Goal: Task Accomplishment & Management: Manage account settings

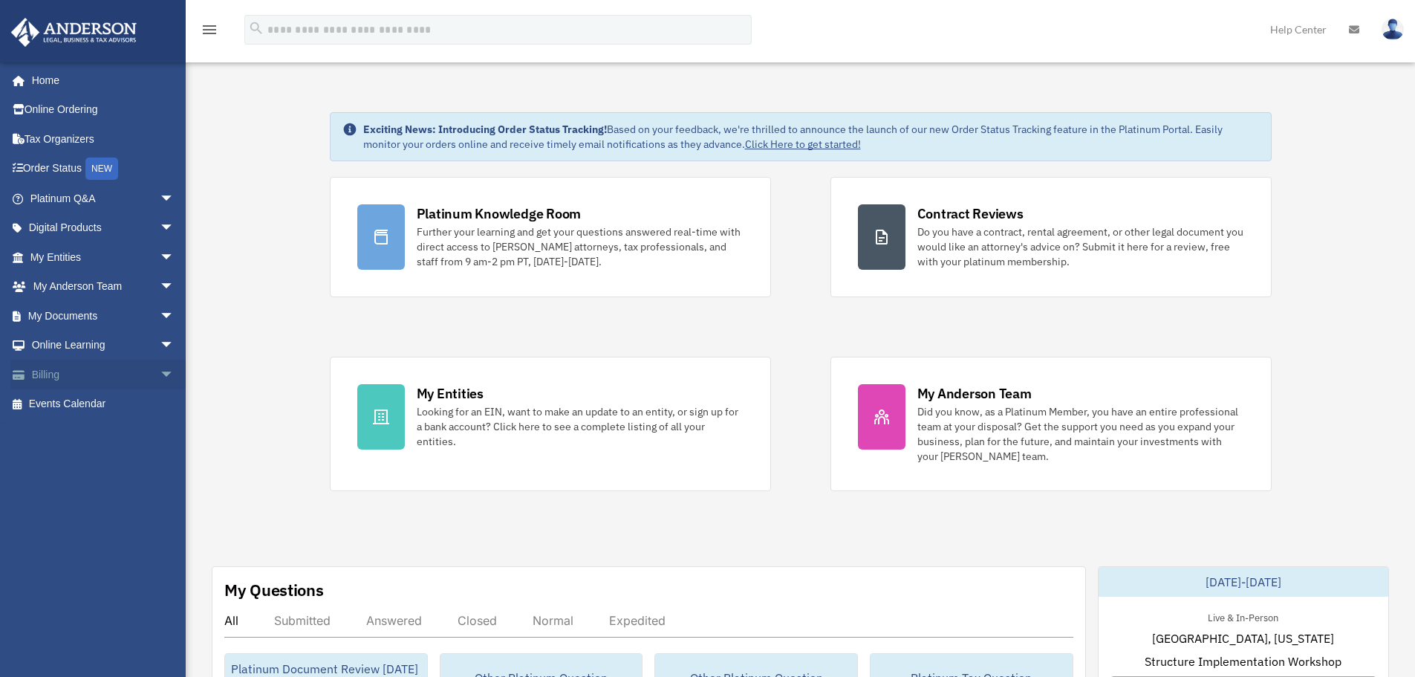
click at [48, 363] on link "Billing arrow_drop_down" at bounding box center [103, 375] width 186 height 30
click at [160, 376] on span "arrow_drop_down" at bounding box center [175, 375] width 30 height 30
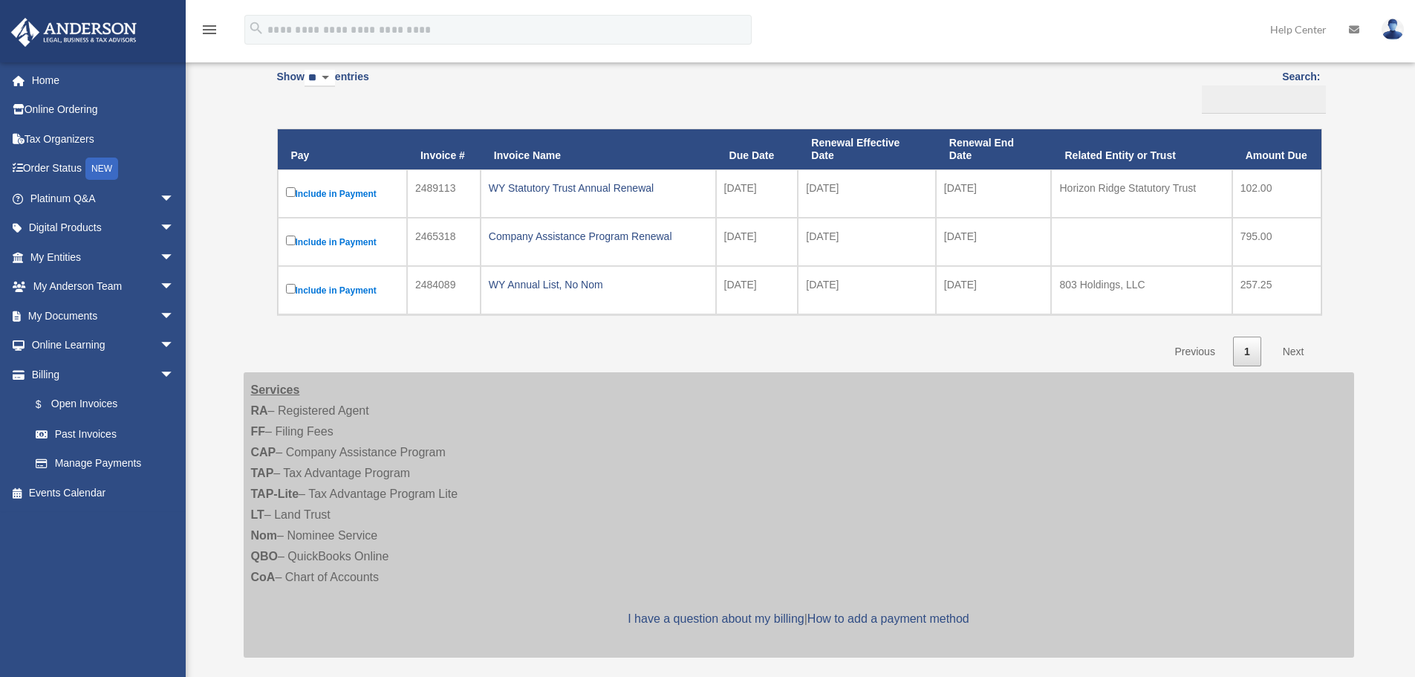
scroll to position [149, 0]
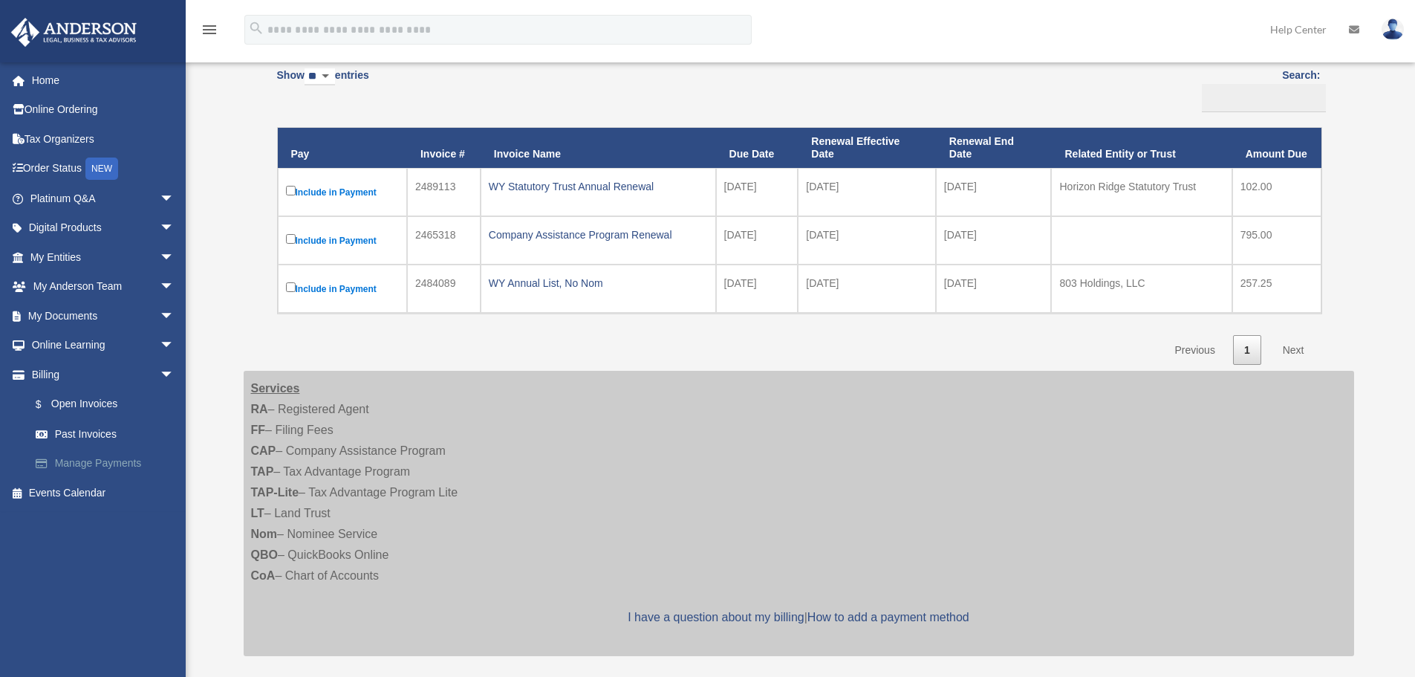
click at [107, 467] on link "Manage Payments" at bounding box center [109, 464] width 176 height 30
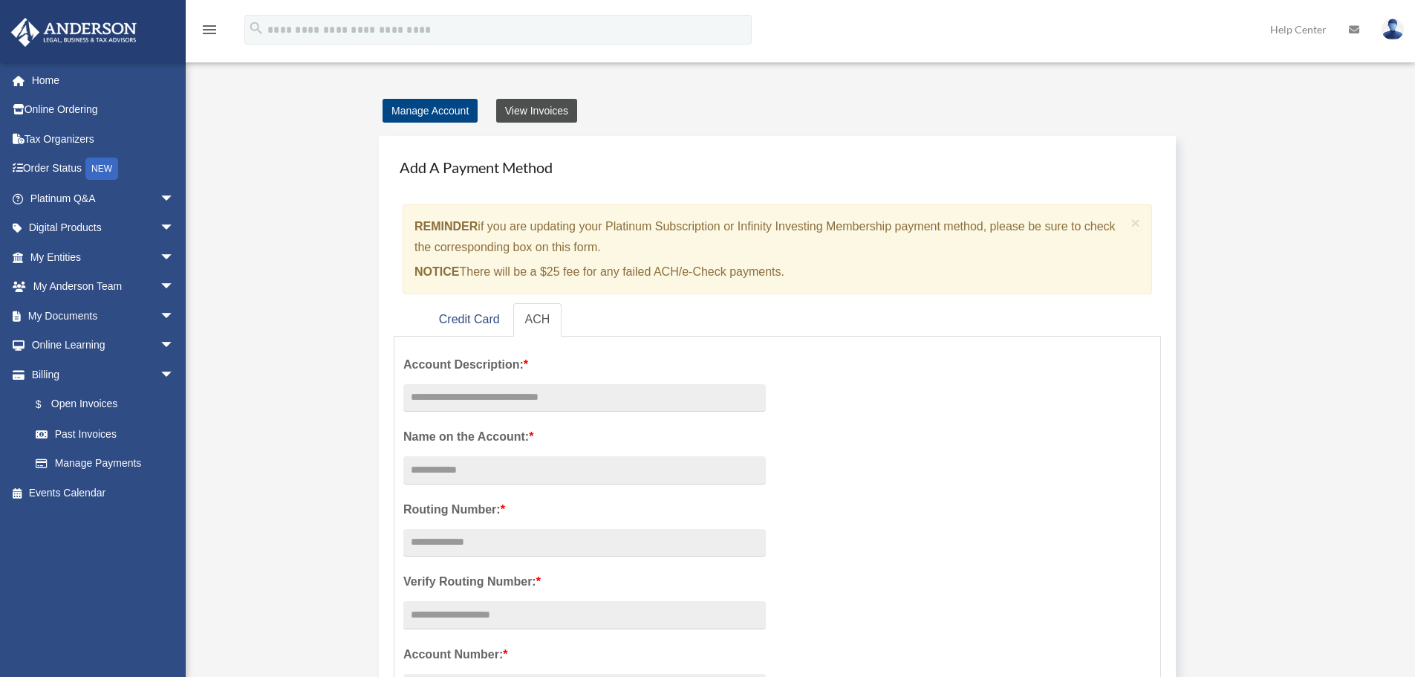
click at [556, 119] on link "View Invoices" at bounding box center [536, 111] width 81 height 24
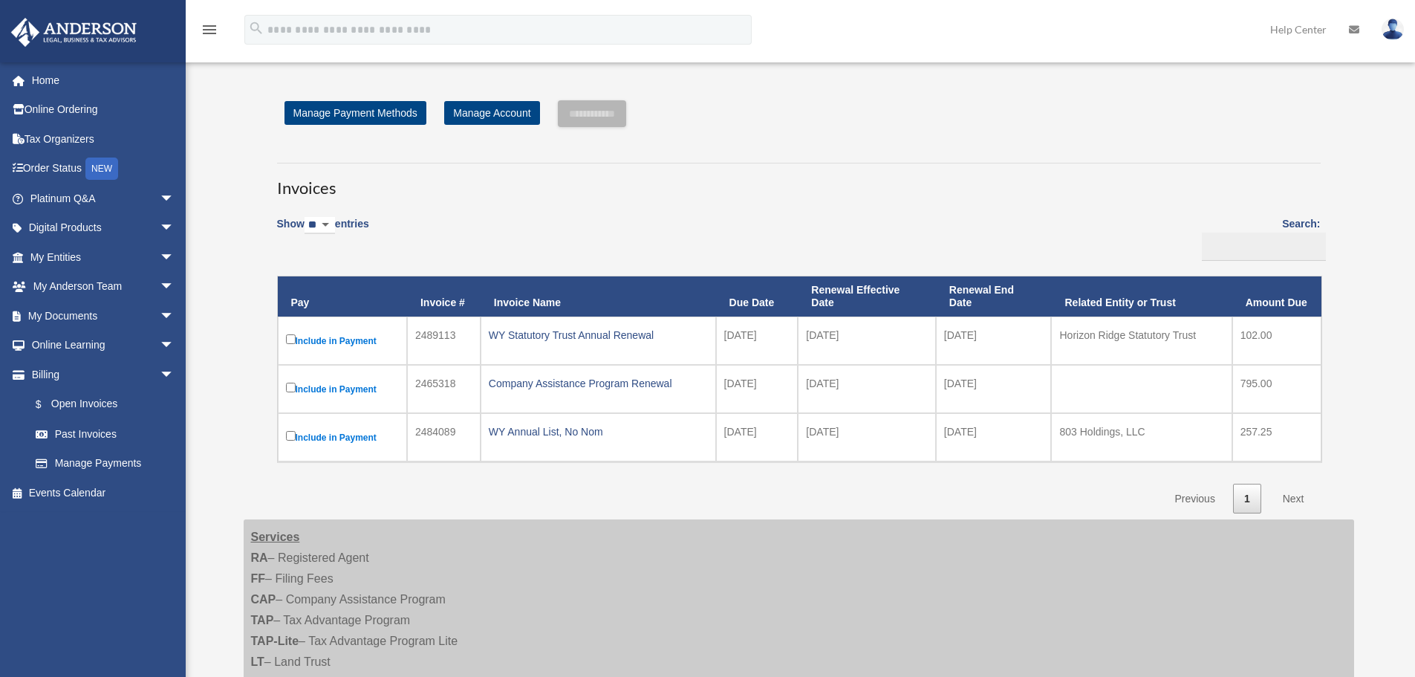
click at [835, 226] on div "Show ** ** ** *** entries Search: Pay Invoice # Invoice Name Due Date Renewal E…" at bounding box center [799, 360] width 1044 height 307
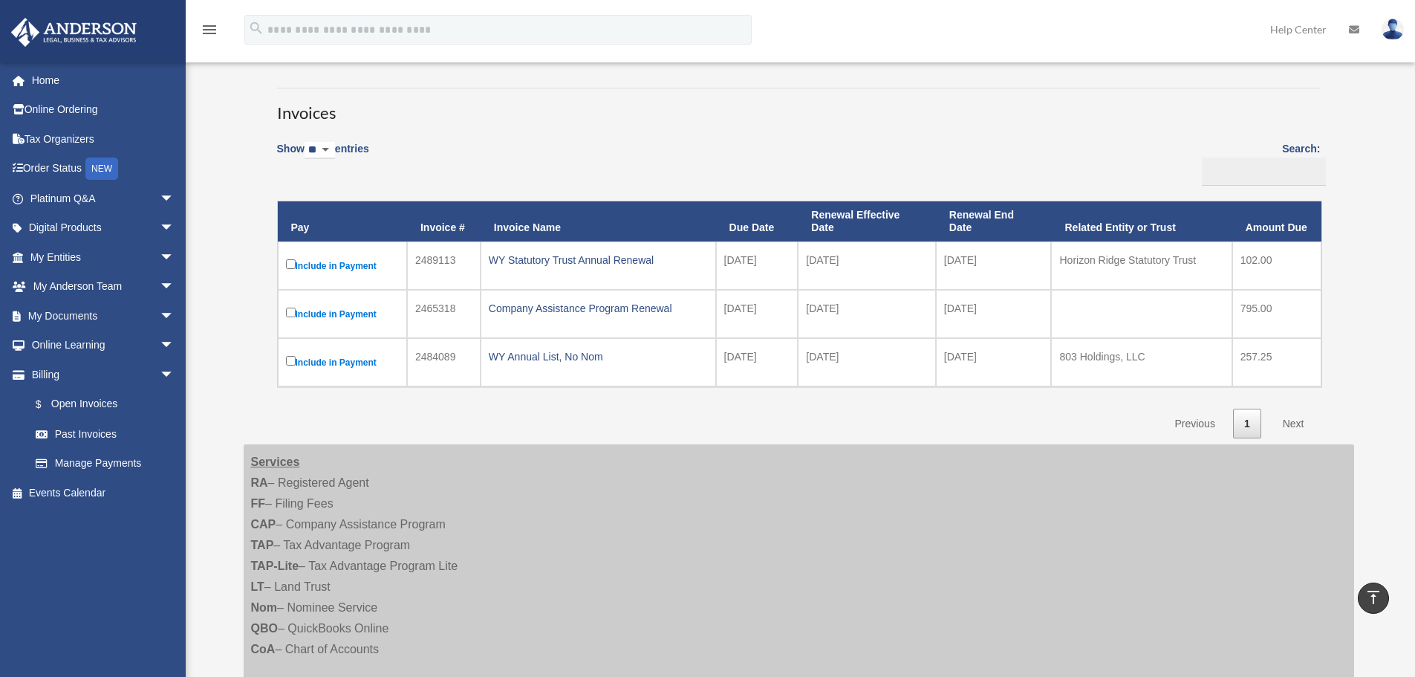
scroll to position [74, 0]
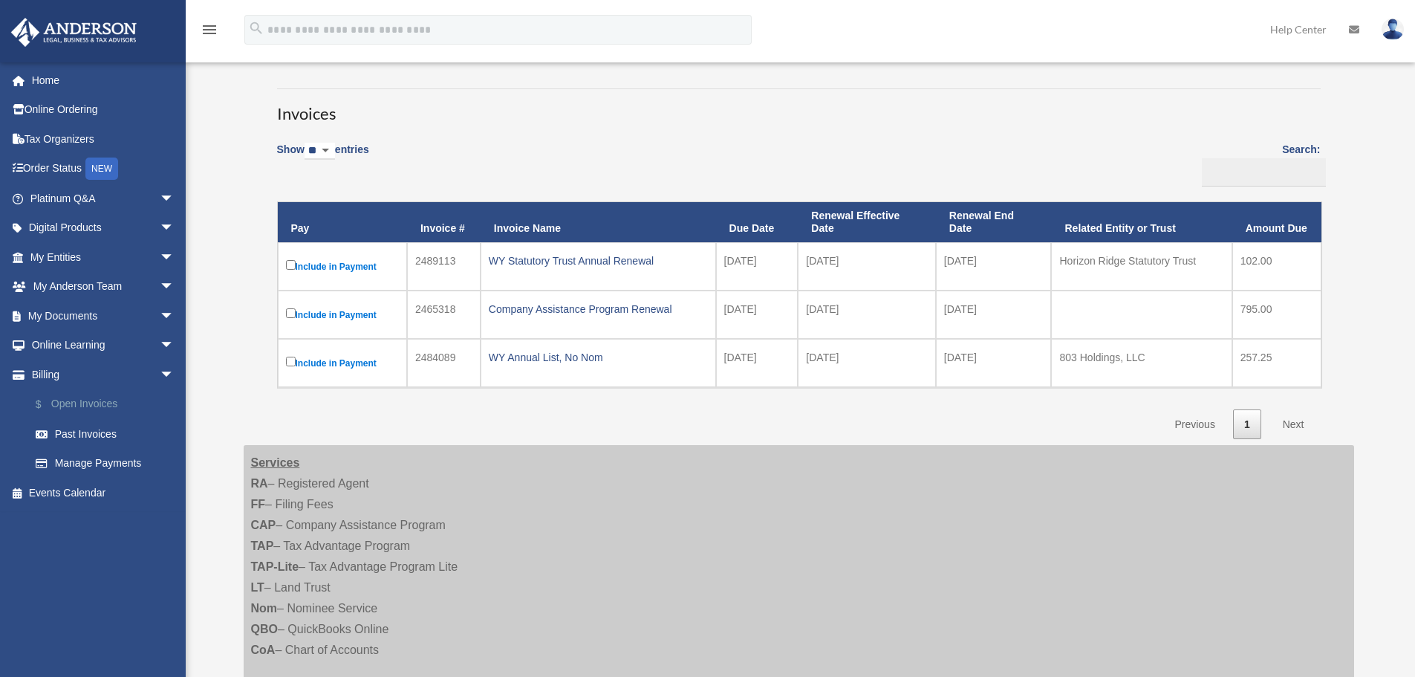
click at [106, 404] on link "$ Open Invoices" at bounding box center [109, 404] width 176 height 30
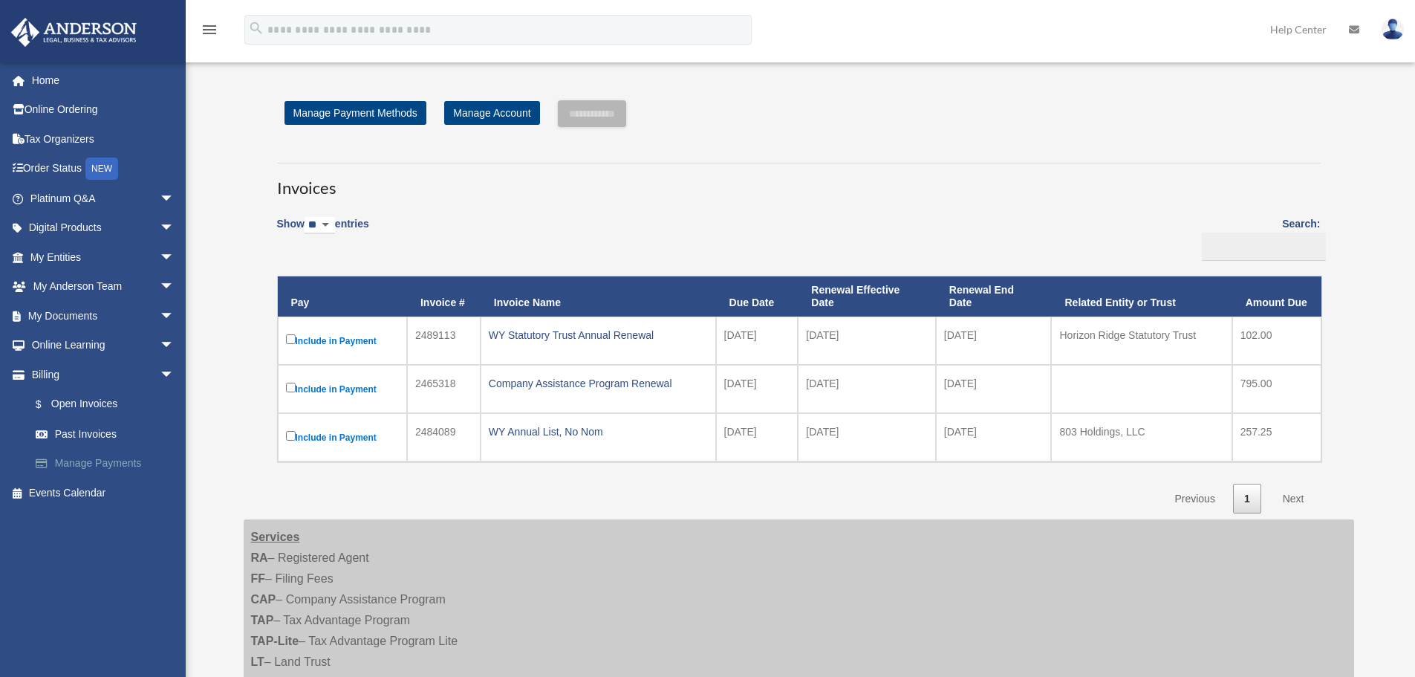
click at [85, 465] on link "Manage Payments" at bounding box center [109, 464] width 176 height 30
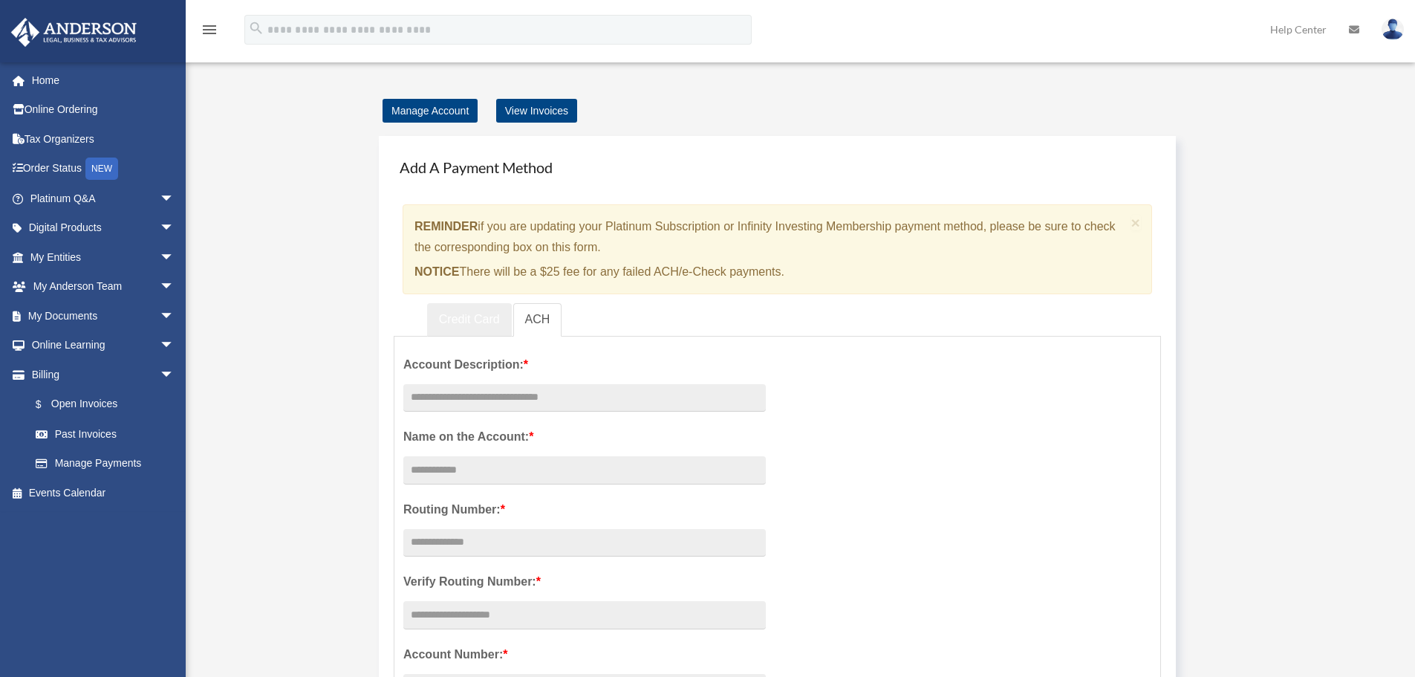
click at [461, 327] on link "Credit Card" at bounding box center [469, 319] width 85 height 33
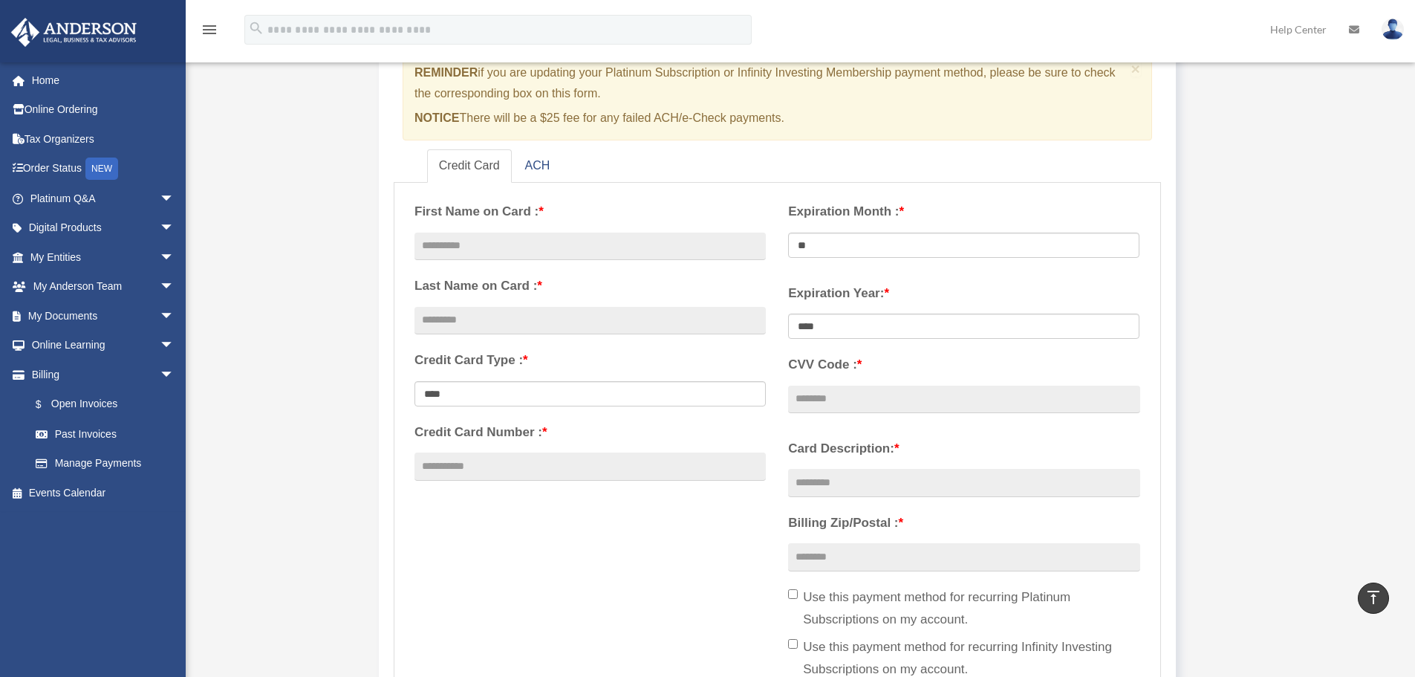
scroll to position [149, 0]
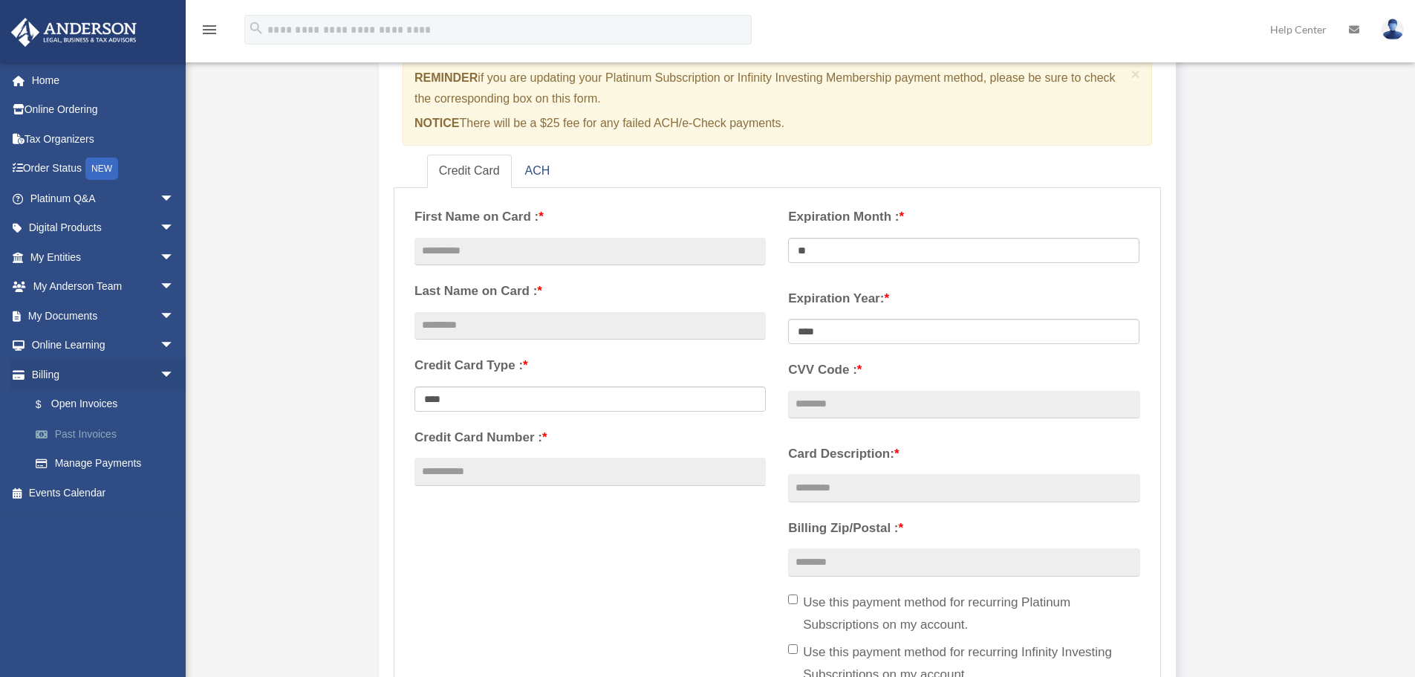
click at [130, 436] on link "Past Invoices" at bounding box center [109, 434] width 176 height 30
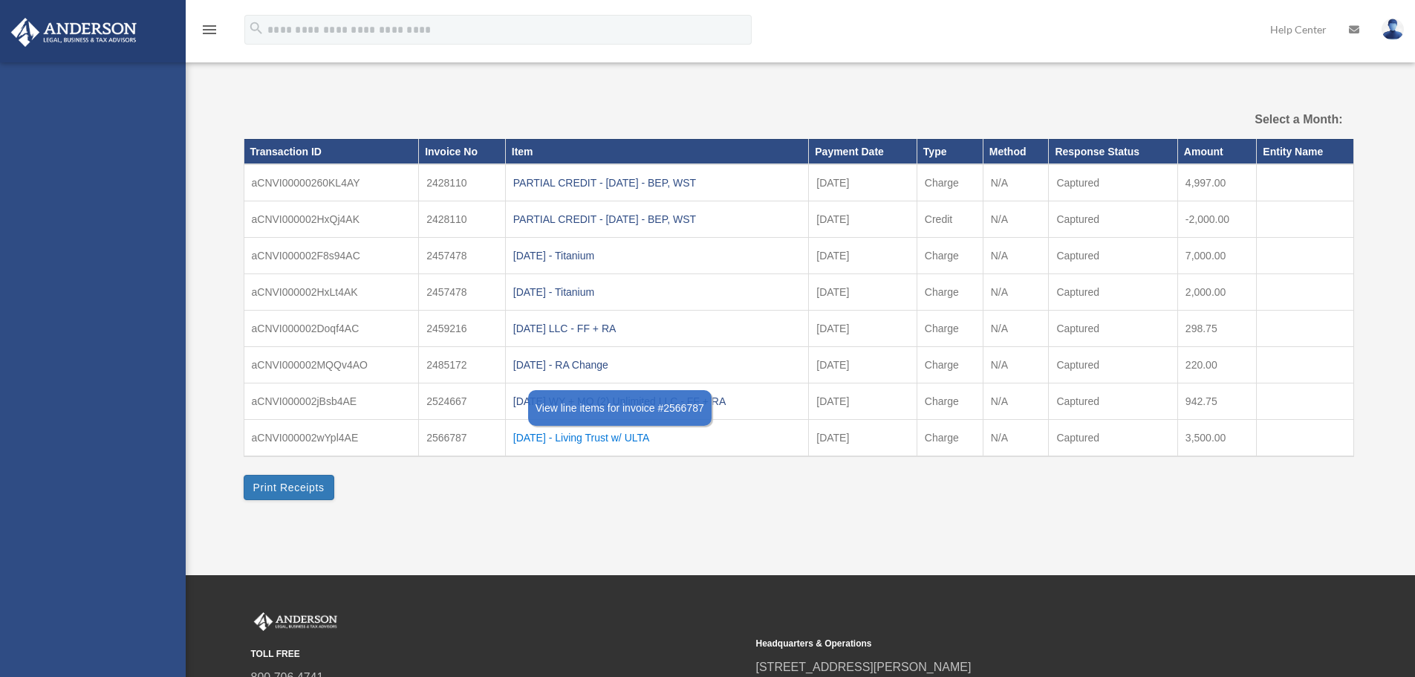
select select
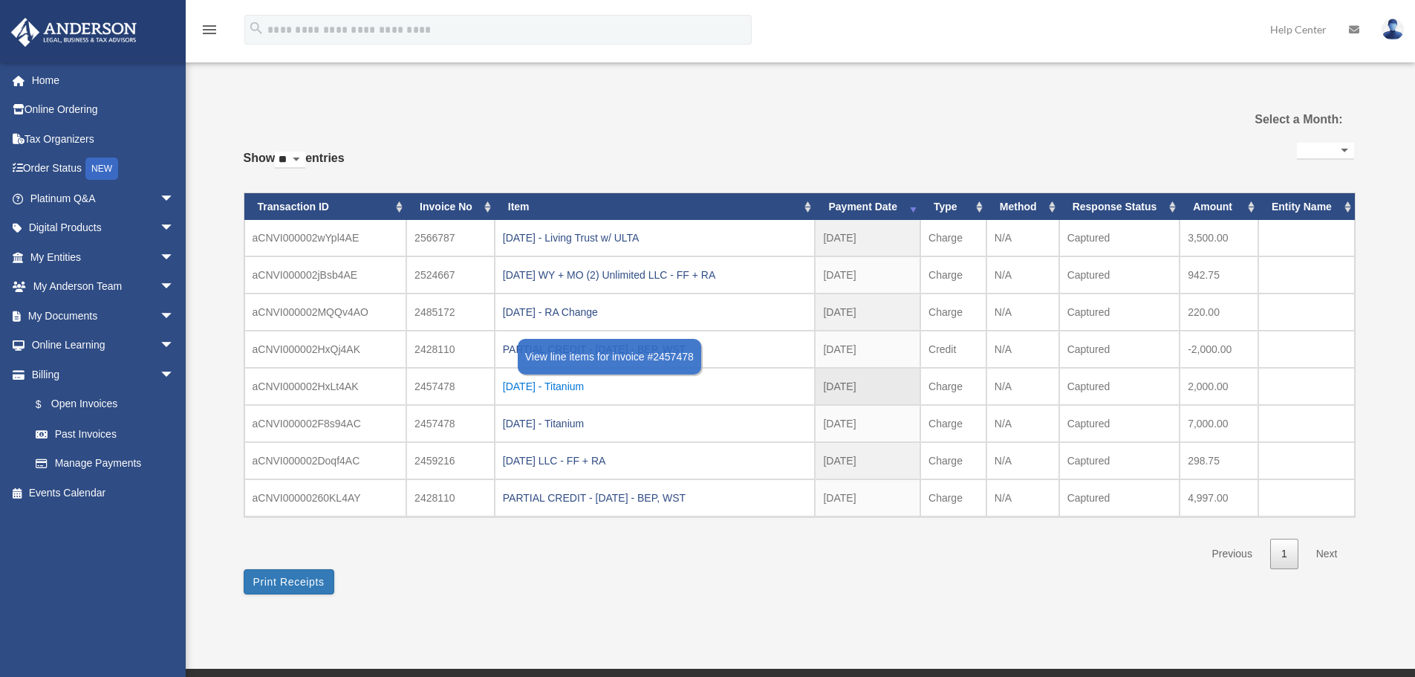
click at [565, 386] on div "2025.3.27 - Titanium" at bounding box center [655, 386] width 305 height 21
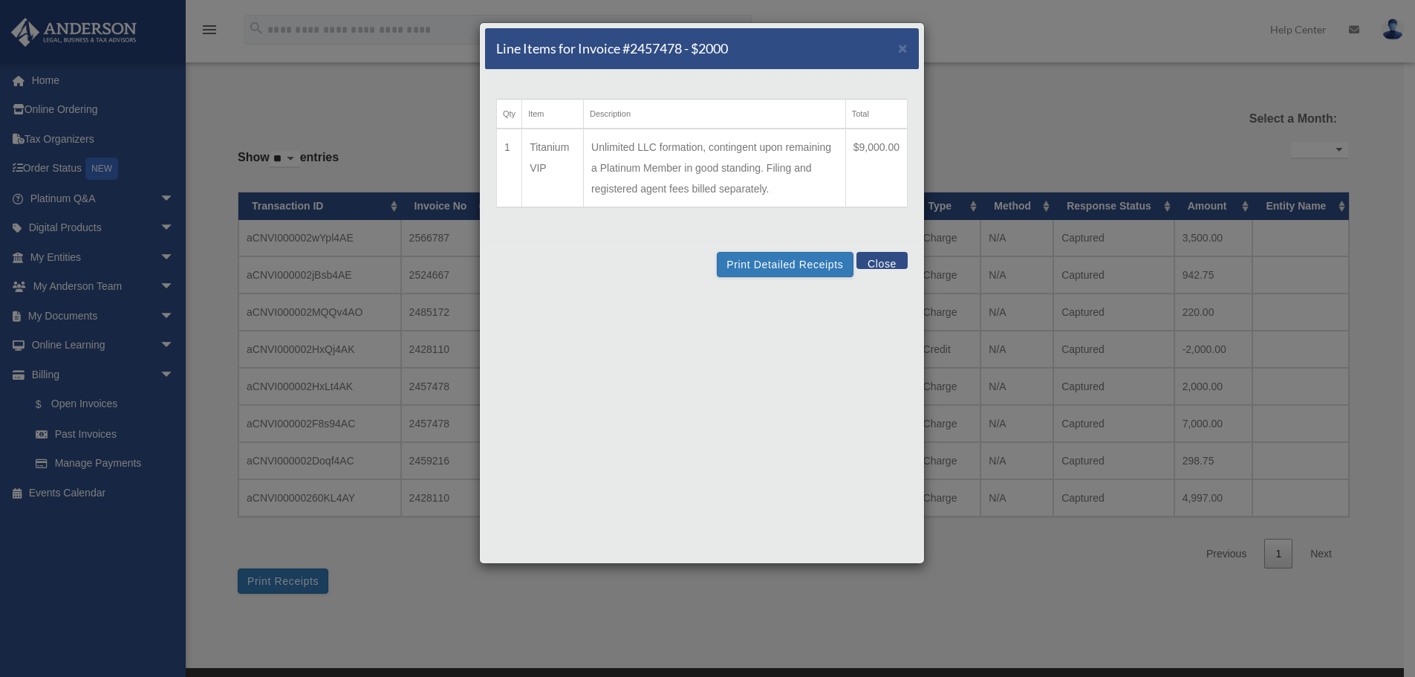
click at [865, 97] on div "Qty Item Description Total 1 Titanium VIP Unlimited LLC formation, contingent u…" at bounding box center [702, 155] width 434 height 170
click at [817, 258] on button "Print Detailed Receipts" at bounding box center [785, 264] width 136 height 25
click at [898, 45] on span "×" at bounding box center [903, 47] width 10 height 17
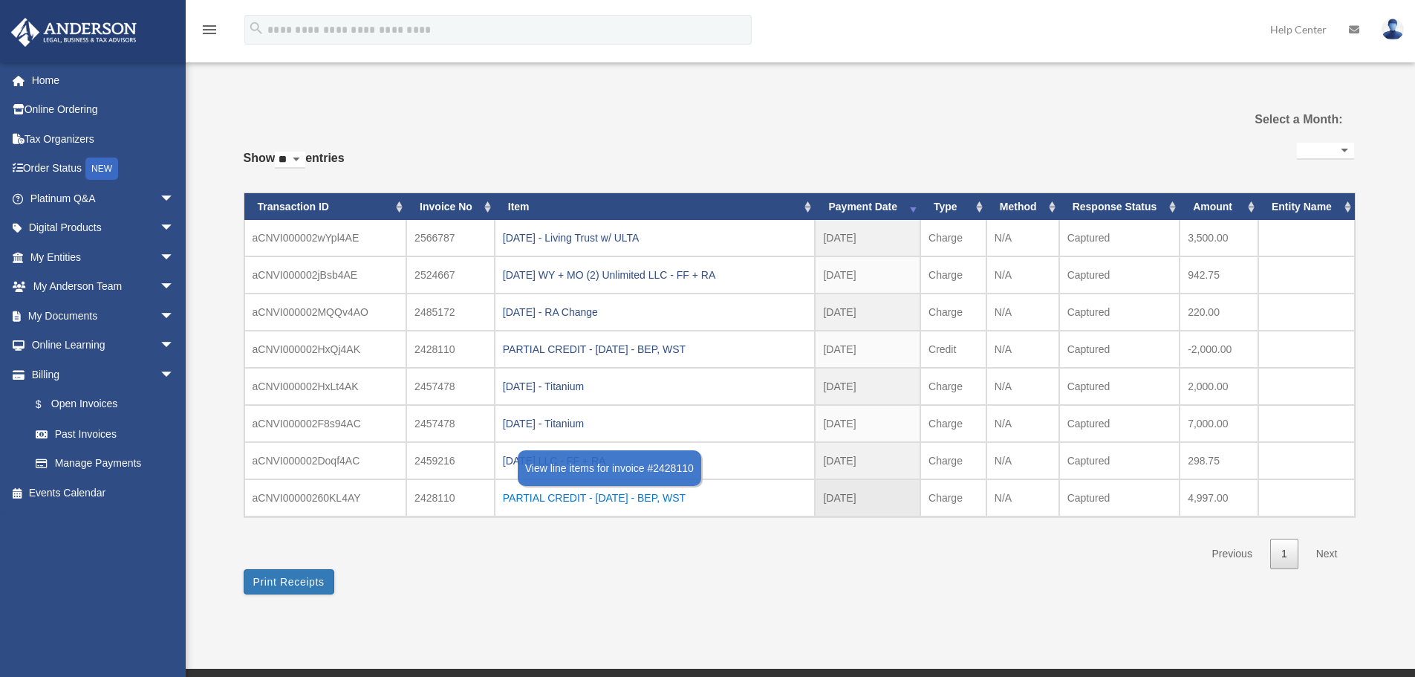
click at [599, 501] on div "PARTIAL CREDIT - 2025.03.07 - BEP, WST" at bounding box center [655, 497] width 305 height 21
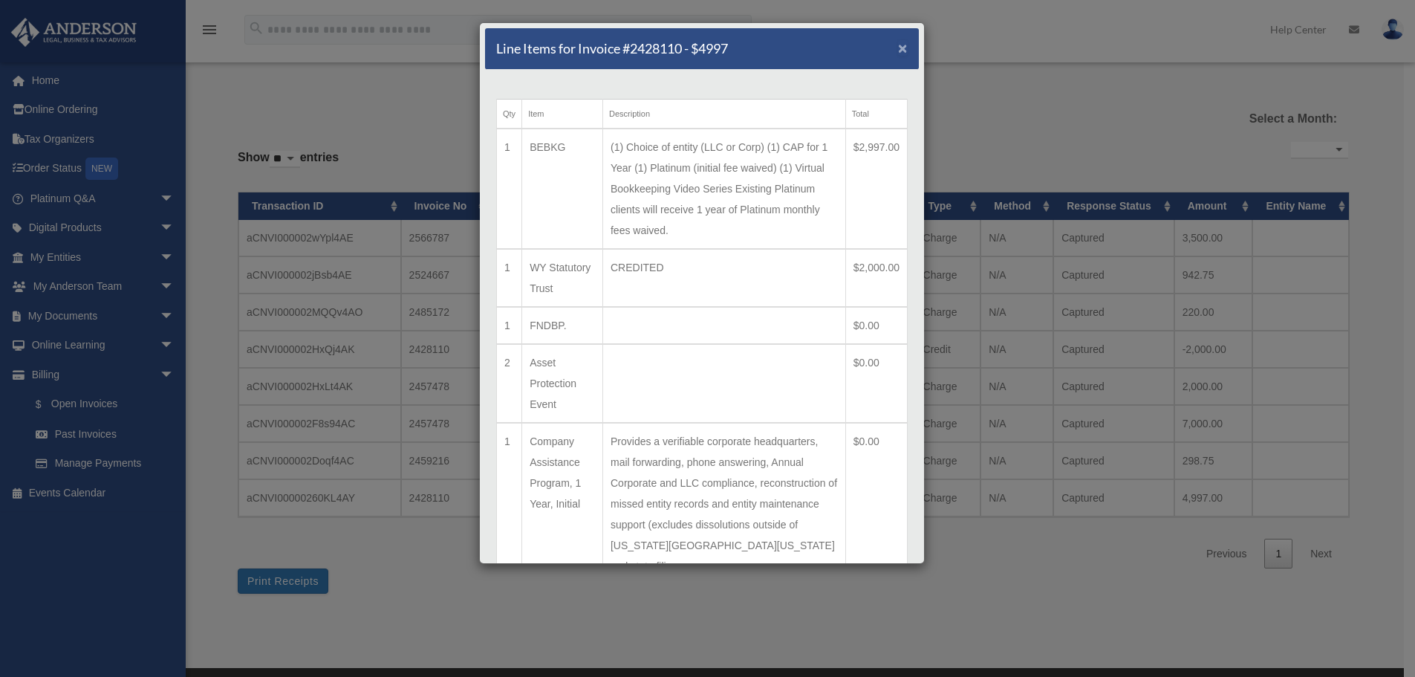
click at [898, 53] on span "×" at bounding box center [903, 47] width 10 height 17
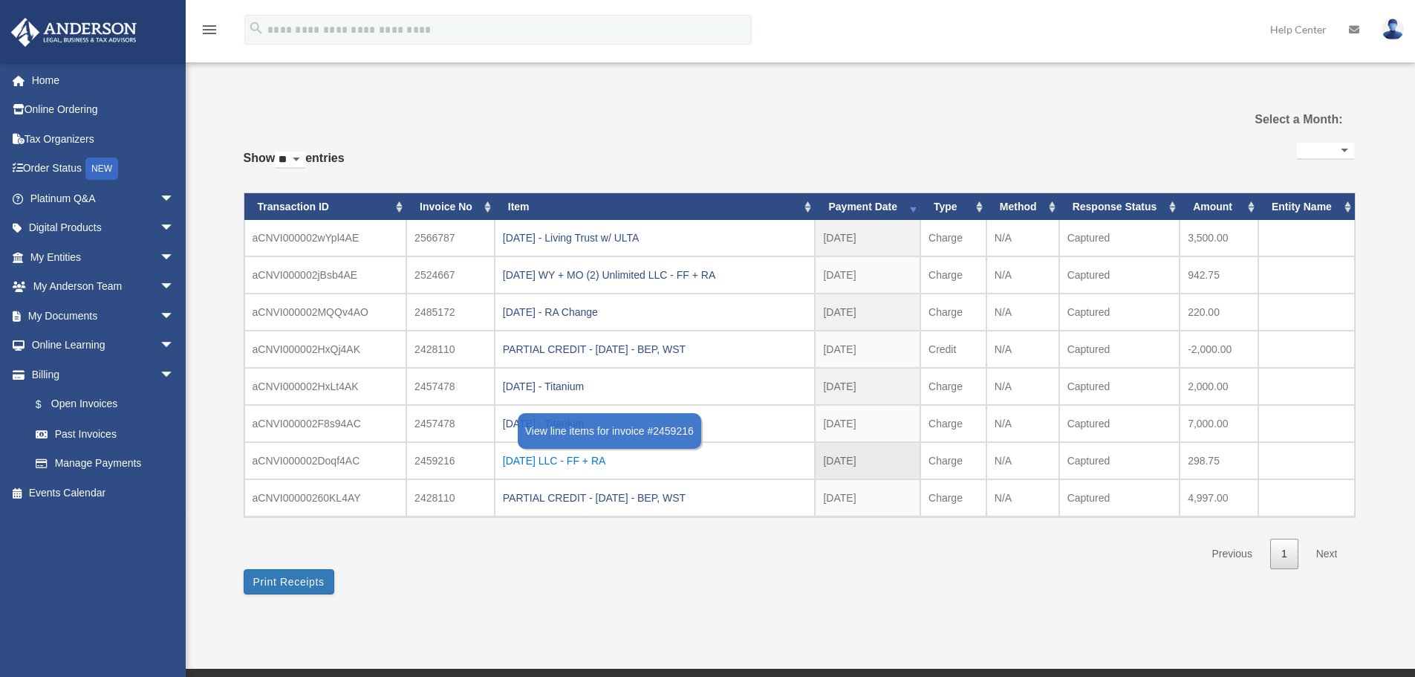
click at [532, 458] on div "2025.03.28 LLC - FF + RA" at bounding box center [655, 460] width 305 height 21
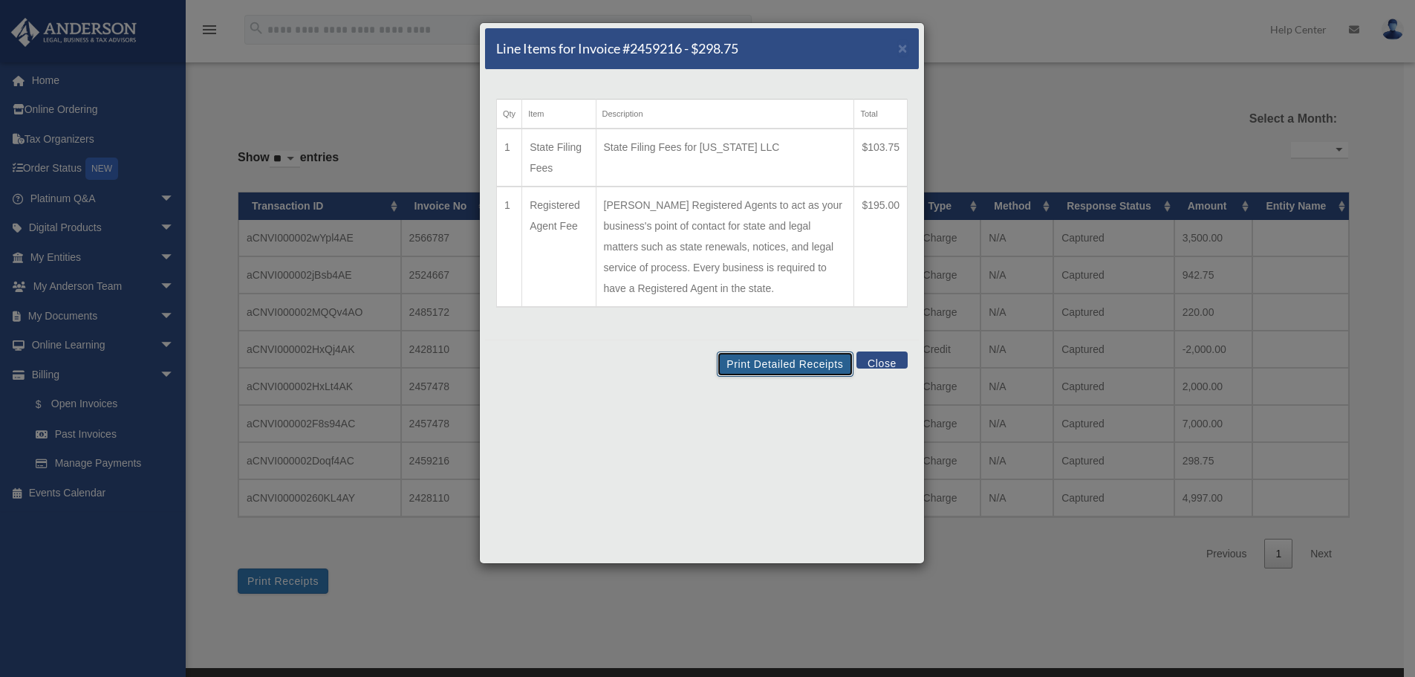
click at [808, 362] on button "Print Detailed Receipts" at bounding box center [785, 363] width 136 height 25
click at [883, 366] on button "Close" at bounding box center [882, 359] width 51 height 17
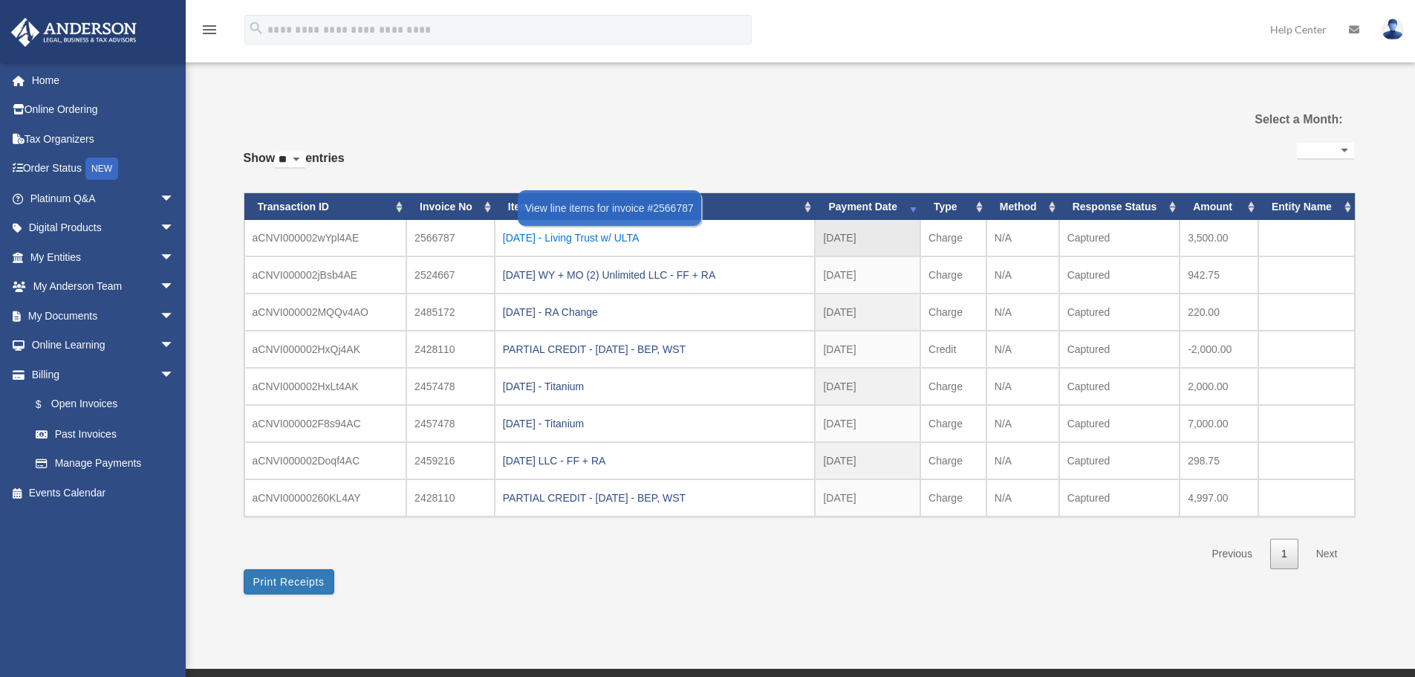
click at [626, 233] on div "2025.8.11 - Living Trust w/ ULTA" at bounding box center [655, 237] width 305 height 21
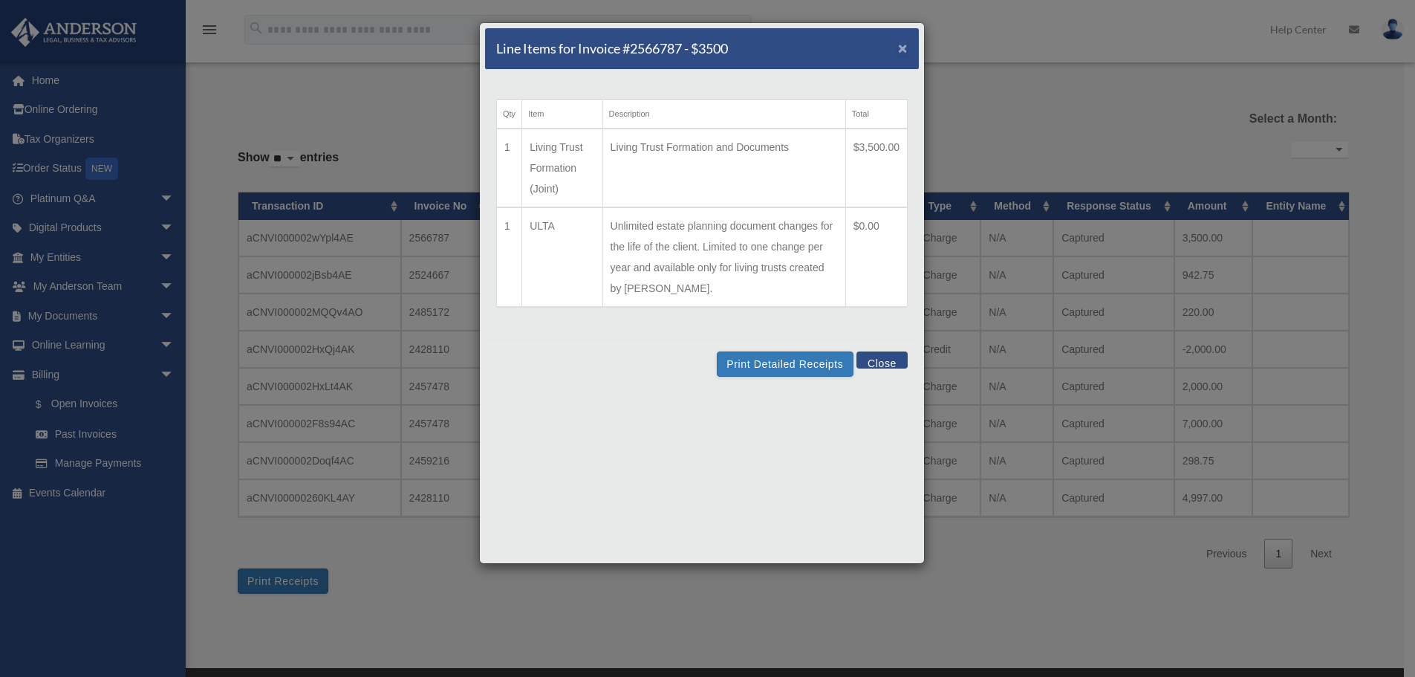
click at [905, 51] on span "×" at bounding box center [903, 47] width 10 height 17
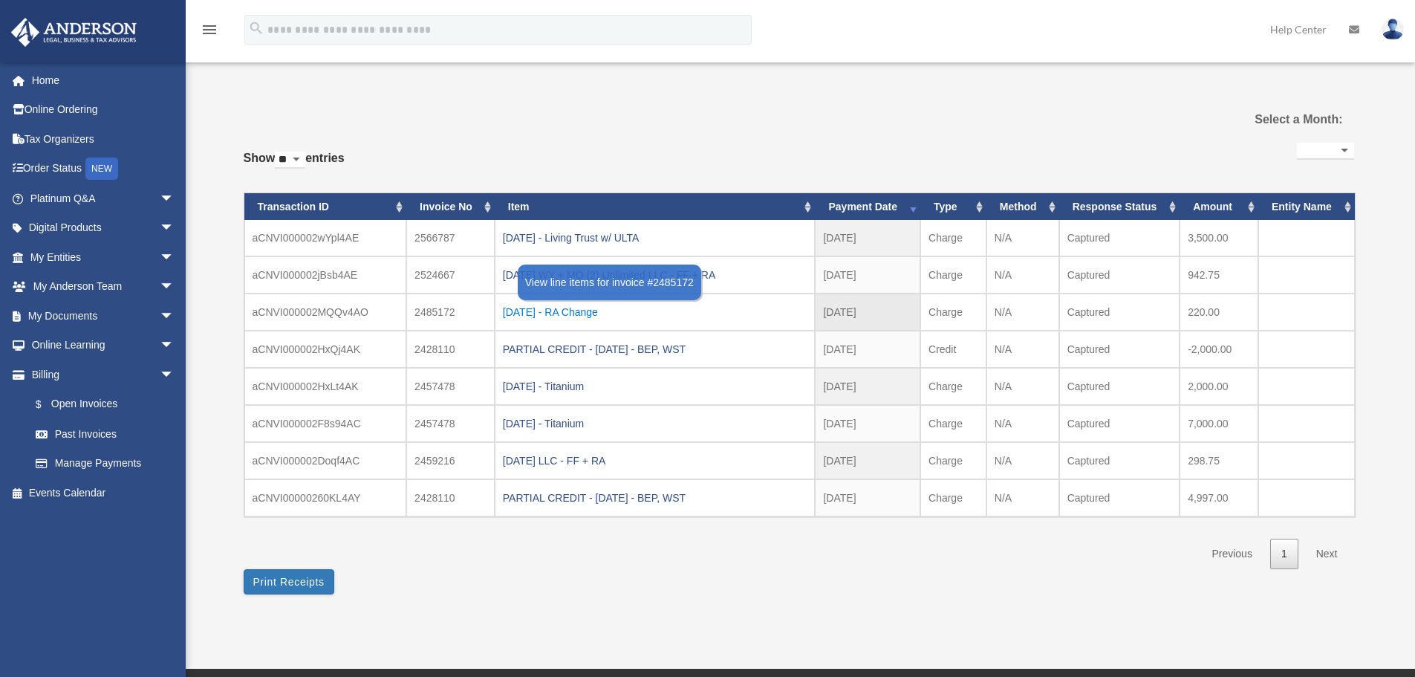
click at [589, 309] on div "2025-04-24 - RA Change" at bounding box center [655, 312] width 305 height 21
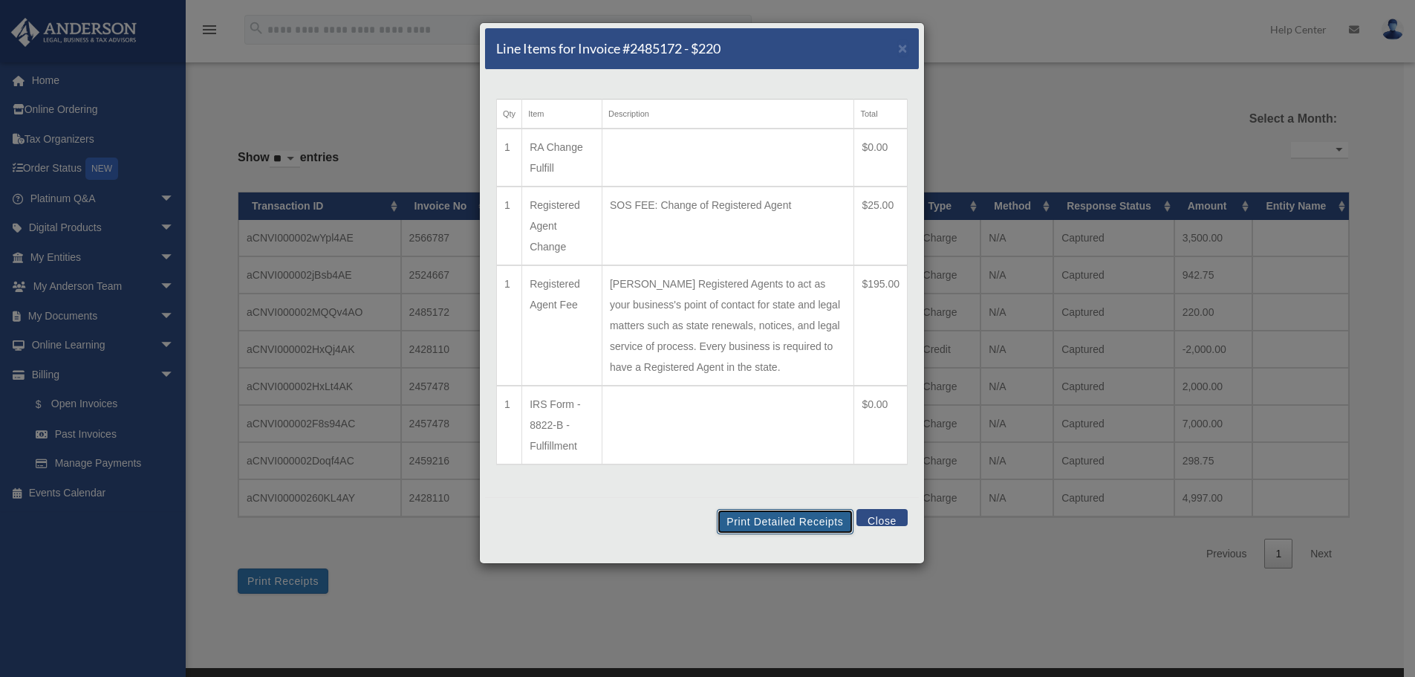
click at [809, 509] on button "Print Detailed Receipts" at bounding box center [785, 521] width 136 height 25
click at [875, 509] on button "Close" at bounding box center [882, 517] width 51 height 17
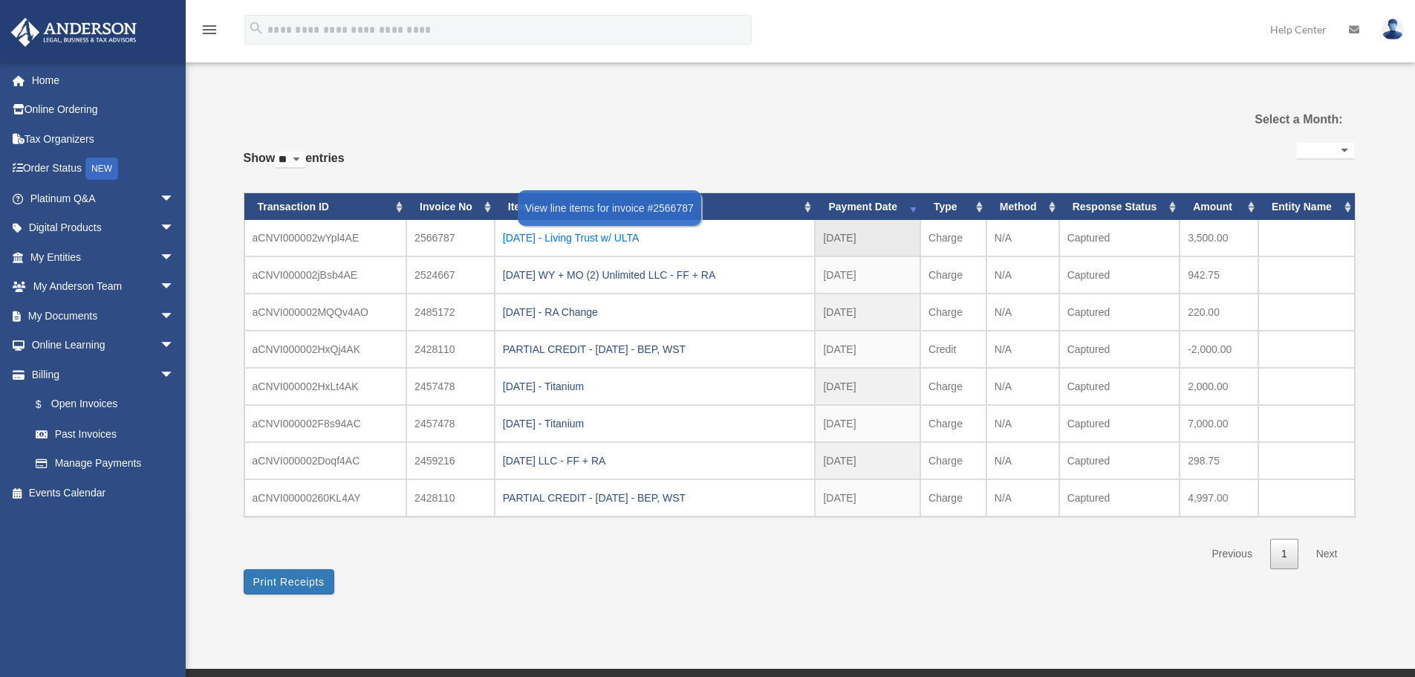
click at [587, 238] on div "2025.8.11 - Living Trust w/ ULTA" at bounding box center [655, 237] width 305 height 21
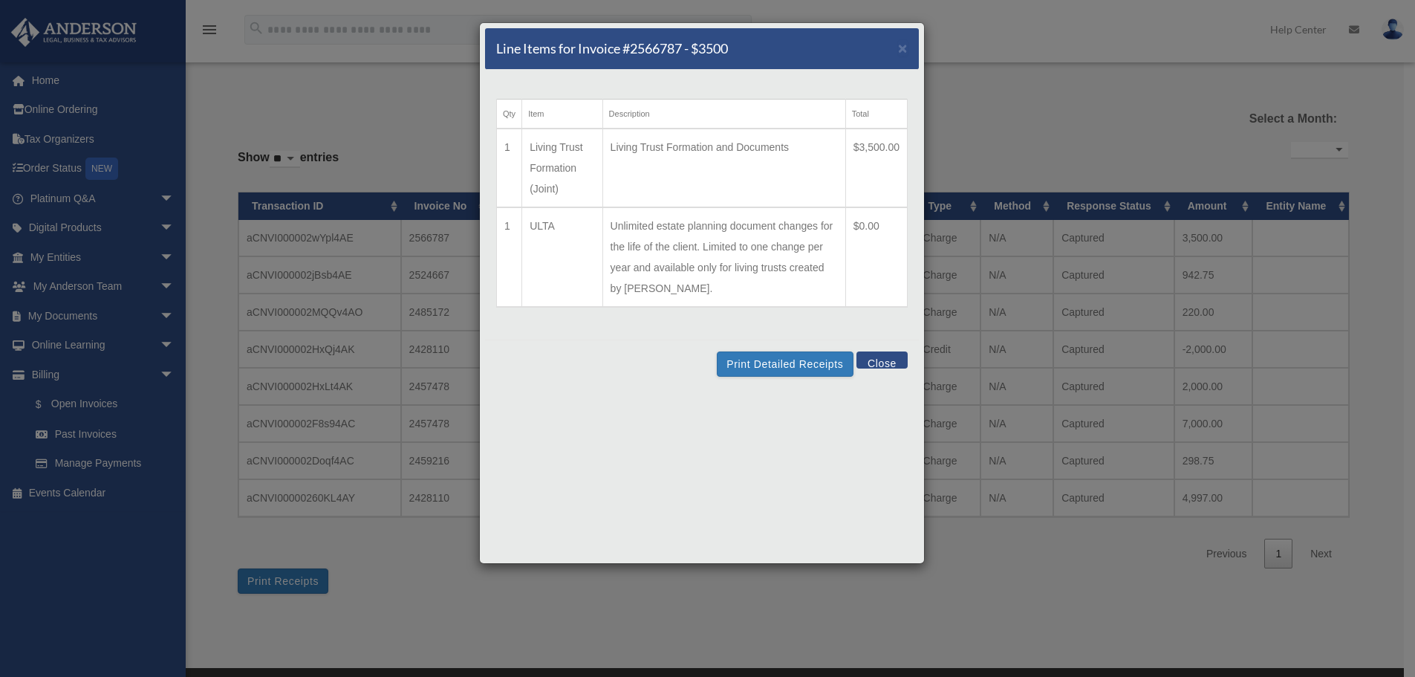
click at [886, 357] on button "Close" at bounding box center [882, 359] width 51 height 17
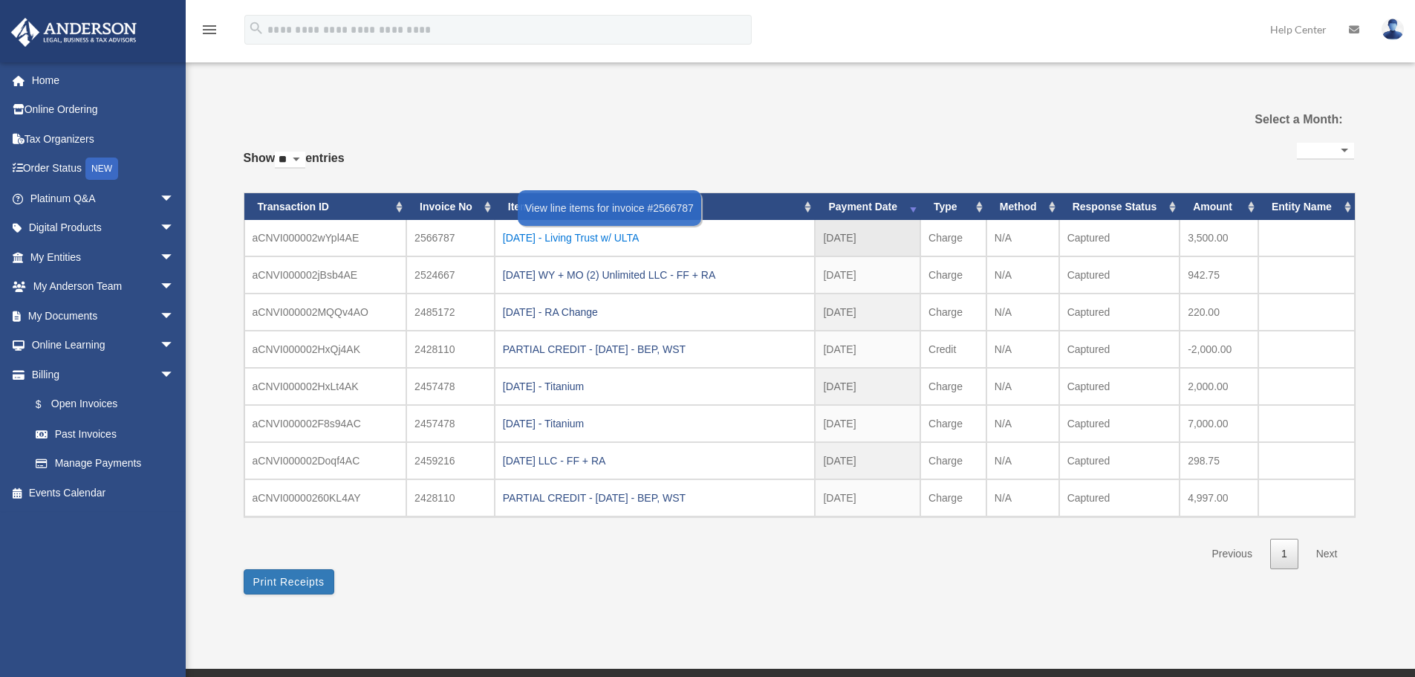
click at [613, 231] on div "2025.8.11 - Living Trust w/ ULTA" at bounding box center [655, 237] width 305 height 21
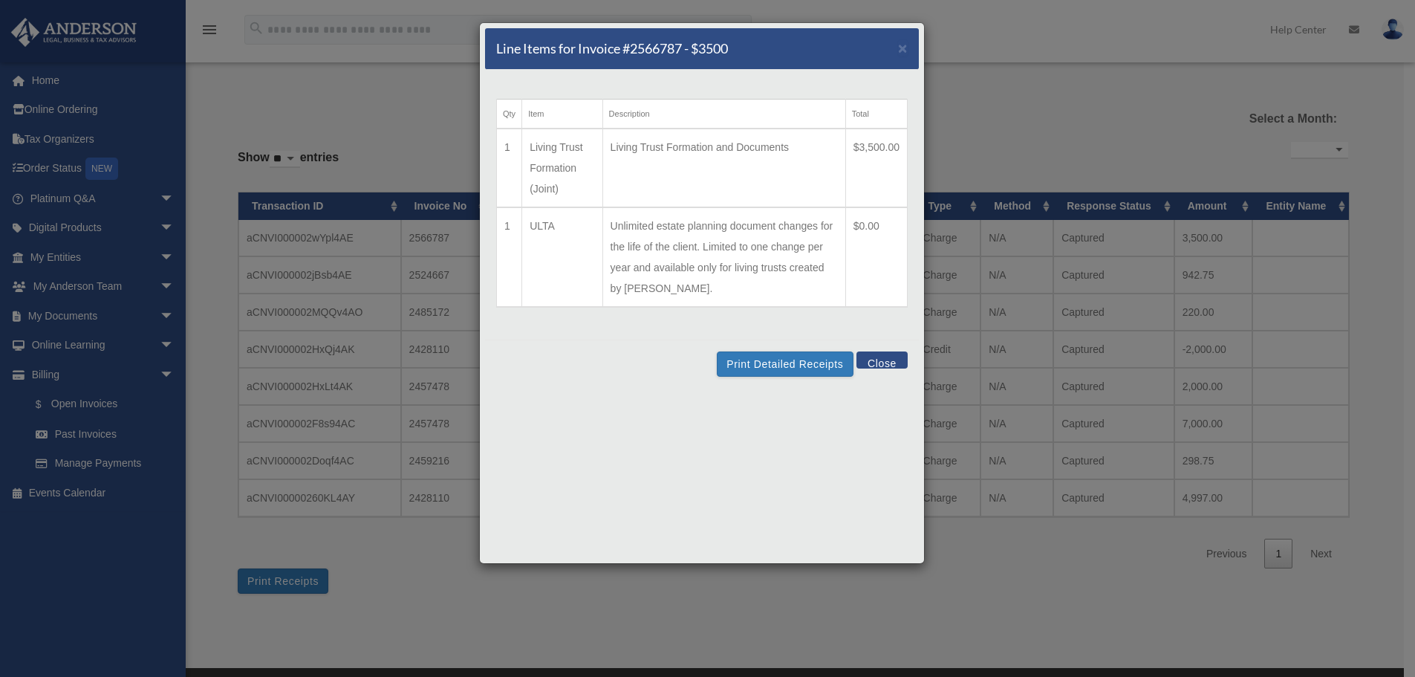
click at [902, 358] on button "Close" at bounding box center [882, 359] width 51 height 17
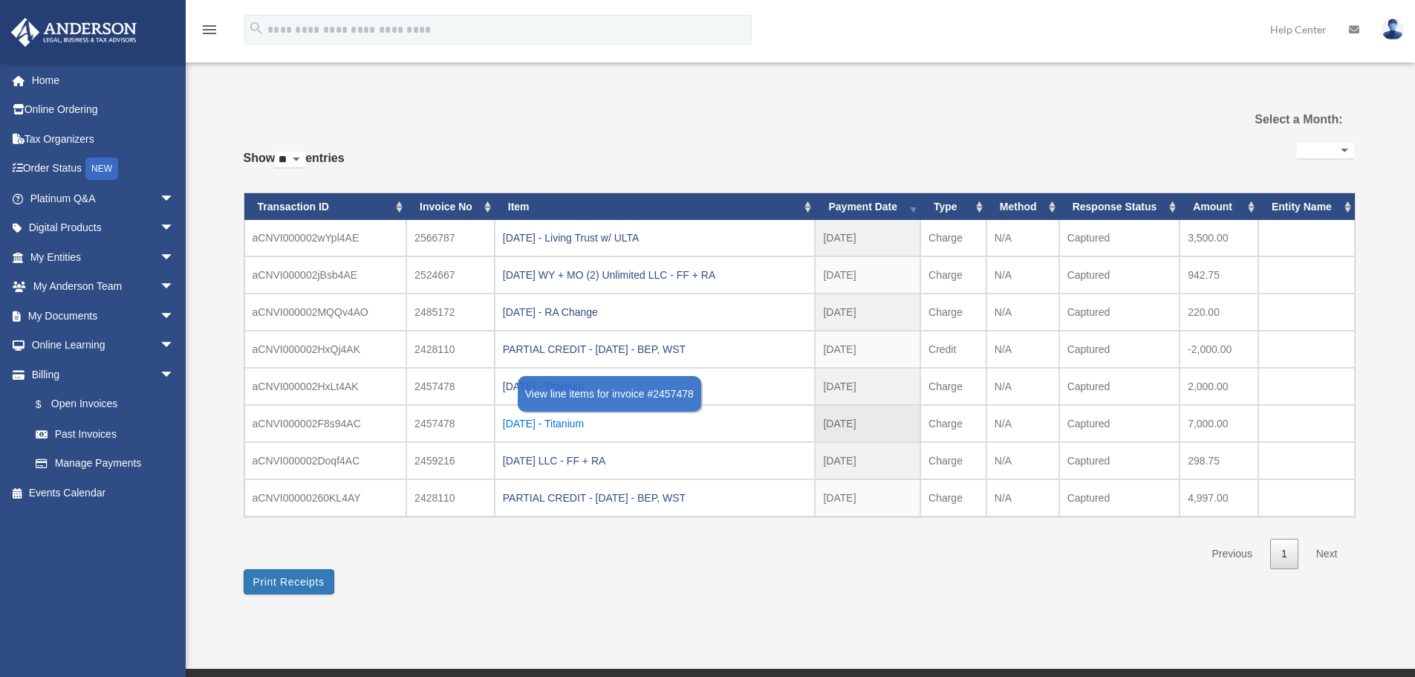
click at [572, 422] on div "2025.3.27 - Titanium" at bounding box center [655, 423] width 305 height 21
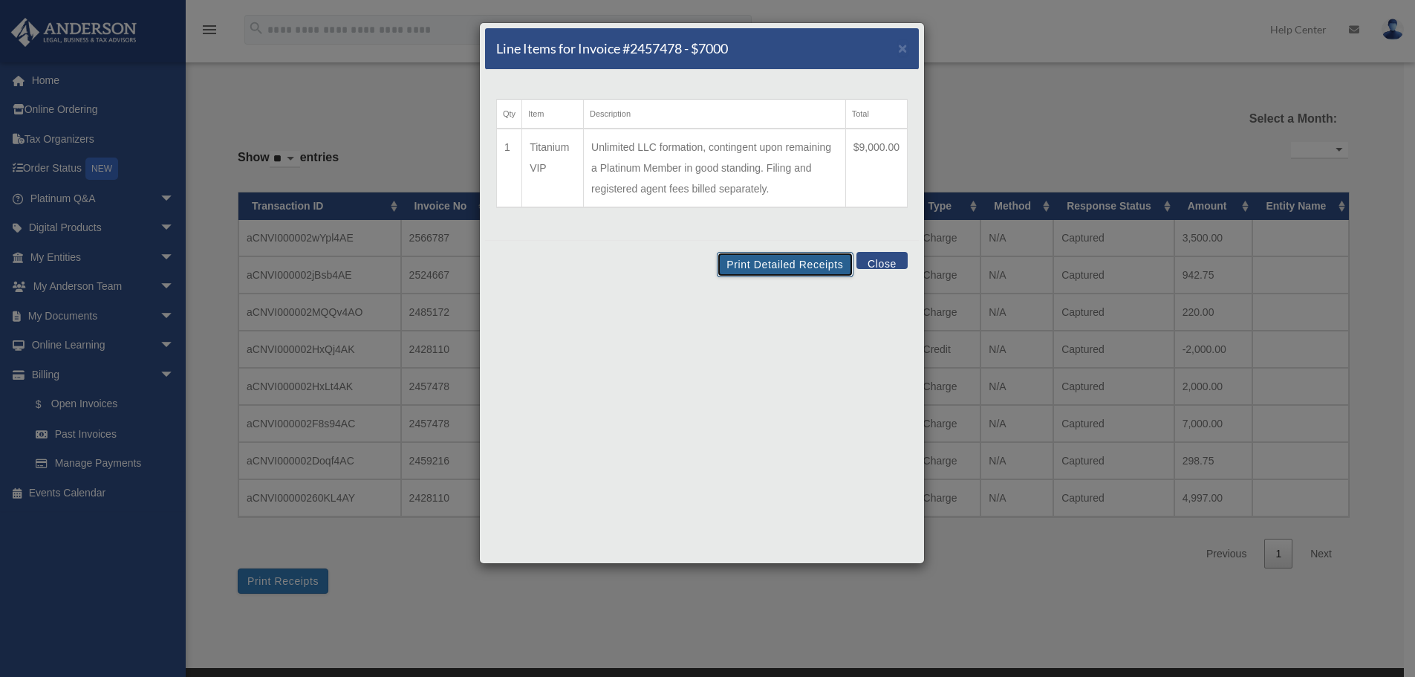
click at [778, 264] on button "Print Detailed Receipts" at bounding box center [785, 264] width 136 height 25
click at [874, 259] on button "Close" at bounding box center [882, 260] width 51 height 17
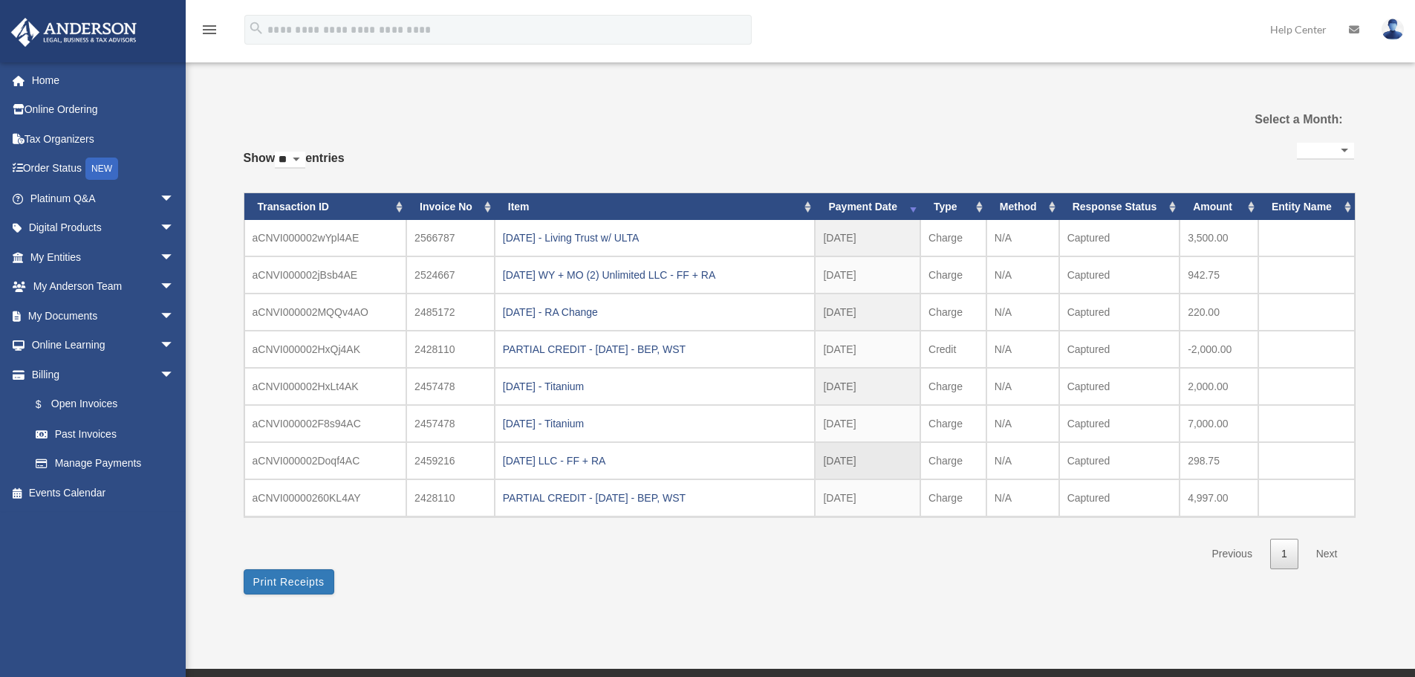
click at [1207, 463] on td "298.75" at bounding box center [1219, 460] width 79 height 37
click at [565, 463] on div "2025.03.28 LLC - FF + RA" at bounding box center [655, 460] width 305 height 21
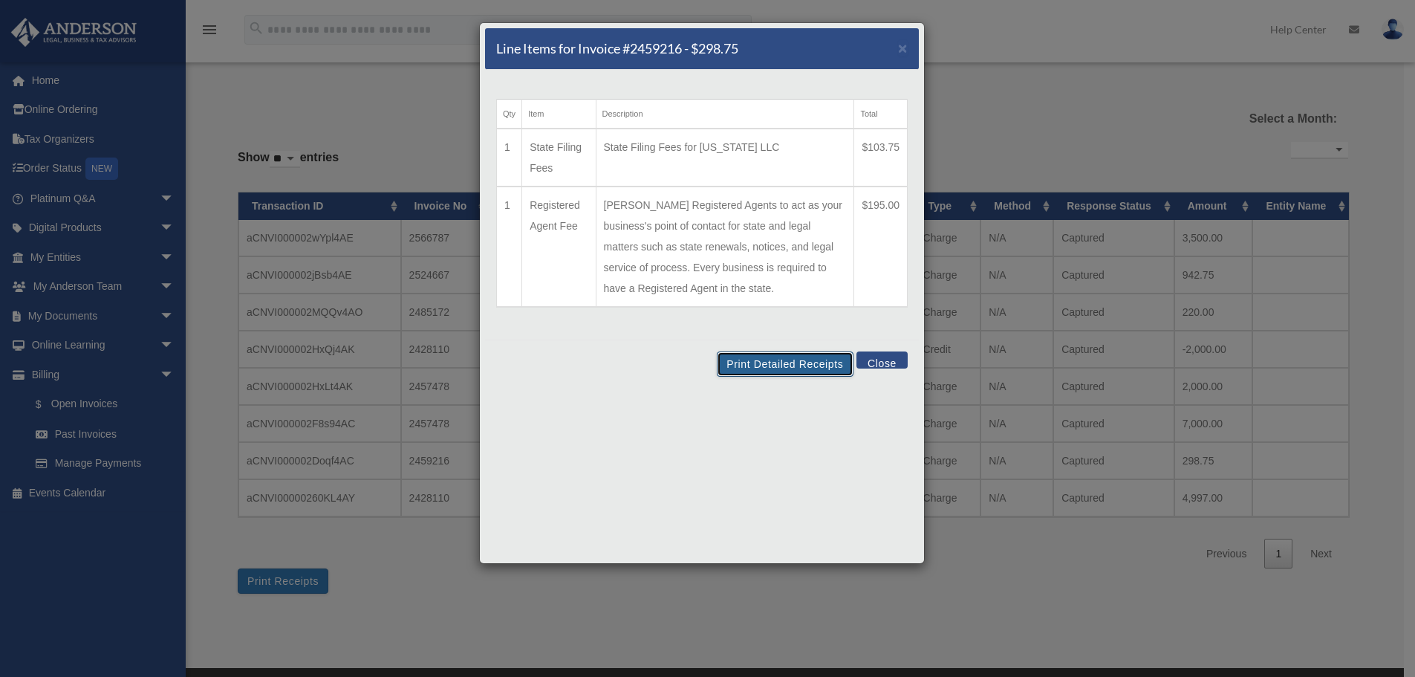
click at [796, 368] on button "Print Detailed Receipts" at bounding box center [785, 363] width 136 height 25
click at [888, 363] on button "Close" at bounding box center [882, 359] width 51 height 17
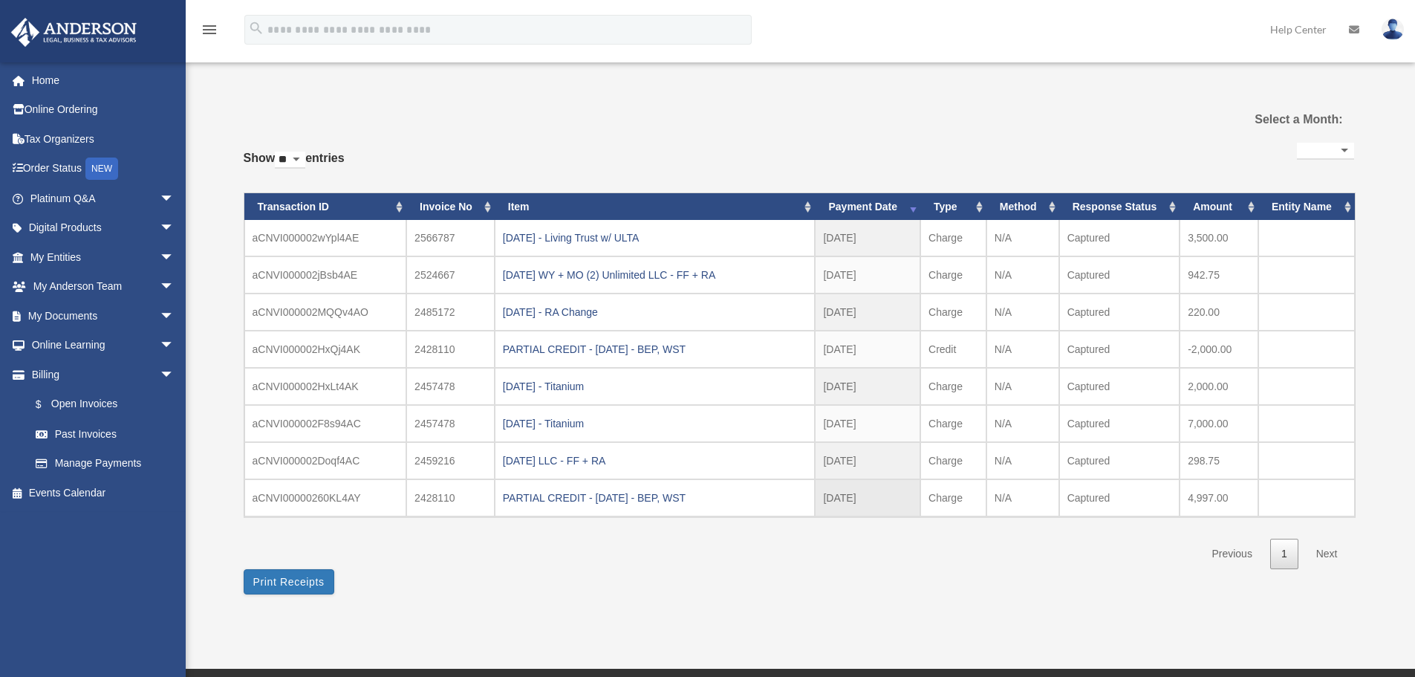
click at [548, 486] on td "PARTIAL CREDIT - 2025.03.07 - BEP, WST" at bounding box center [655, 497] width 321 height 37
click at [545, 493] on div "PARTIAL CREDIT - 2025.03.07 - BEP, WST" at bounding box center [655, 497] width 305 height 21
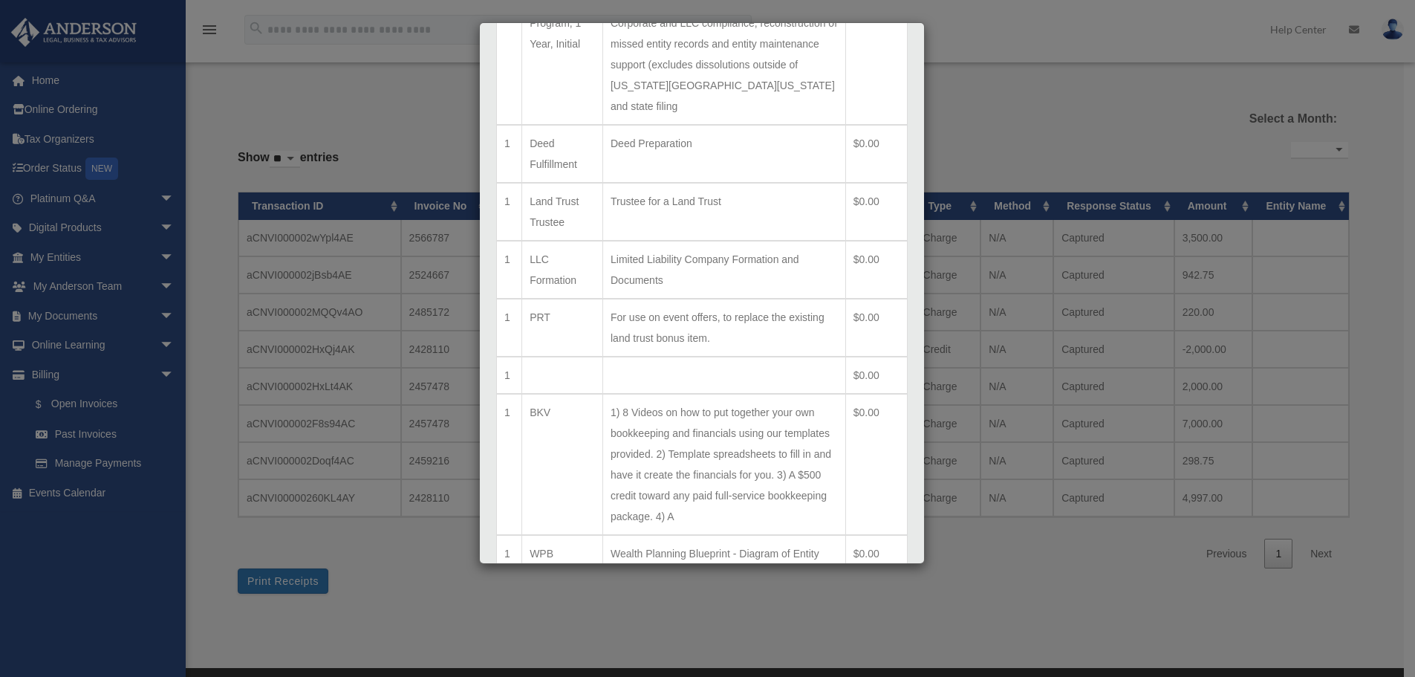
scroll to position [576, 0]
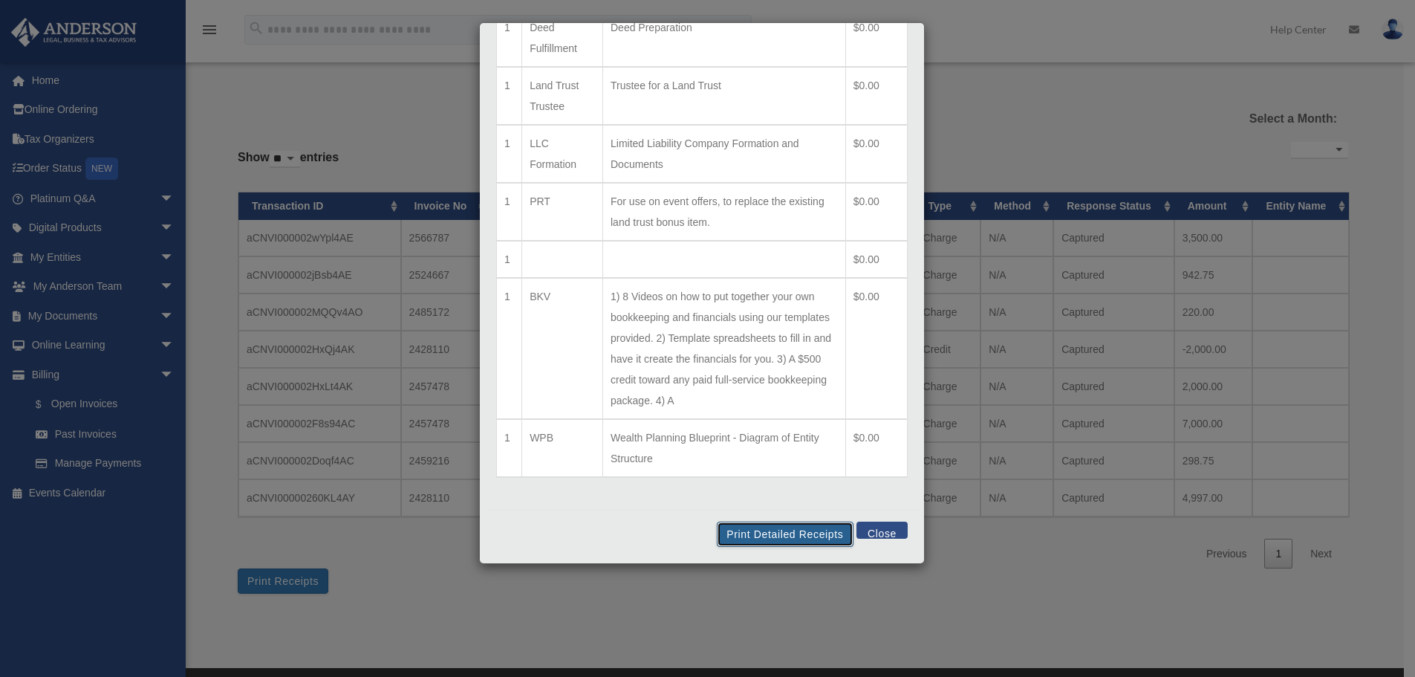
click at [787, 533] on button "Print Detailed Receipts" at bounding box center [785, 534] width 136 height 25
click at [888, 528] on button "Close" at bounding box center [882, 530] width 51 height 17
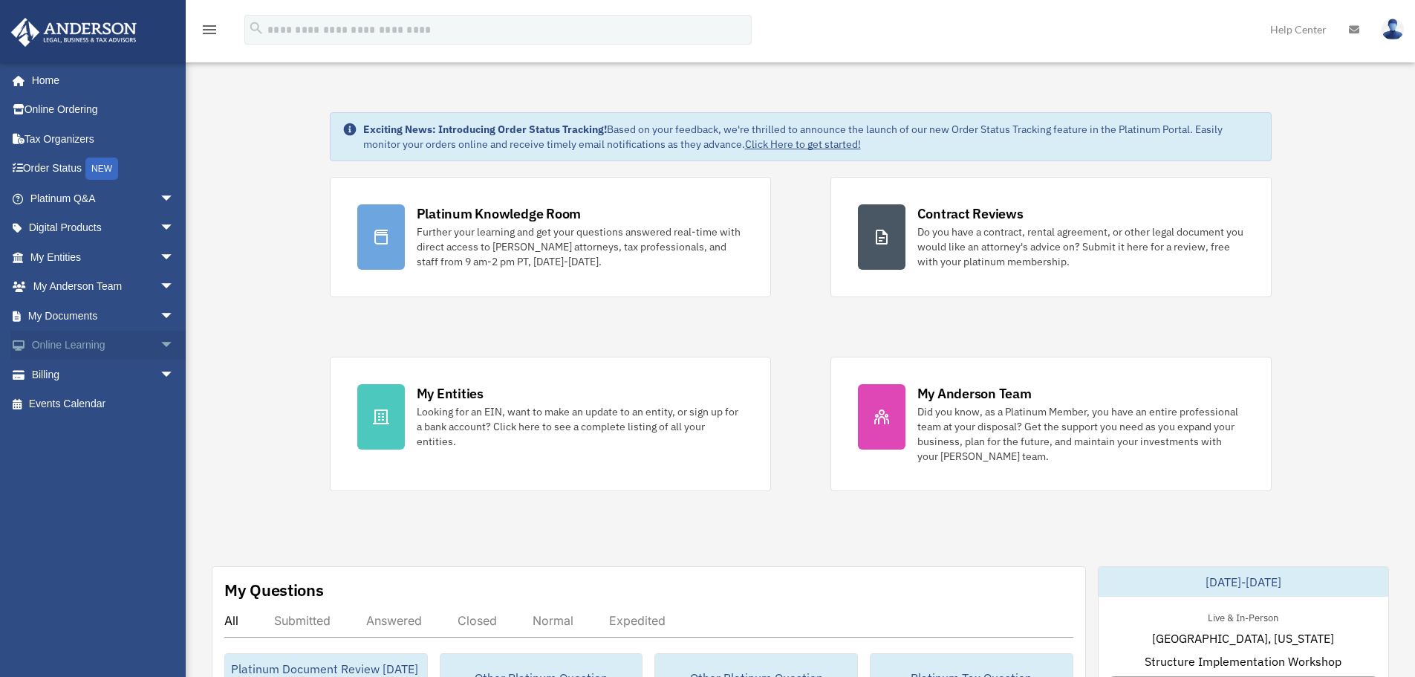
click at [74, 341] on link "Online Learning arrow_drop_down" at bounding box center [103, 346] width 186 height 30
click at [65, 363] on link "Billing arrow_drop_down" at bounding box center [103, 375] width 186 height 30
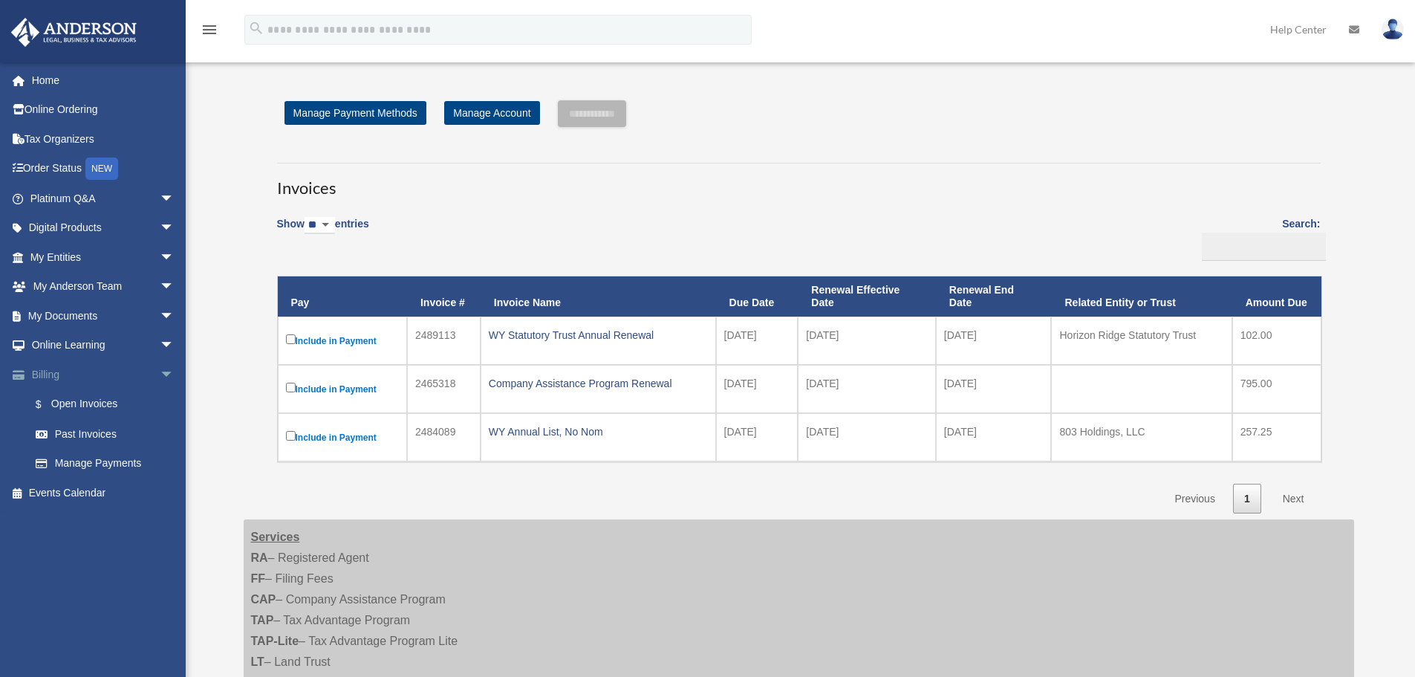
click at [99, 378] on link "Billing arrow_drop_down" at bounding box center [103, 375] width 186 height 30
click at [45, 378] on link "Billing arrow_drop_down" at bounding box center [103, 375] width 186 height 30
click at [77, 461] on link "Manage Payments" at bounding box center [109, 464] width 176 height 30
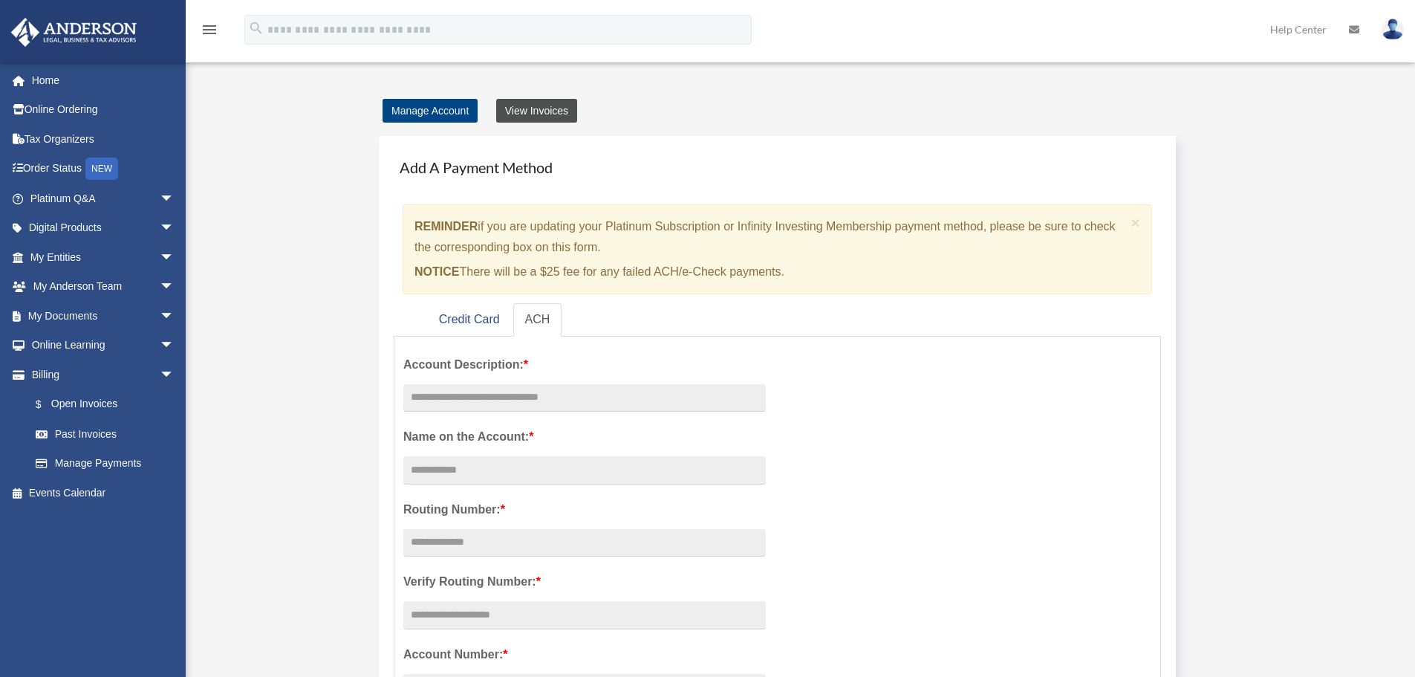
click at [539, 109] on link "View Invoices" at bounding box center [536, 111] width 81 height 24
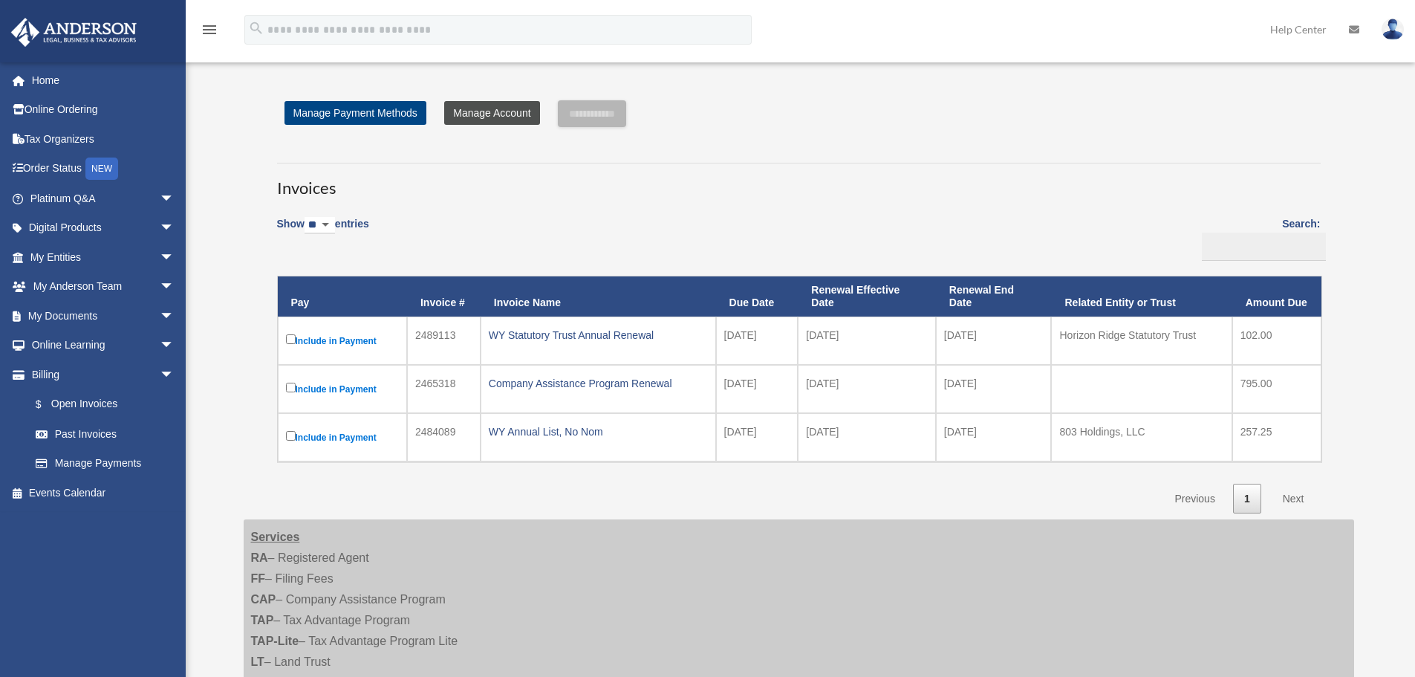
click at [476, 111] on link "Manage Account" at bounding box center [491, 113] width 95 height 24
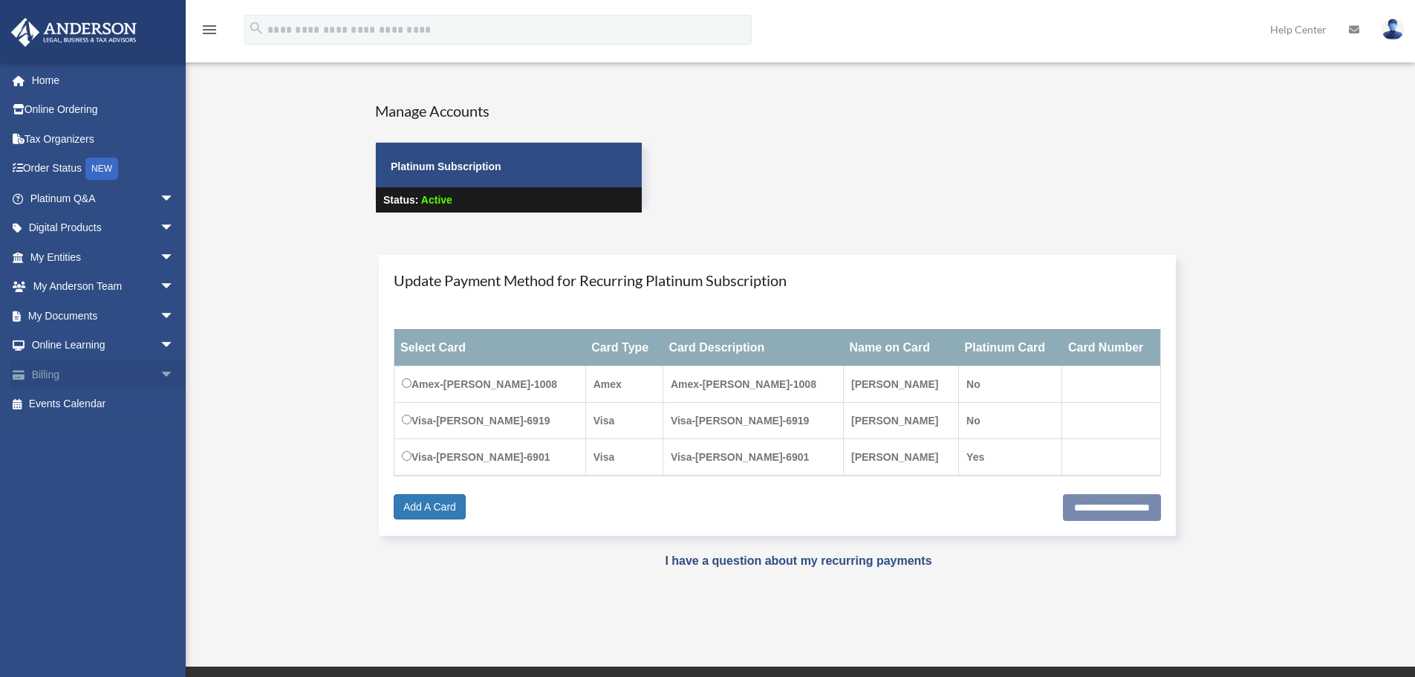
click at [59, 372] on link "Billing arrow_drop_down" at bounding box center [103, 375] width 186 height 30
click at [160, 373] on span "arrow_drop_down" at bounding box center [175, 375] width 30 height 30
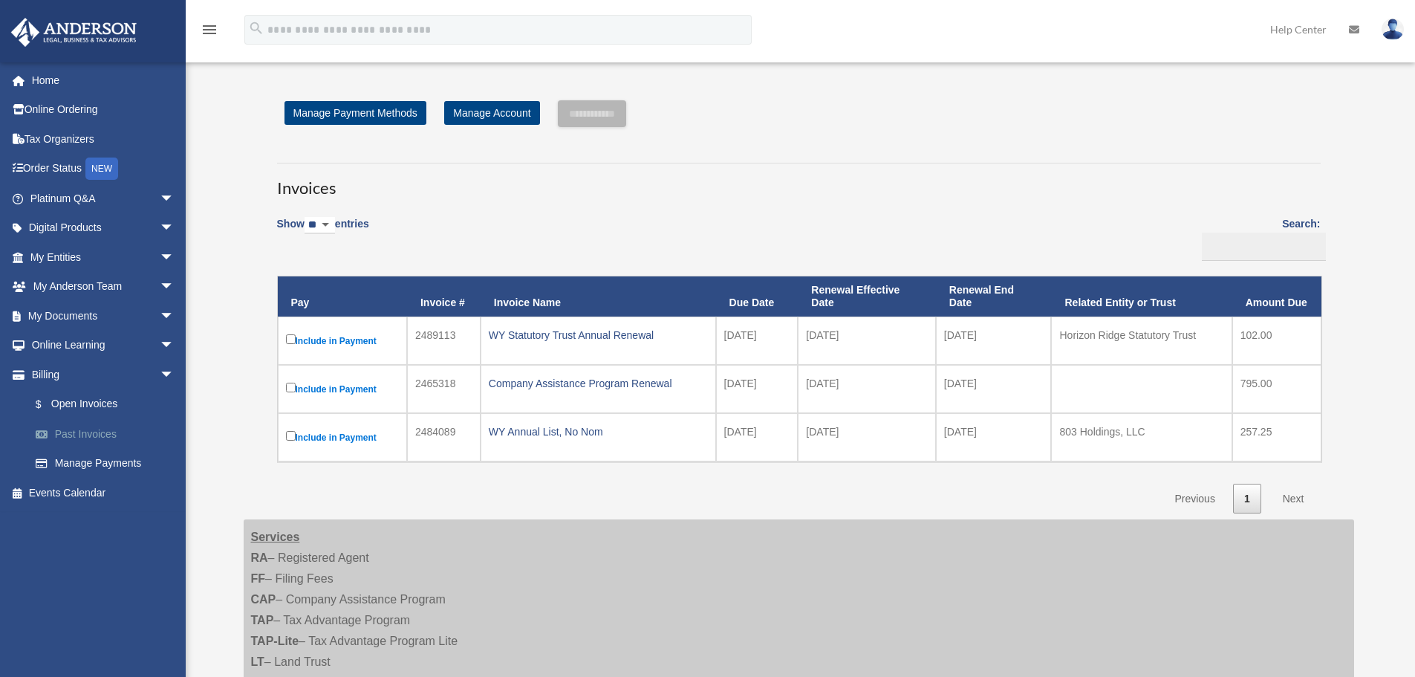
click at [64, 441] on link "Past Invoices" at bounding box center [109, 434] width 176 height 30
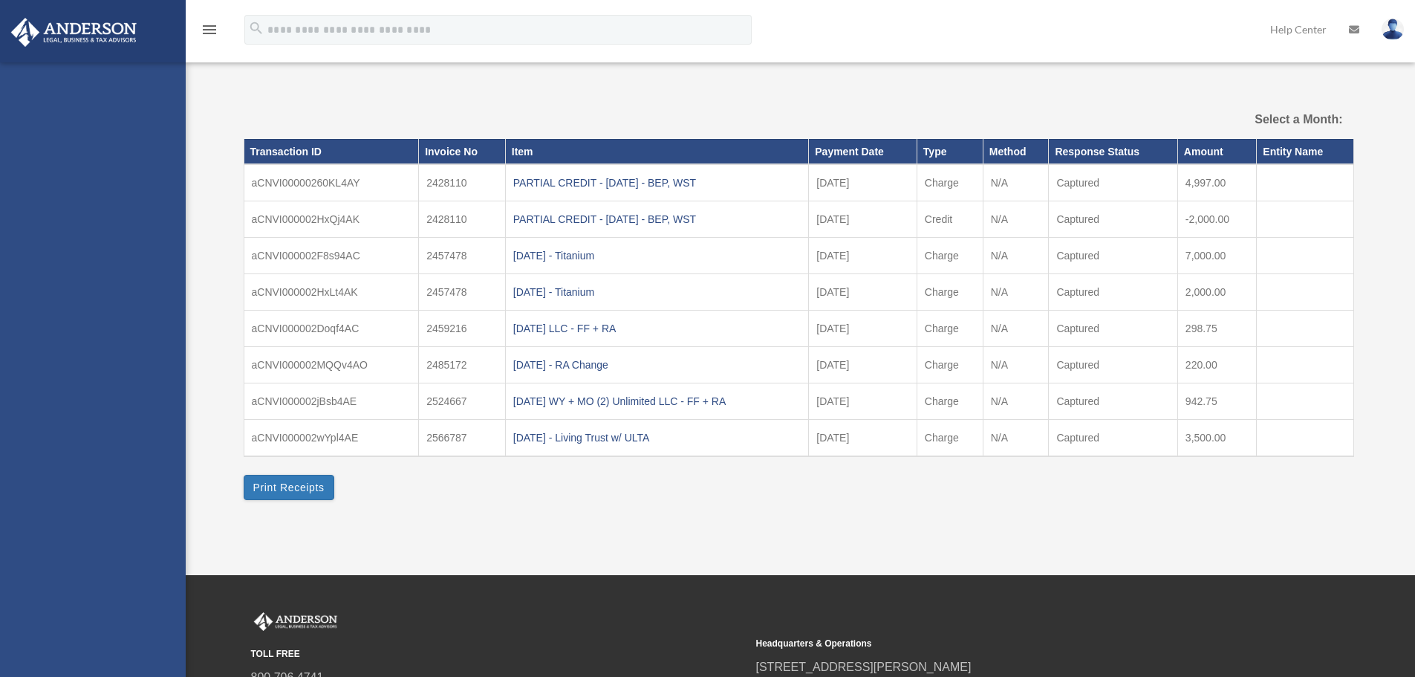
select select
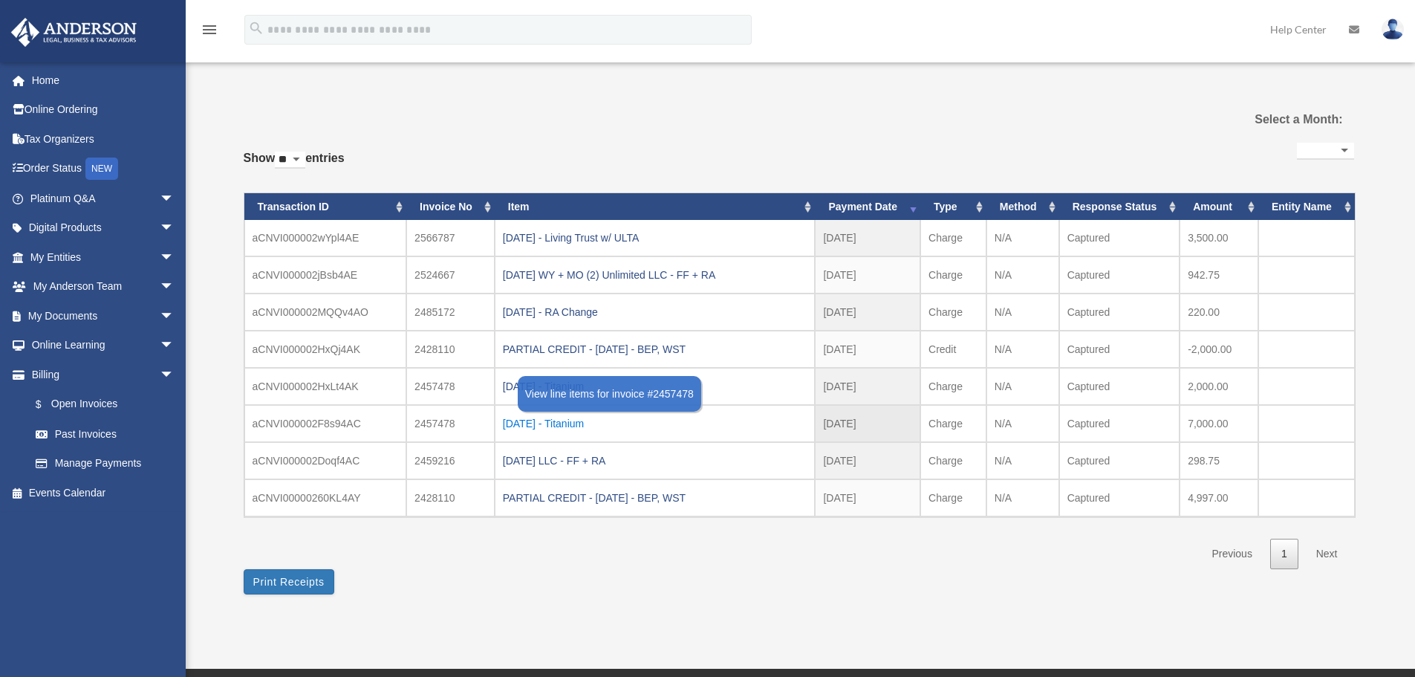
click at [567, 419] on div "2025.3.27 - Titanium" at bounding box center [655, 423] width 305 height 21
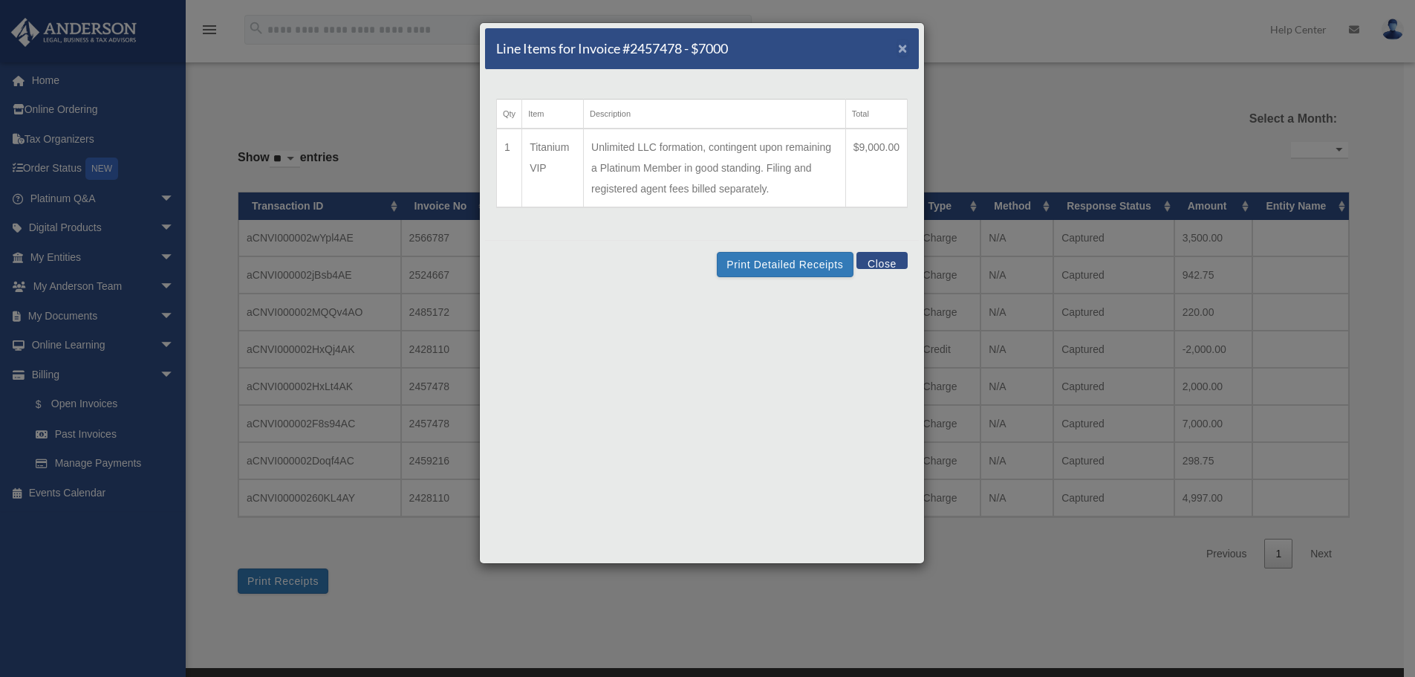
click at [903, 47] on span "×" at bounding box center [903, 47] width 10 height 17
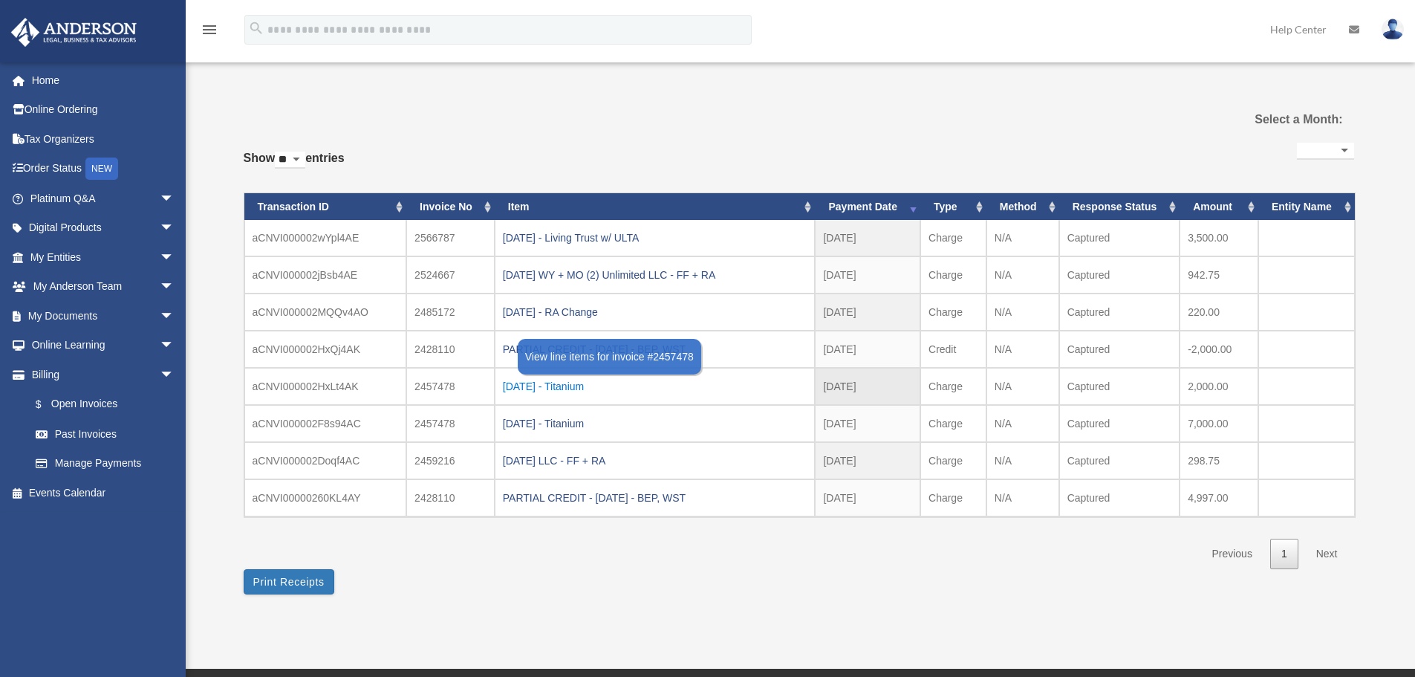
click at [568, 388] on div "2025.3.27 - Titanium" at bounding box center [655, 386] width 305 height 21
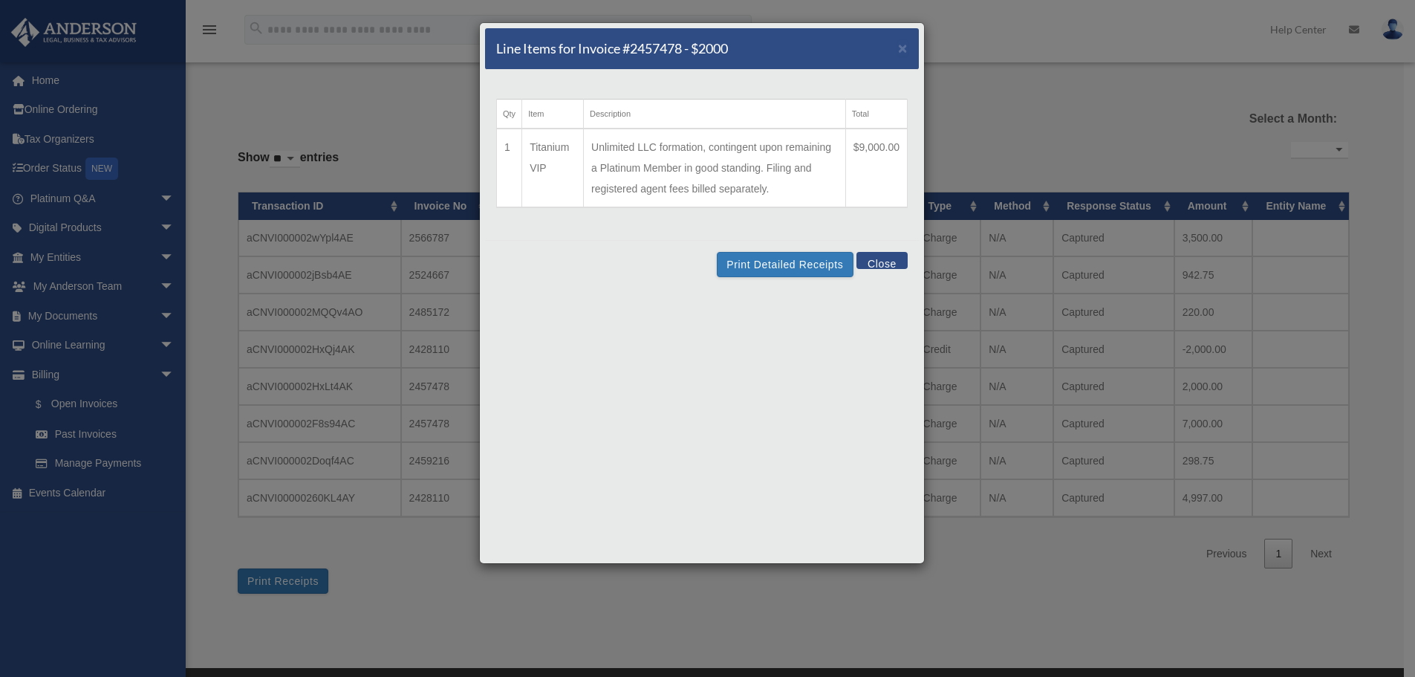
click at [876, 251] on div "Print Detailed Receipts Close" at bounding box center [702, 264] width 434 height 48
click at [909, 48] on div "Line Items for Invoice #2457478 - $2000 ×" at bounding box center [702, 49] width 434 height 42
click at [900, 48] on span "×" at bounding box center [903, 47] width 10 height 17
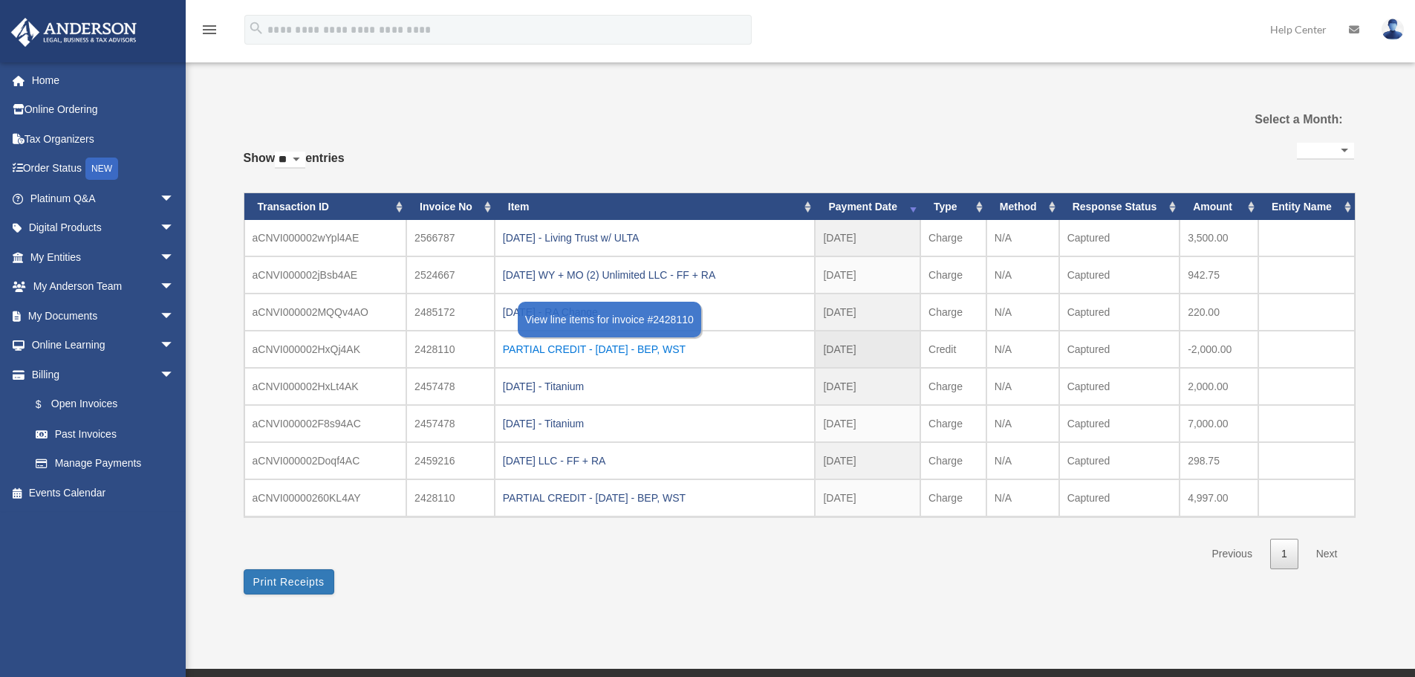
click at [542, 347] on div "PARTIAL CREDIT - 2025.03.07 - BEP, WST" at bounding box center [655, 349] width 305 height 21
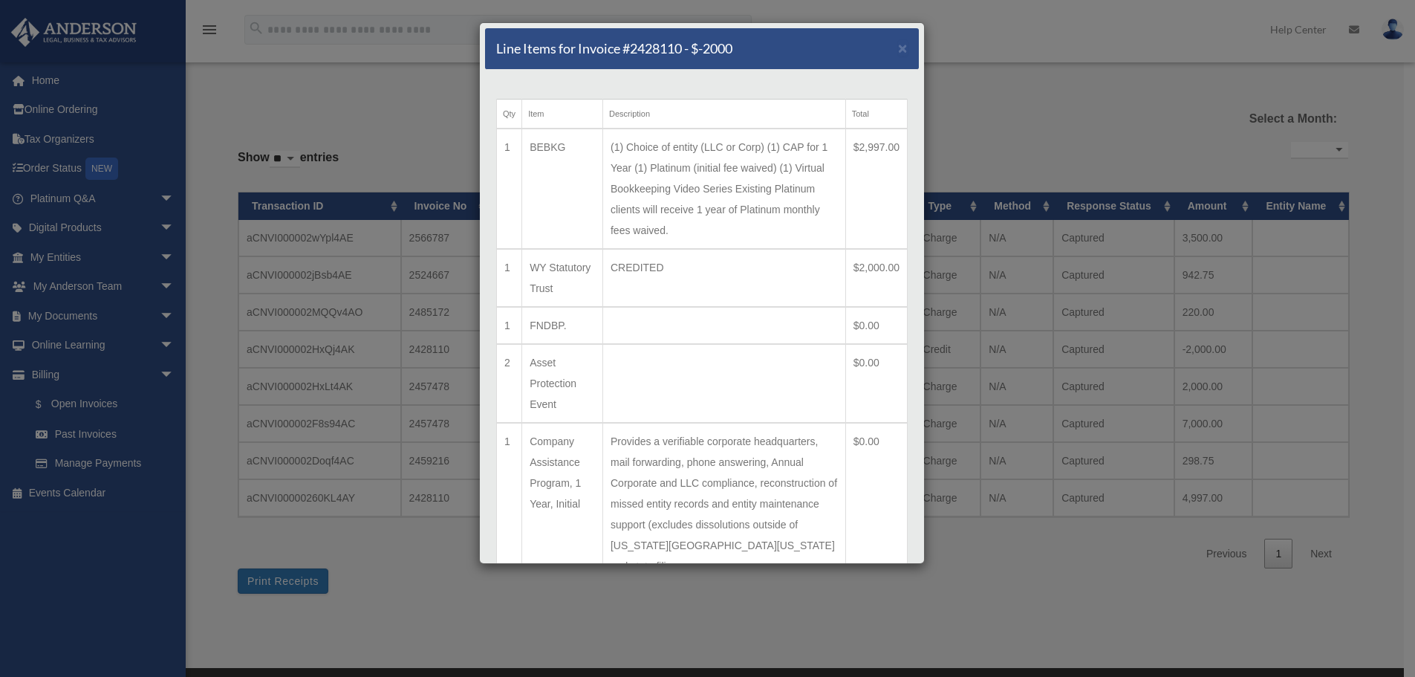
click at [877, 59] on div "Line Items for Invoice #2428110 - $-2000 ×" at bounding box center [702, 49] width 434 height 42
click at [898, 42] on span "×" at bounding box center [903, 47] width 10 height 17
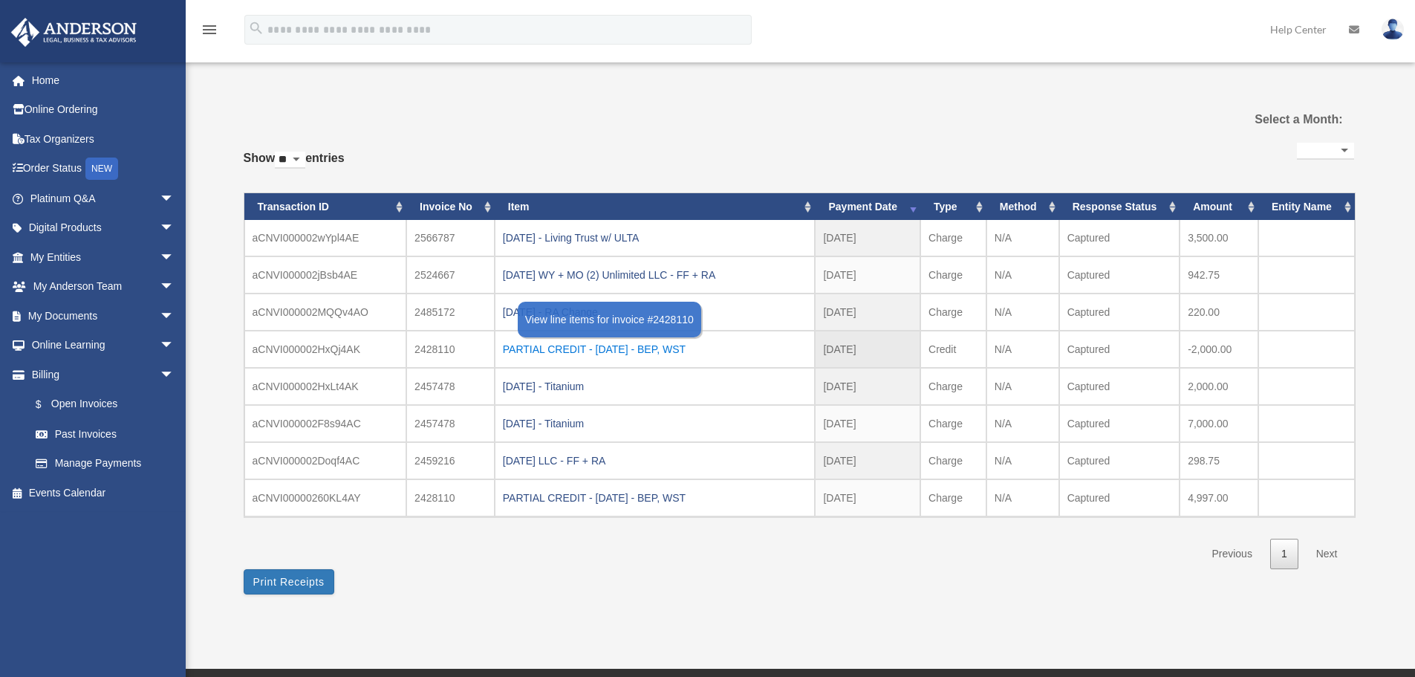
click at [634, 348] on div "PARTIAL CREDIT - 2025.03.07 - BEP, WST" at bounding box center [655, 349] width 305 height 21
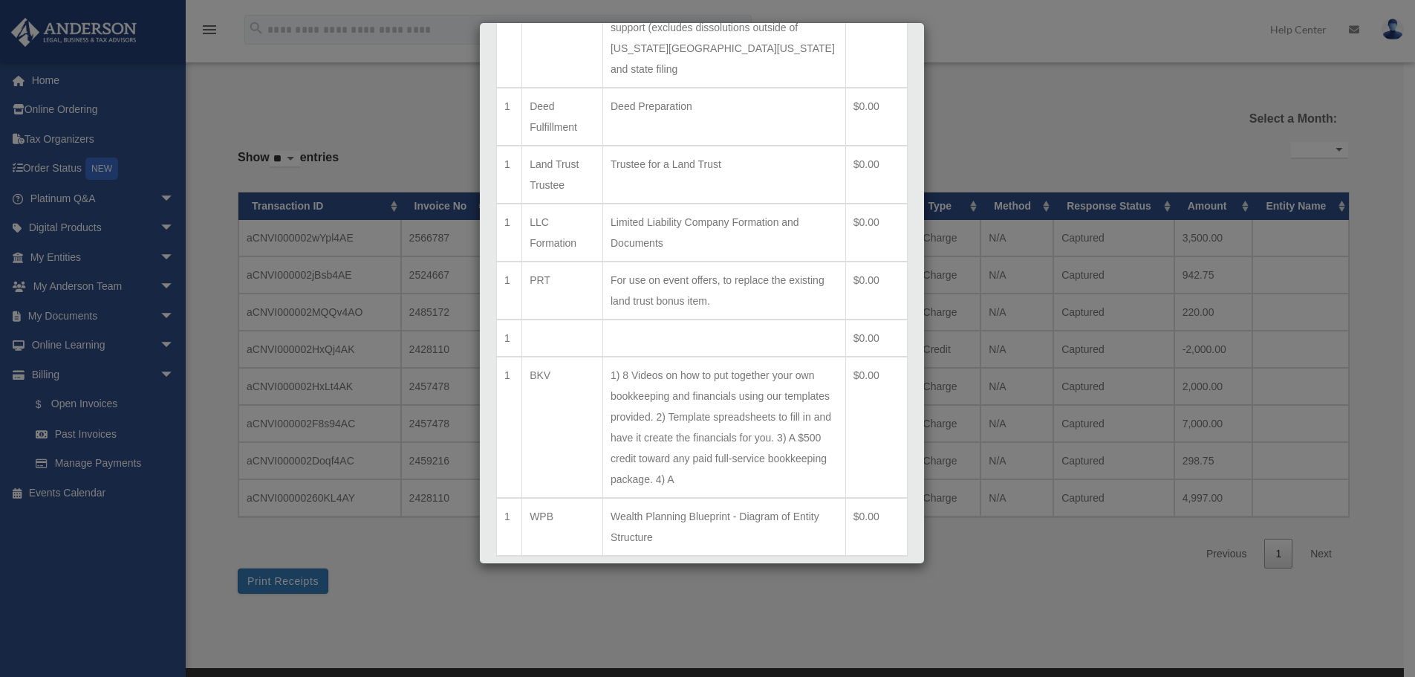
scroll to position [576, 0]
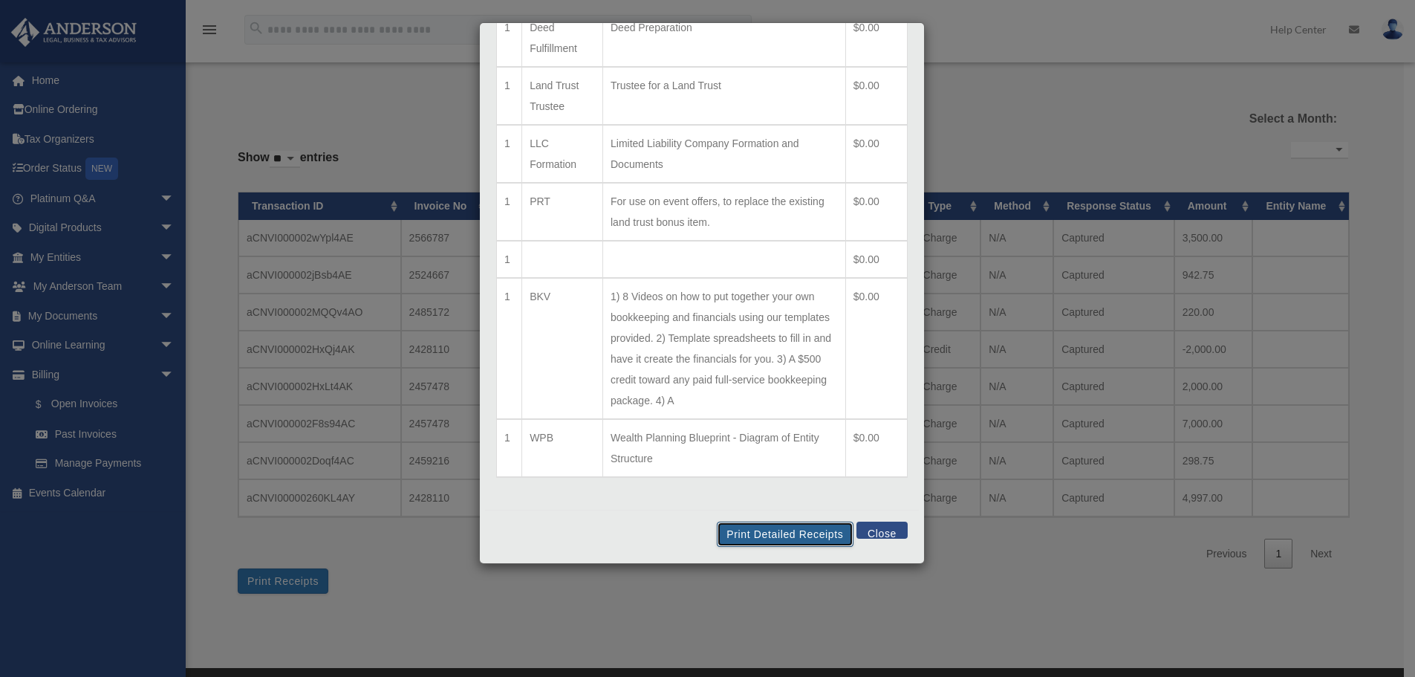
click at [767, 535] on button "Print Detailed Receipts" at bounding box center [785, 534] width 136 height 25
click at [987, 136] on div "Line Items for Invoice #2428110 - $-2000 × Qty Item Description Total 1 BEBKG (…" at bounding box center [707, 338] width 1415 height 677
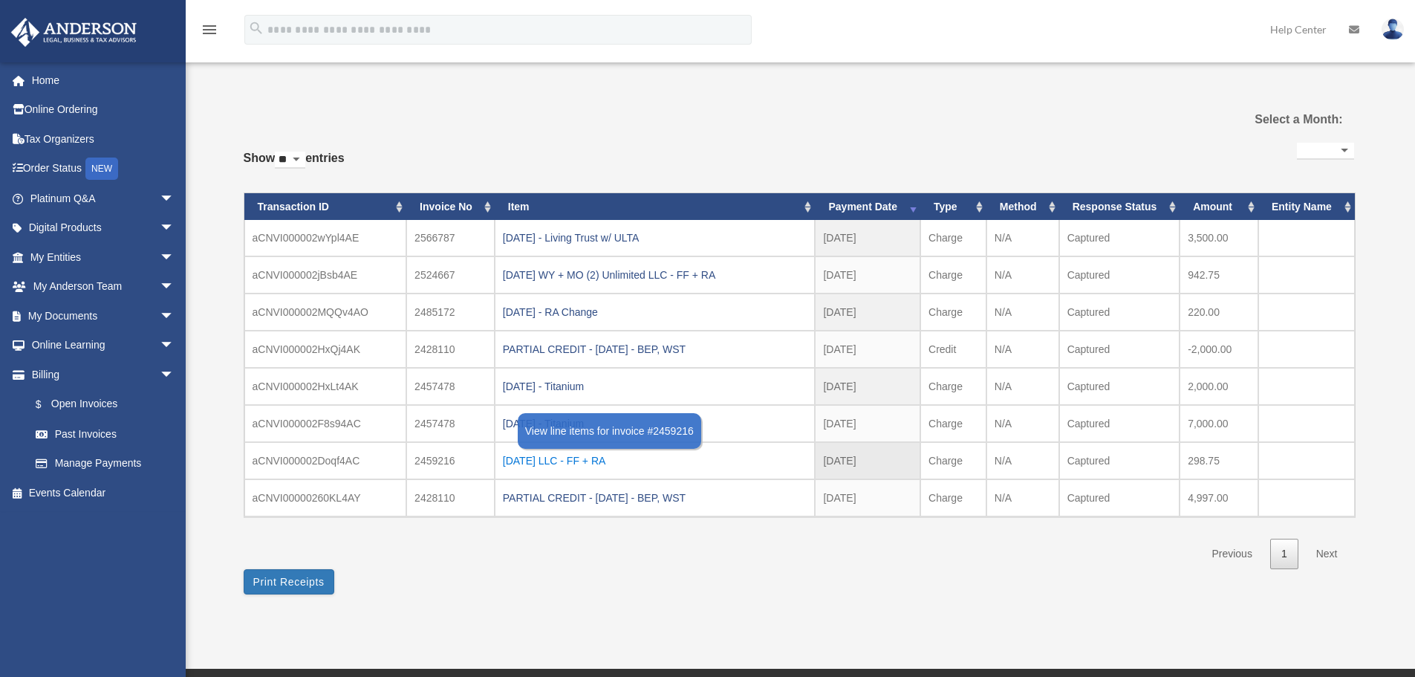
click at [606, 467] on div "2025.03.28 LLC - FF + RA" at bounding box center [655, 460] width 305 height 21
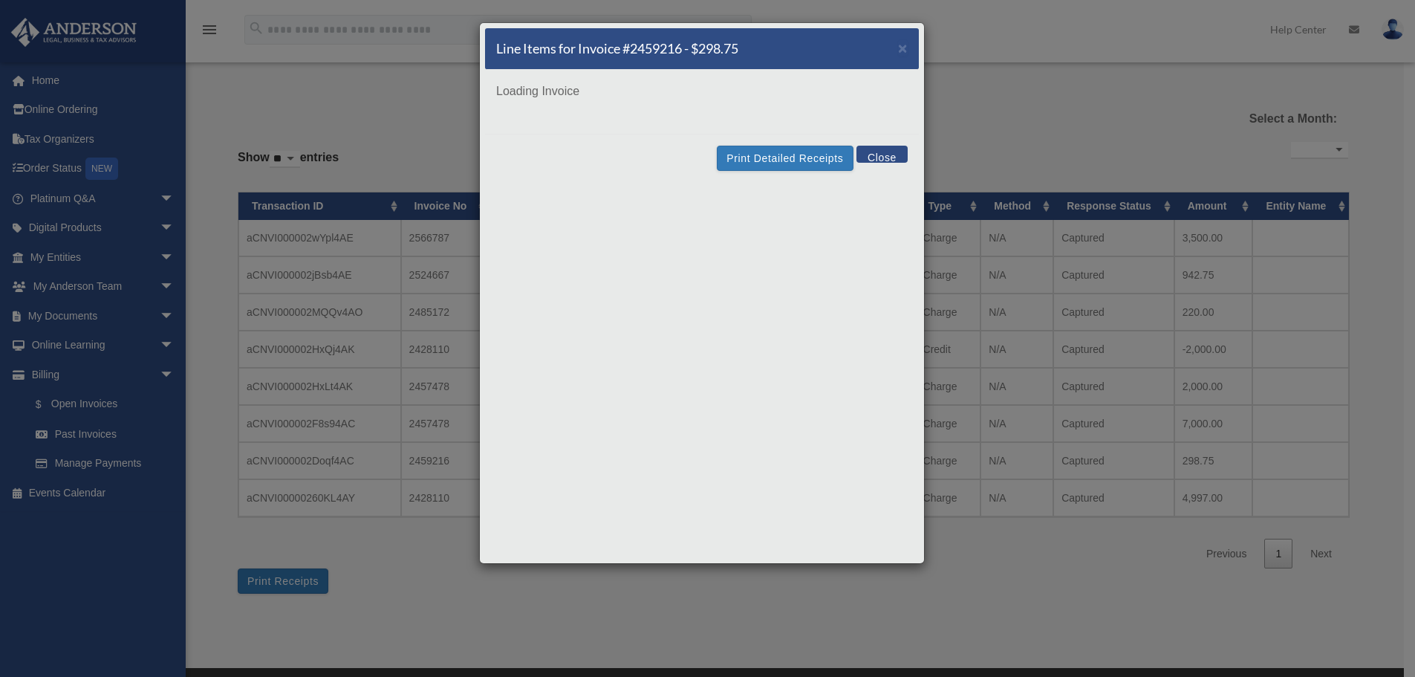
scroll to position [0, 0]
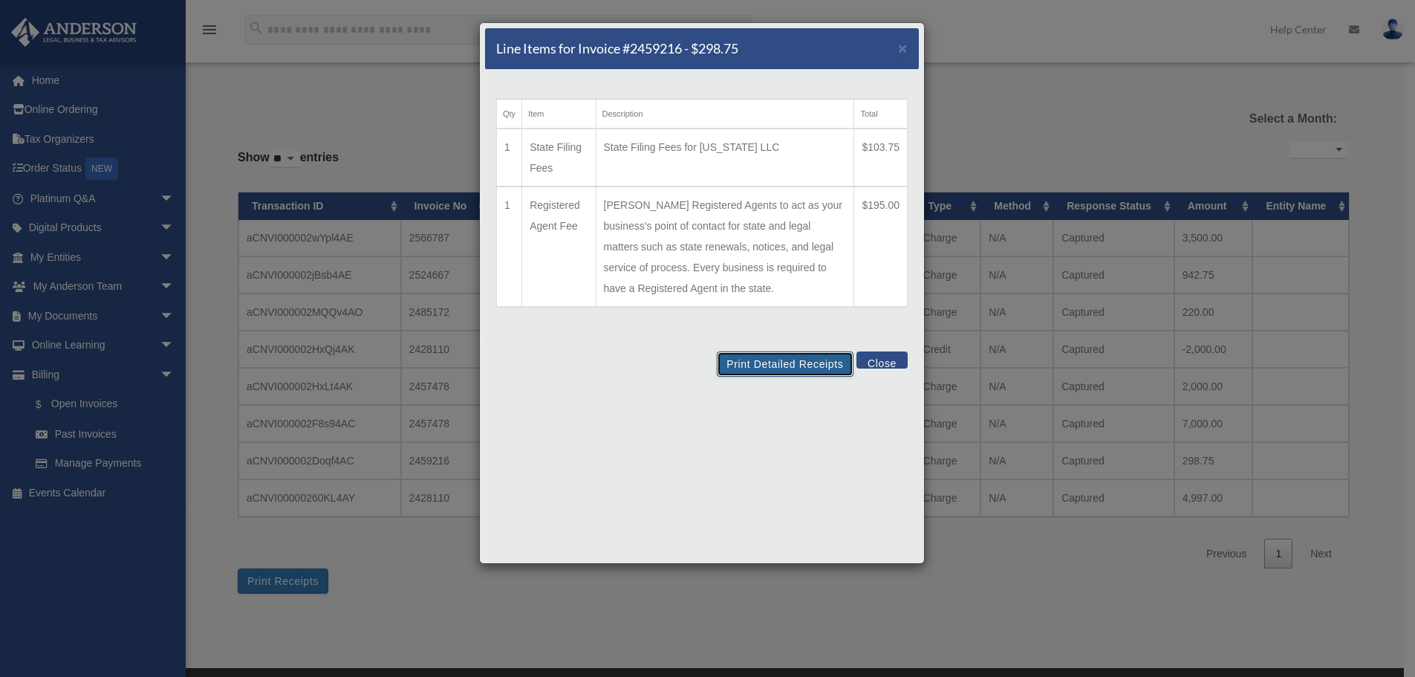
click at [805, 360] on button "Print Detailed Receipts" at bounding box center [785, 363] width 136 height 25
click at [909, 45] on div "Line Items for Invoice #2459216 - $298.75 ×" at bounding box center [702, 49] width 434 height 42
click at [906, 44] on span "×" at bounding box center [903, 47] width 10 height 17
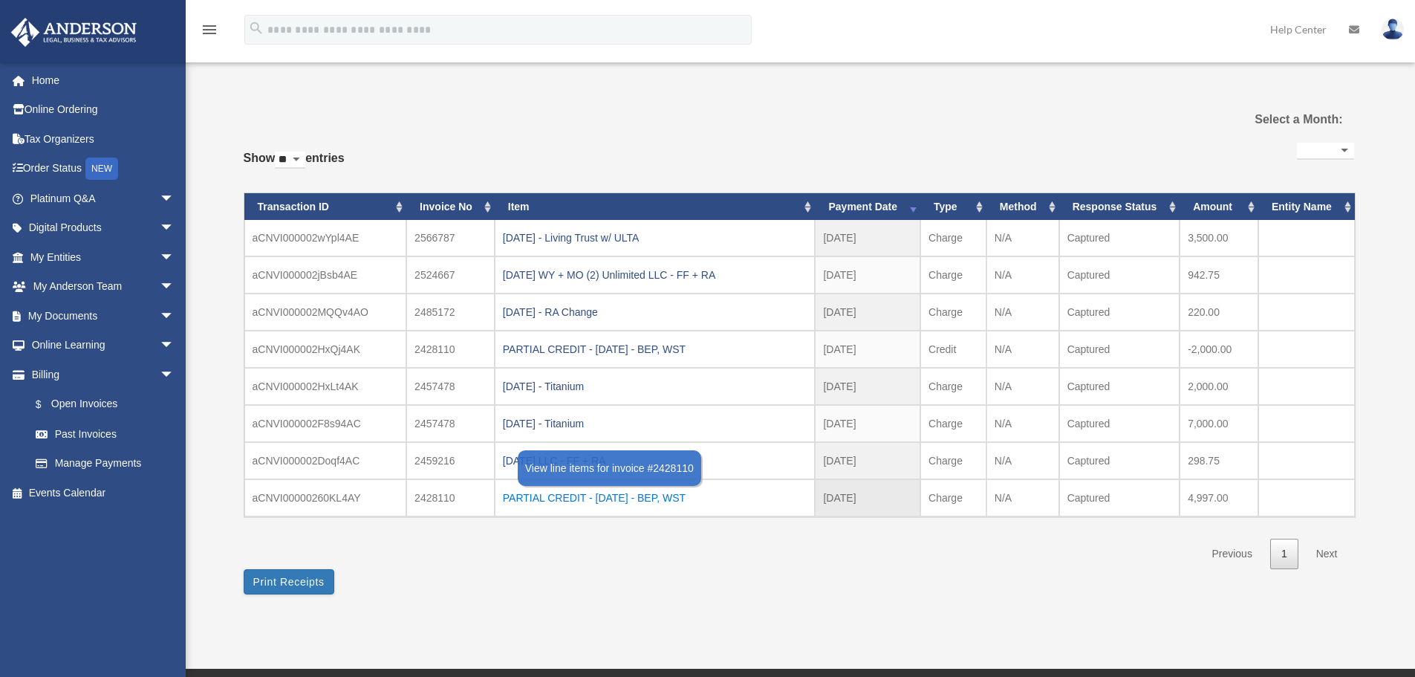
click at [531, 498] on div "PARTIAL CREDIT - 2025.03.07 - BEP, WST" at bounding box center [655, 497] width 305 height 21
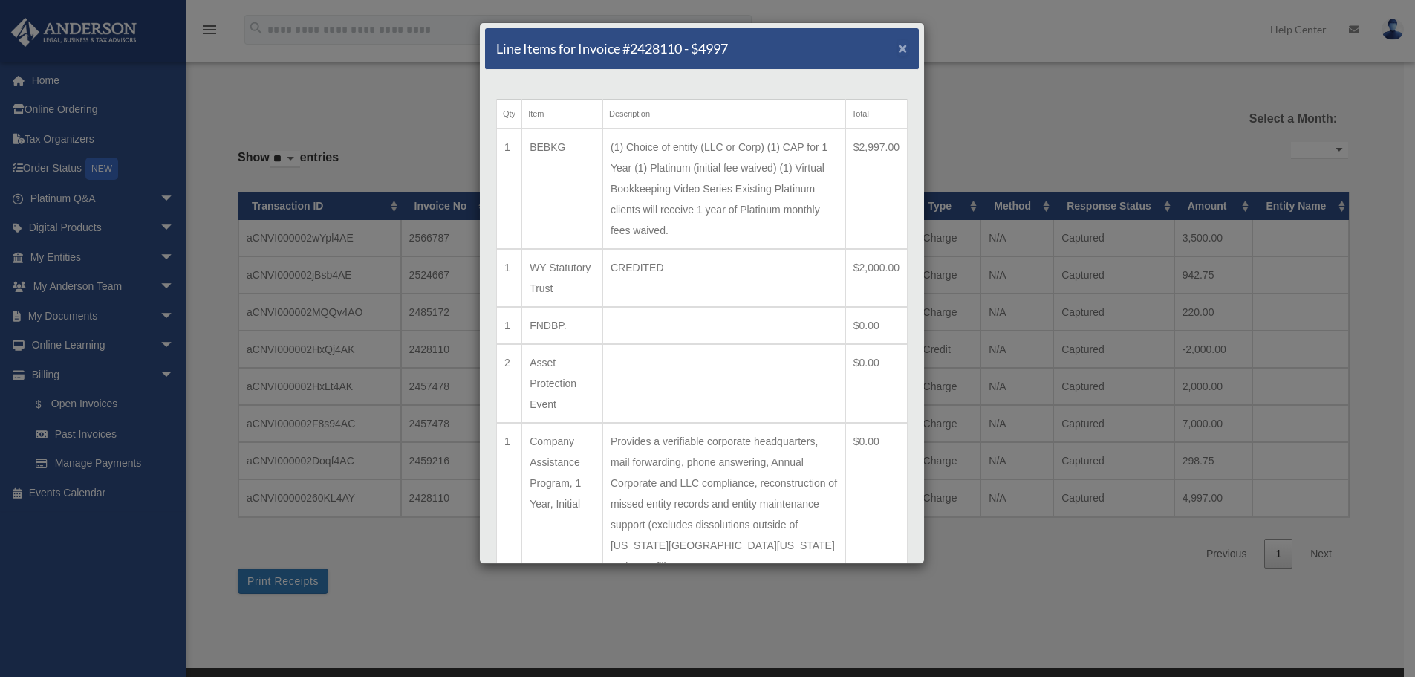
click at [898, 43] on span "×" at bounding box center [903, 47] width 10 height 17
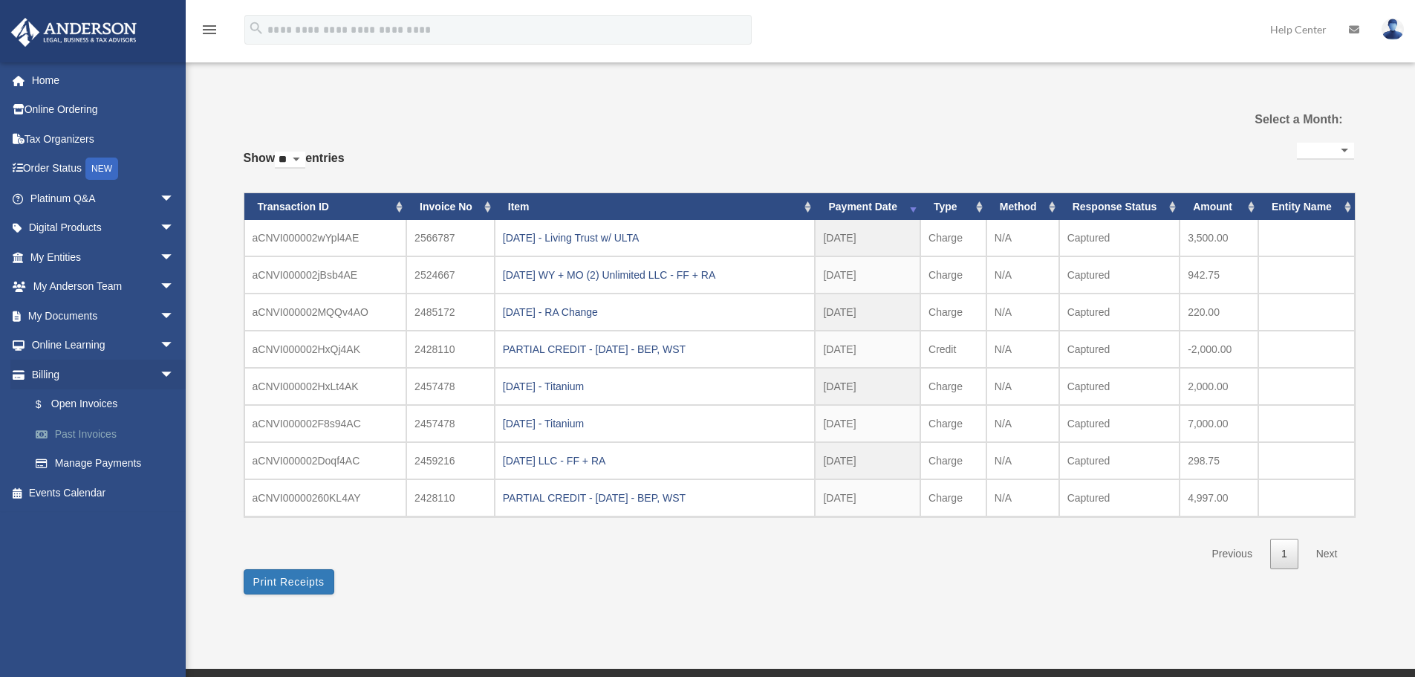
click at [85, 437] on link "Past Invoices" at bounding box center [109, 434] width 176 height 30
click at [71, 401] on link "$ Open Invoices" at bounding box center [109, 404] width 176 height 30
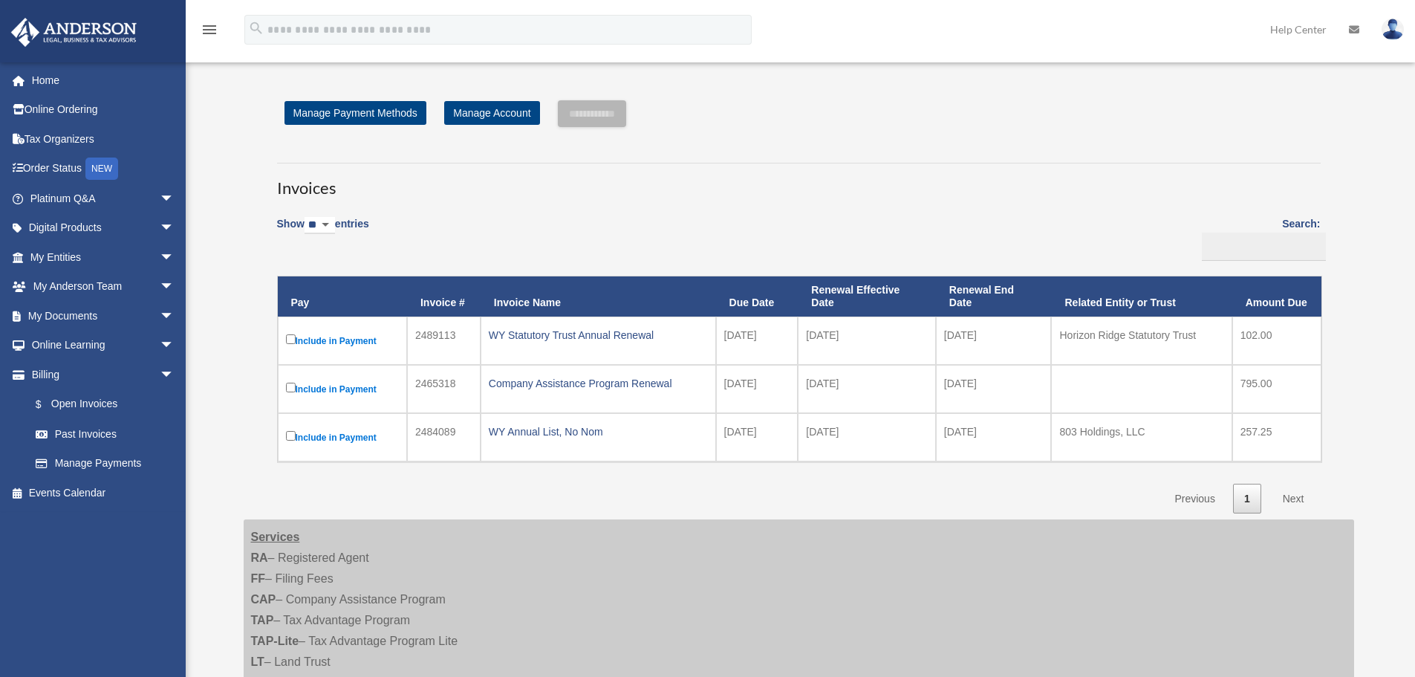
click at [1287, 501] on link "Next" at bounding box center [1294, 499] width 44 height 30
click at [108, 468] on link "Manage Payments" at bounding box center [109, 464] width 176 height 30
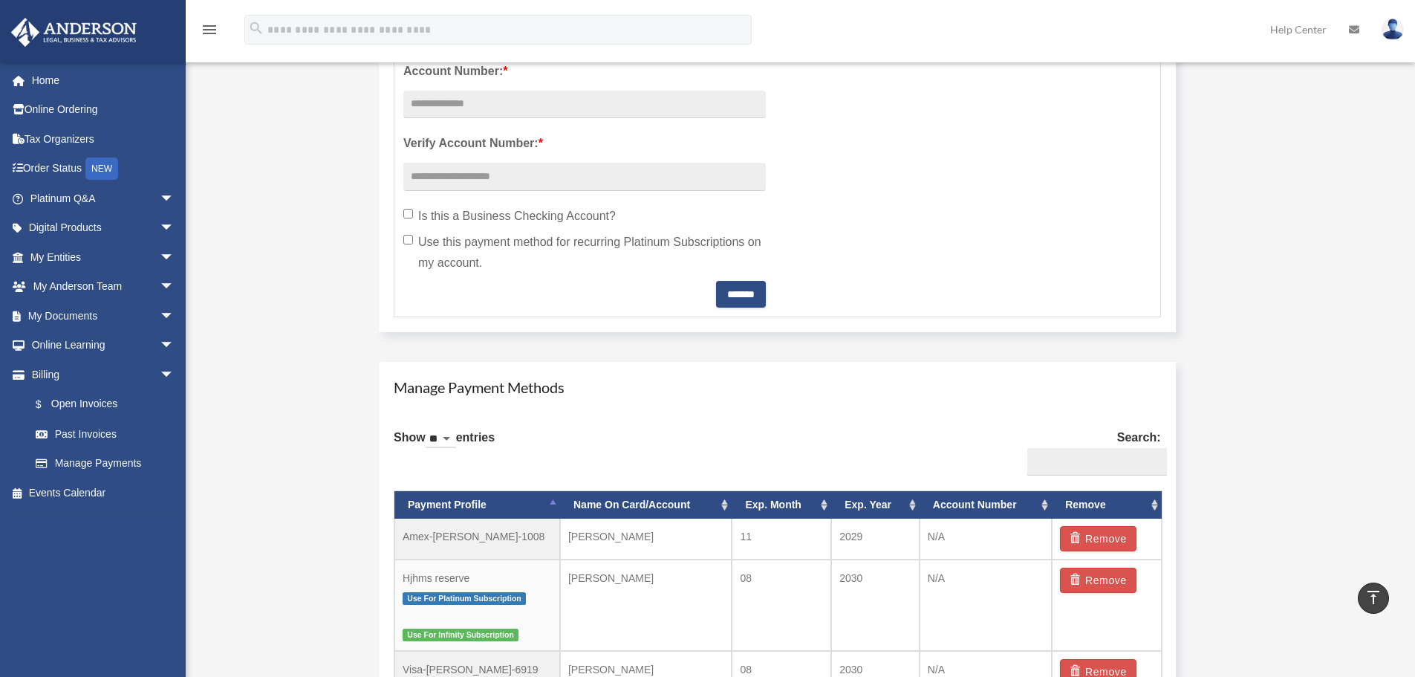
scroll to position [817, 0]
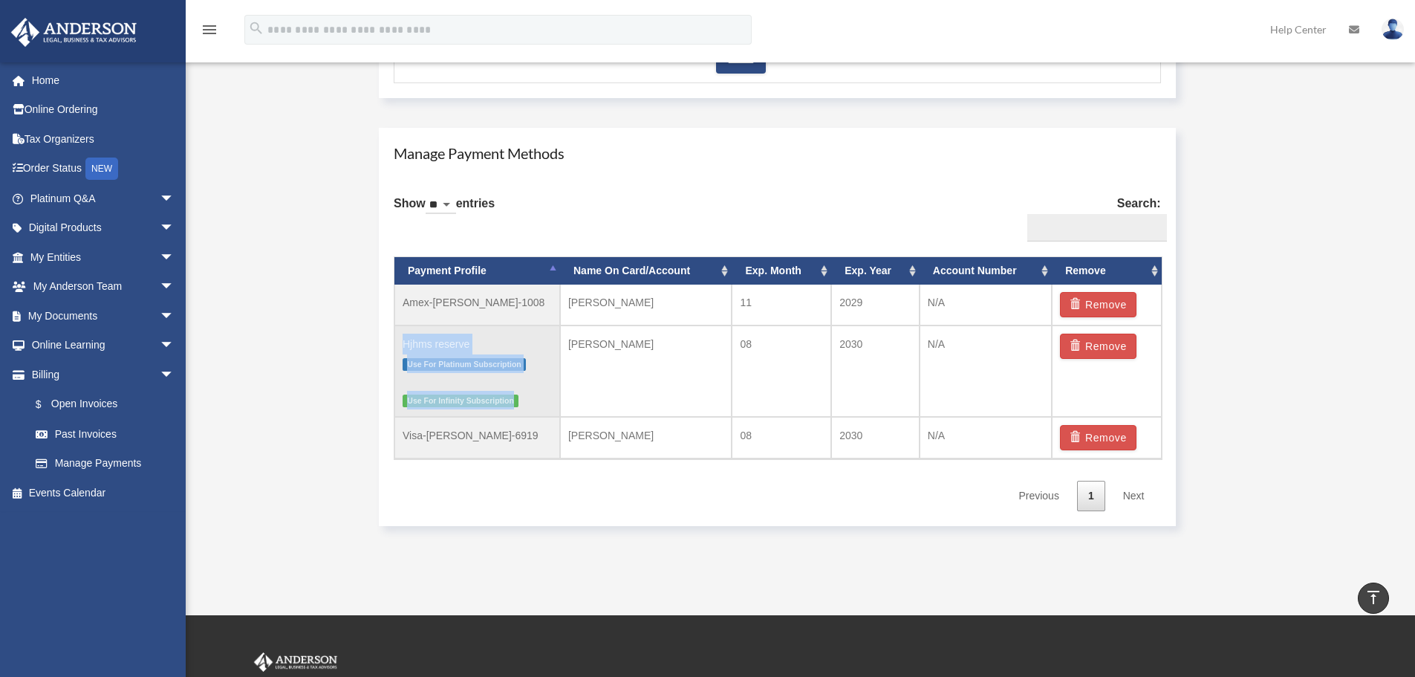
drag, startPoint x: 533, startPoint y: 403, endPoint x: 396, endPoint y: 345, distance: 149.2
click at [396, 345] on td "Hjhms reserve Use For Platinum Subscription Use For Infinity Subscription" at bounding box center [477, 371] width 166 height 92
click at [1138, 385] on td "Remove" at bounding box center [1106, 371] width 109 height 92
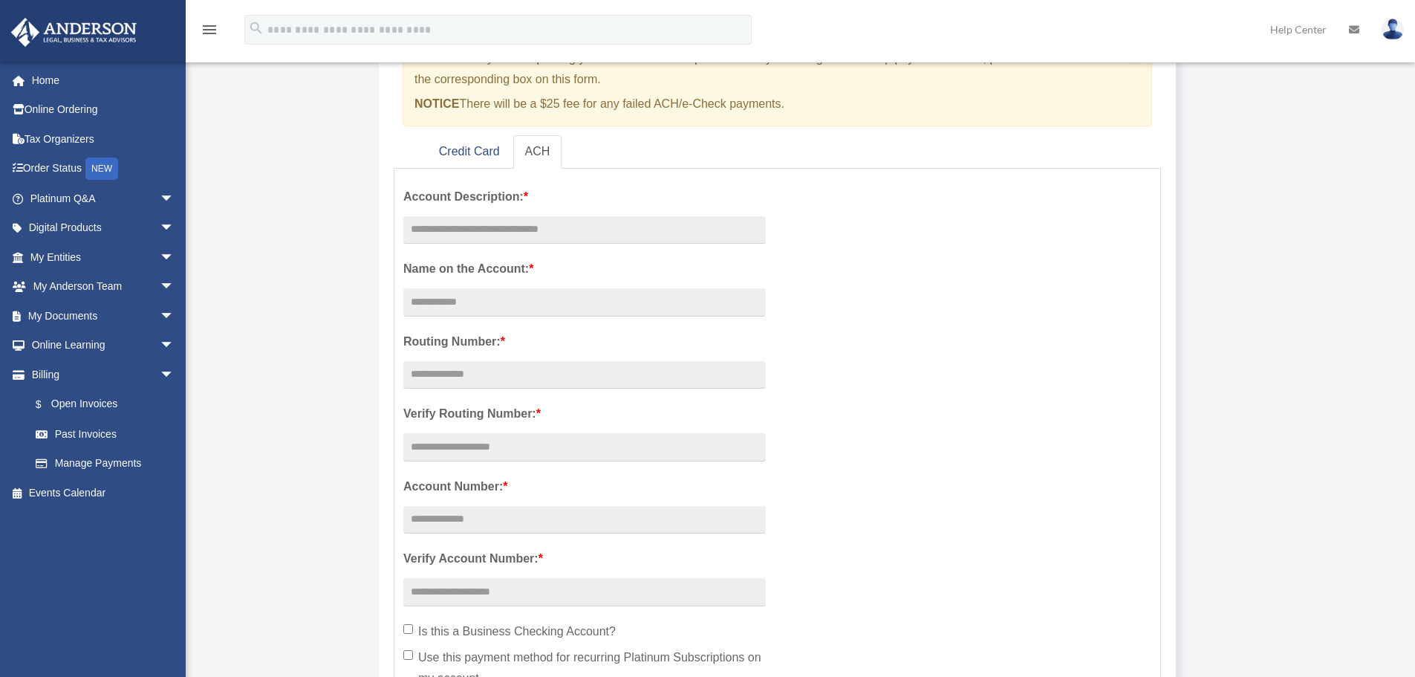
scroll to position [74, 0]
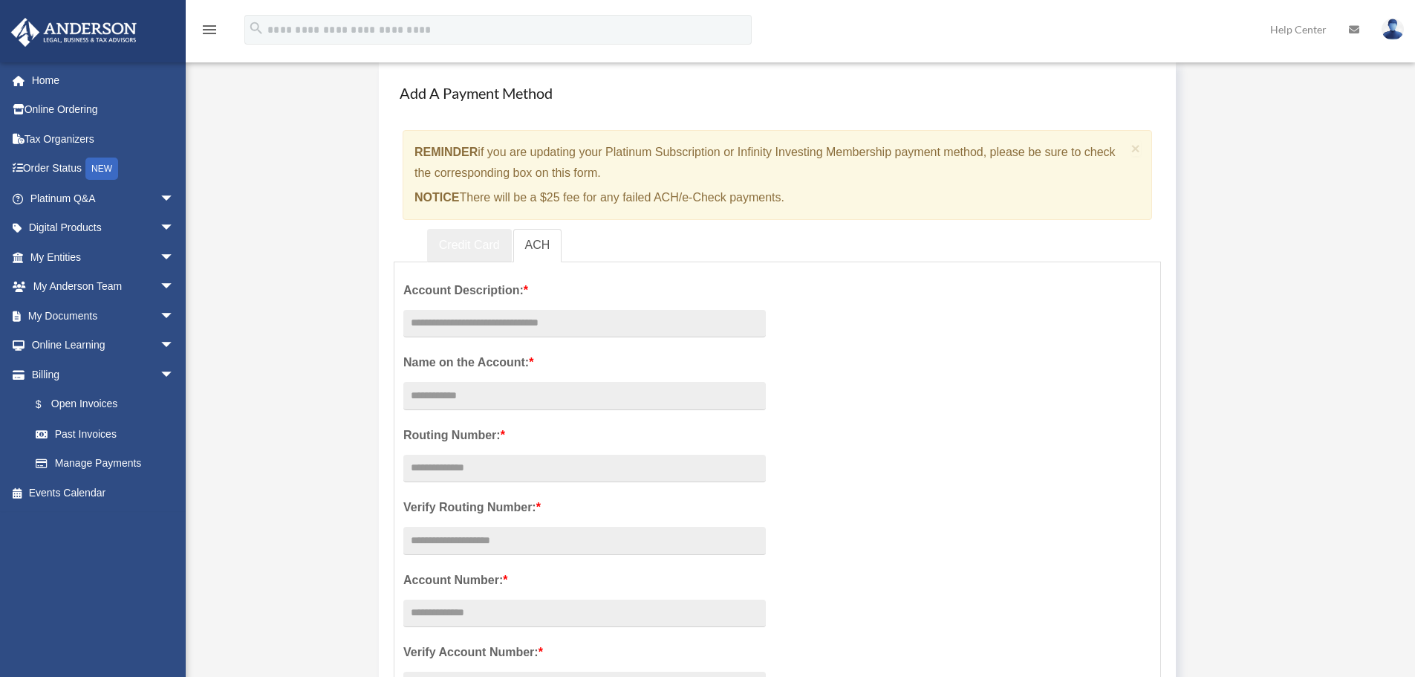
click at [467, 241] on link "Credit Card" at bounding box center [469, 245] width 85 height 33
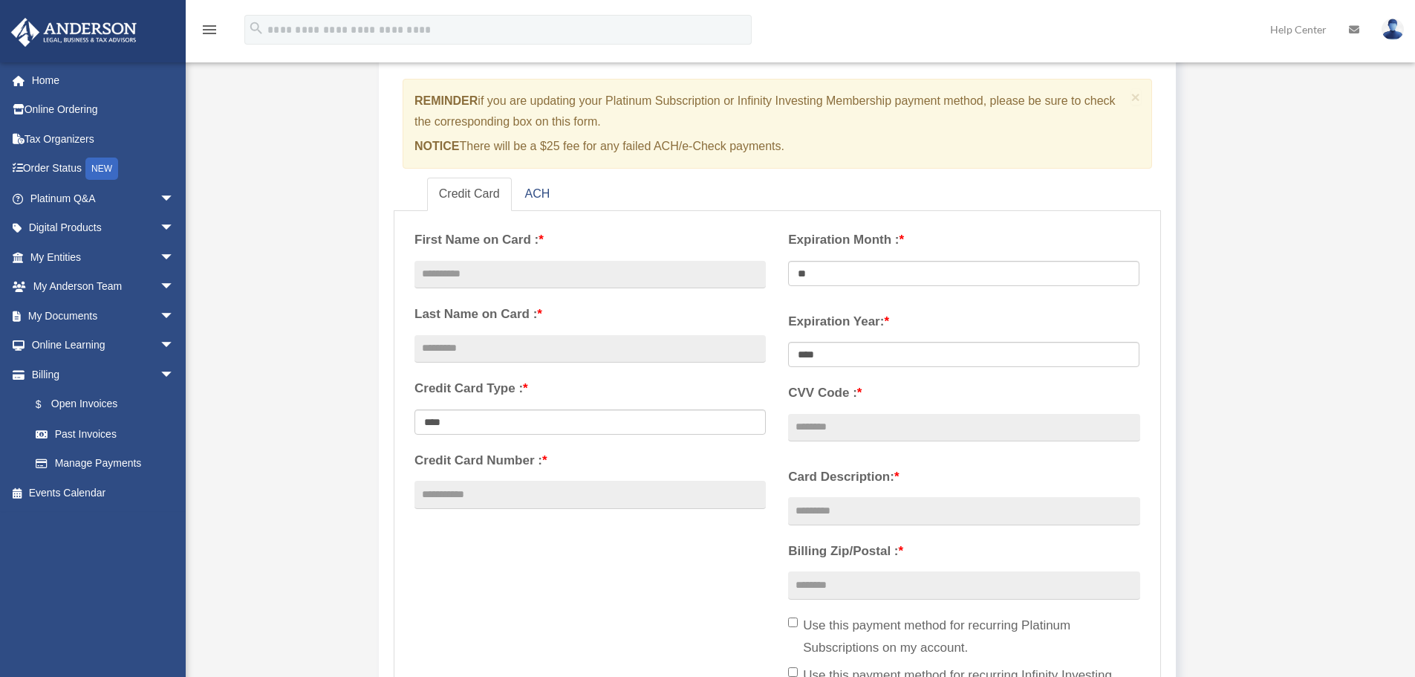
scroll to position [223, 0]
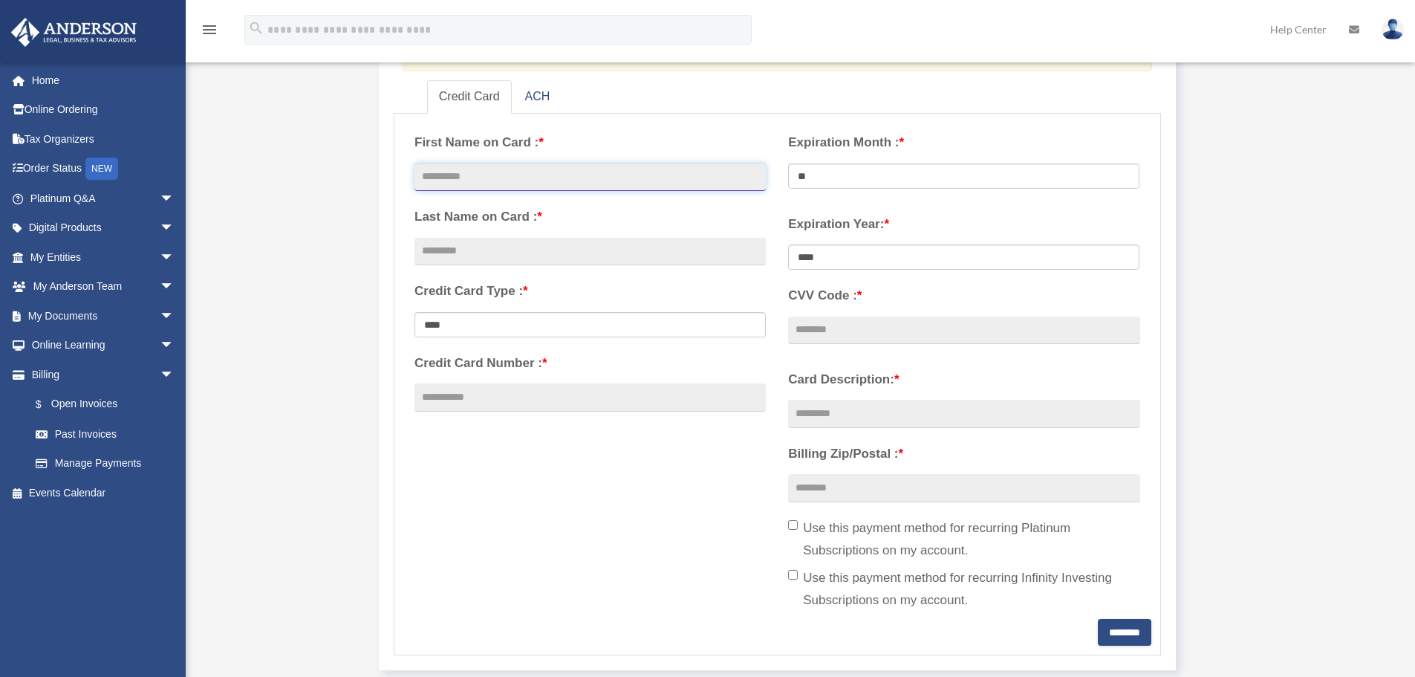
click at [734, 175] on input "text" at bounding box center [590, 177] width 351 height 28
type input "*******"
type input "***"
type input "**********"
click at [631, 466] on div "**********" at bounding box center [777, 371] width 748 height 496
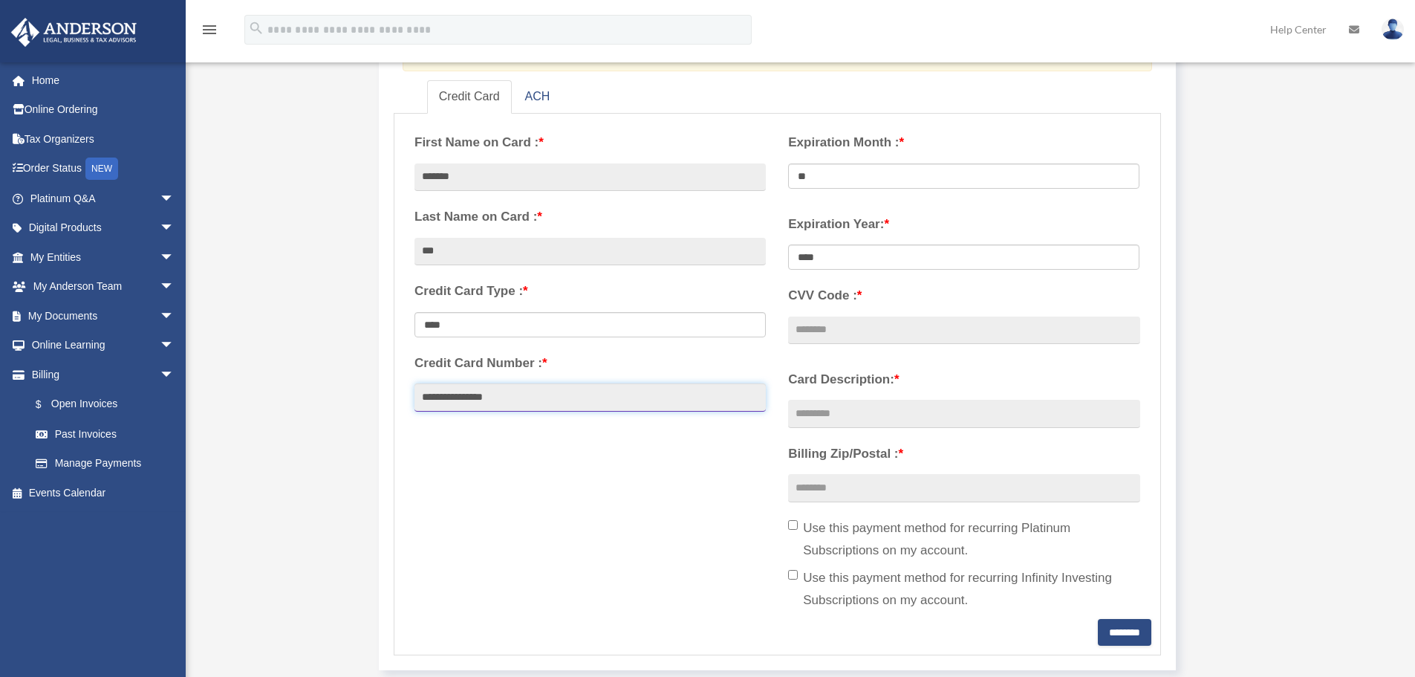
drag, startPoint x: 446, startPoint y: 394, endPoint x: 464, endPoint y: 400, distance: 18.8
click at [446, 394] on input "**********" at bounding box center [590, 397] width 351 height 28
click at [926, 165] on select "** ** ** ** ** ** ** ** ** ** ** **" at bounding box center [963, 175] width 351 height 25
select select "**"
click at [788, 163] on select "** ** ** ** ** ** ** ** ** ** ** **" at bounding box center [963, 175] width 351 height 25
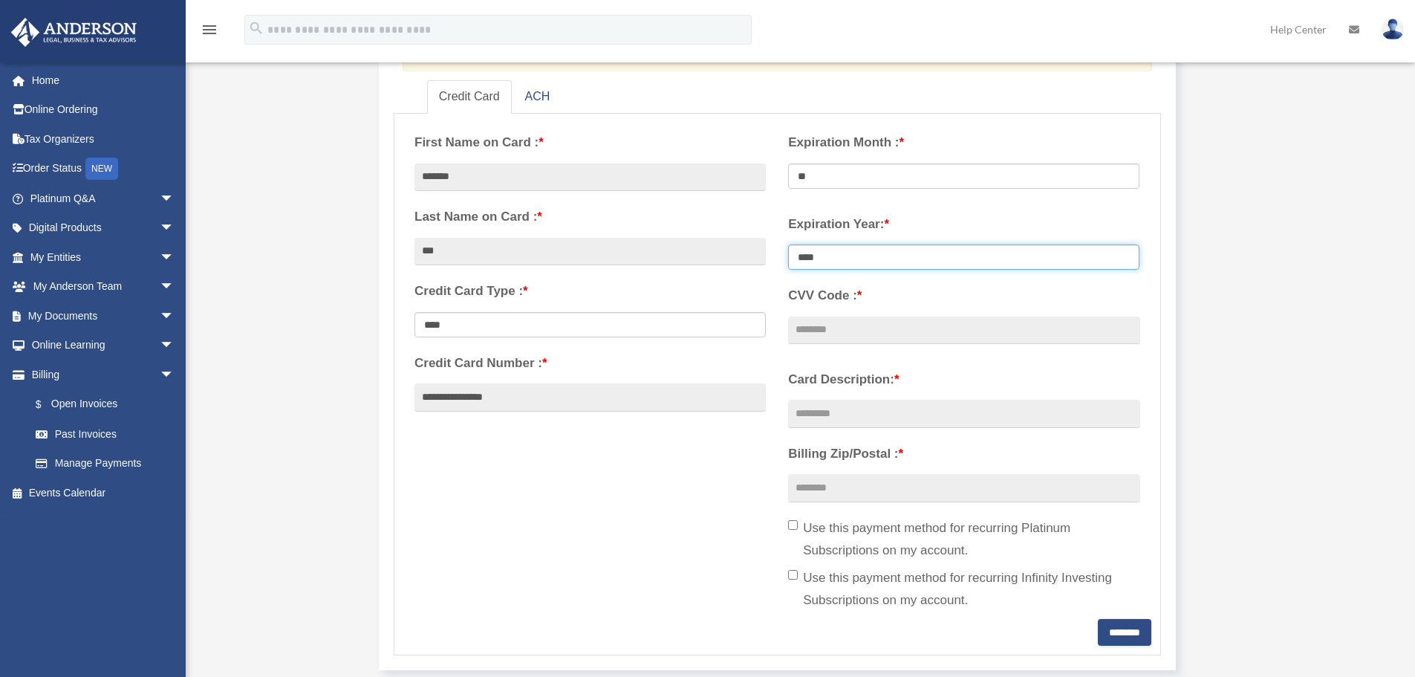
select select "****"
click at [708, 522] on div "**********" at bounding box center [777, 371] width 748 height 496
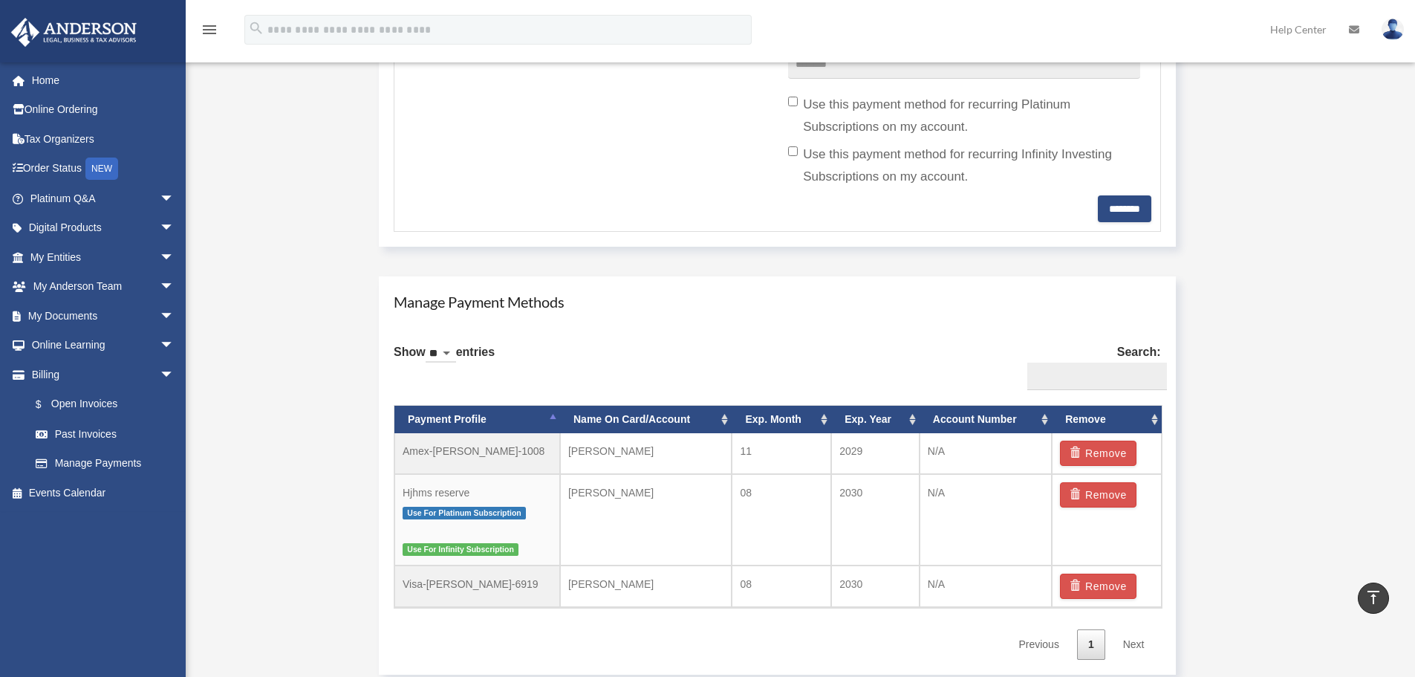
scroll to position [669, 0]
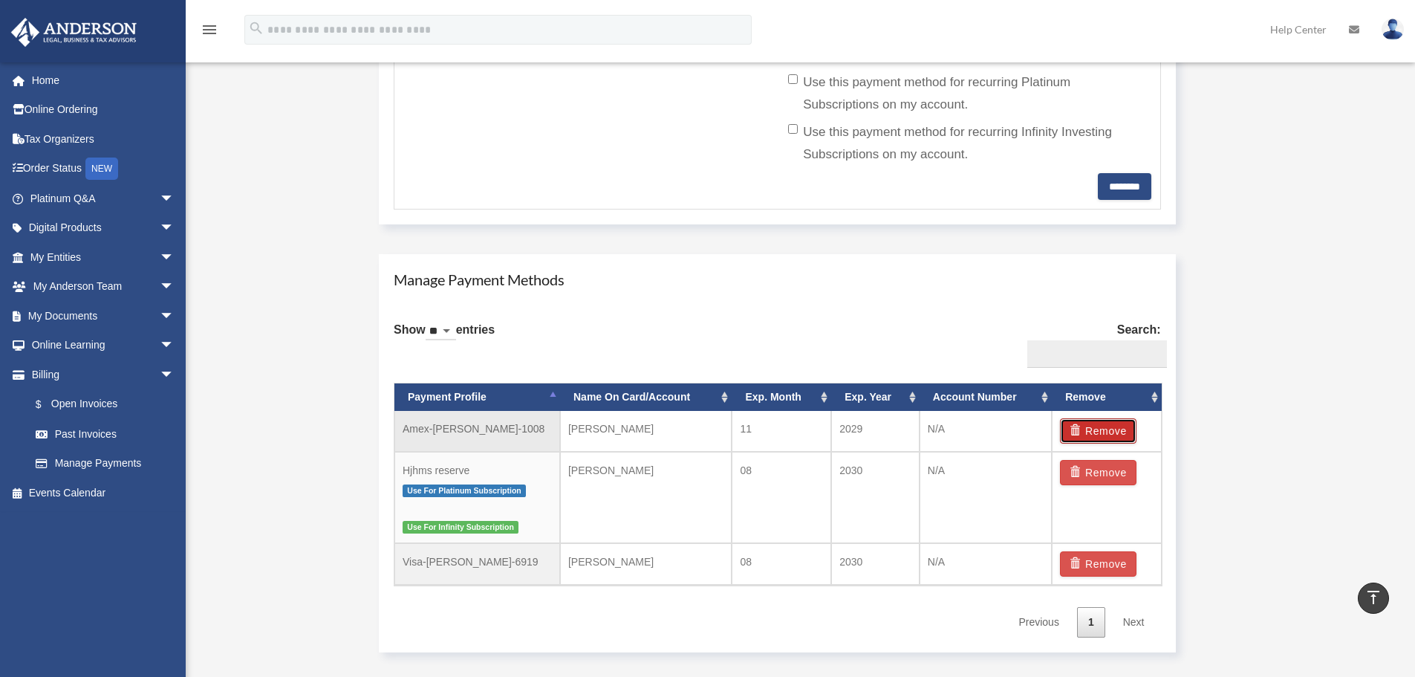
click at [1092, 423] on button "Remove" at bounding box center [1098, 430] width 77 height 25
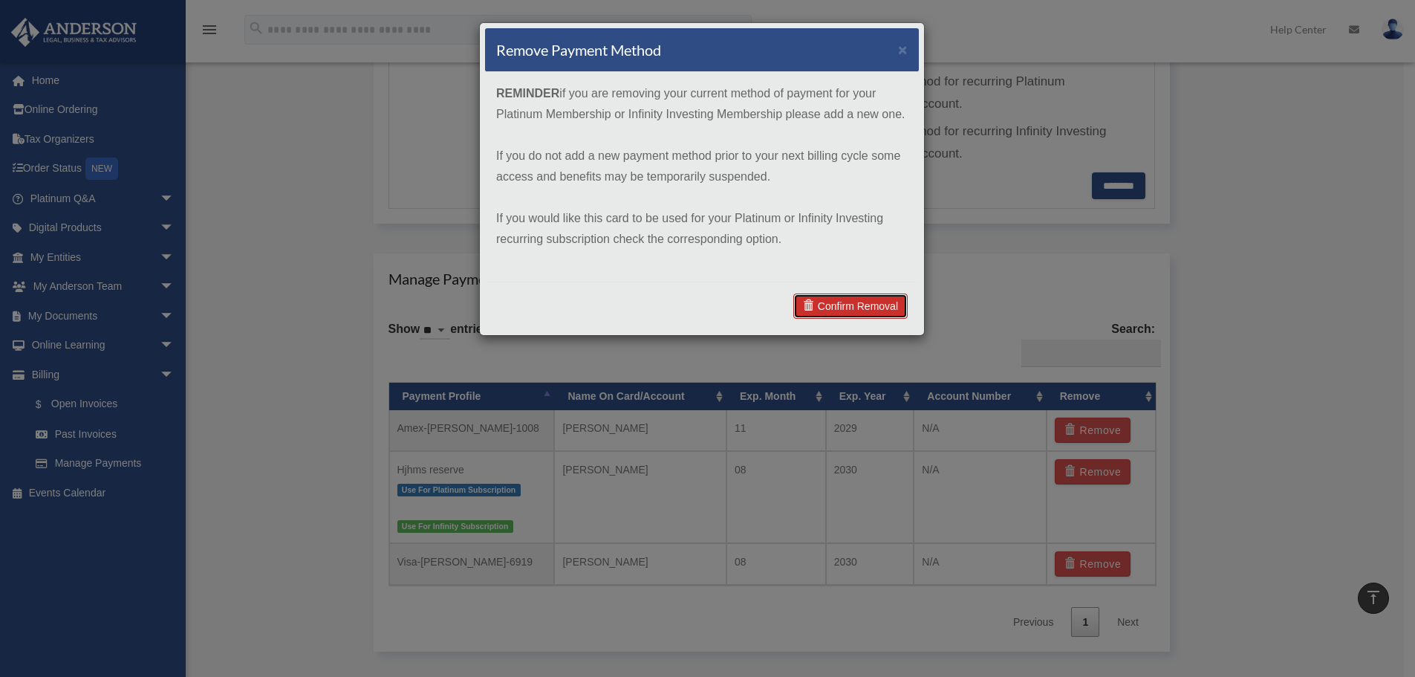
click at [870, 313] on link "Confirm Removal" at bounding box center [850, 305] width 114 height 25
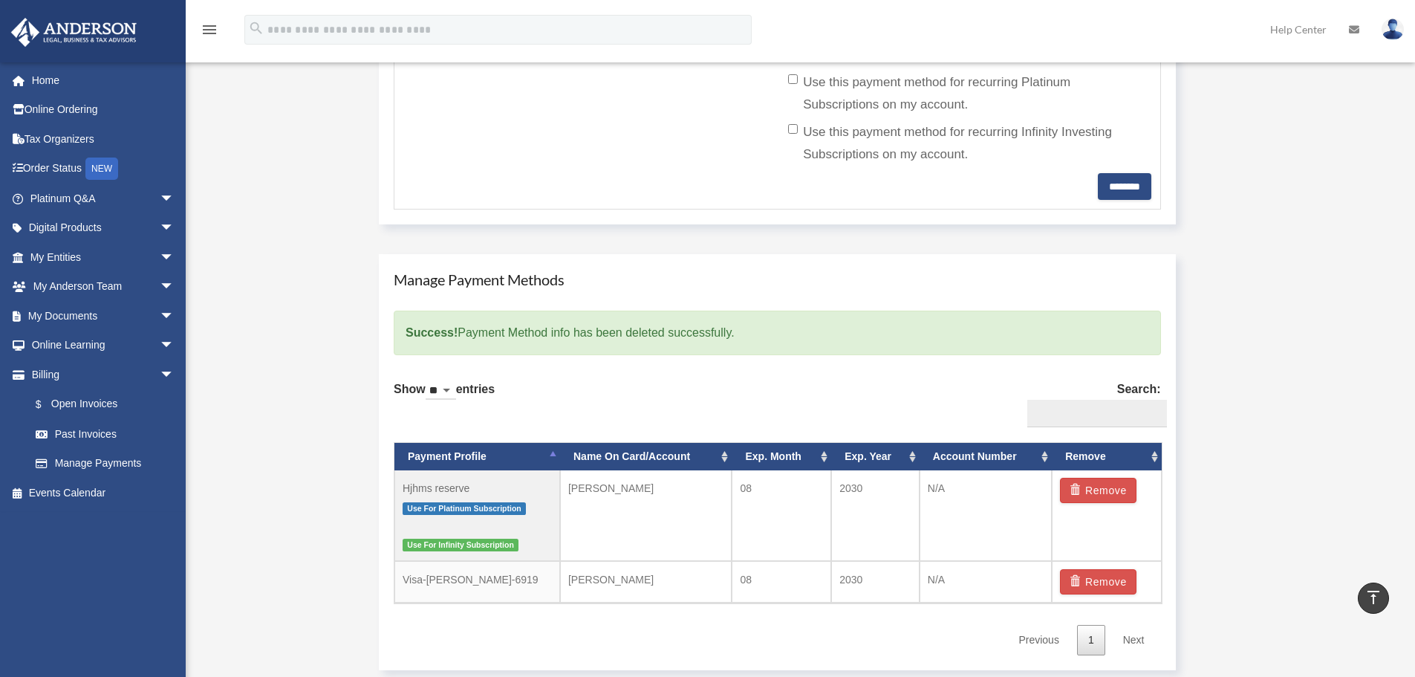
drag, startPoint x: 991, startPoint y: 364, endPoint x: 950, endPoint y: 342, distance: 46.5
click at [950, 342] on div "Success! Payment Method info has been deleted successfully." at bounding box center [777, 333] width 767 height 45
click at [1099, 581] on button "Remove" at bounding box center [1098, 581] width 77 height 25
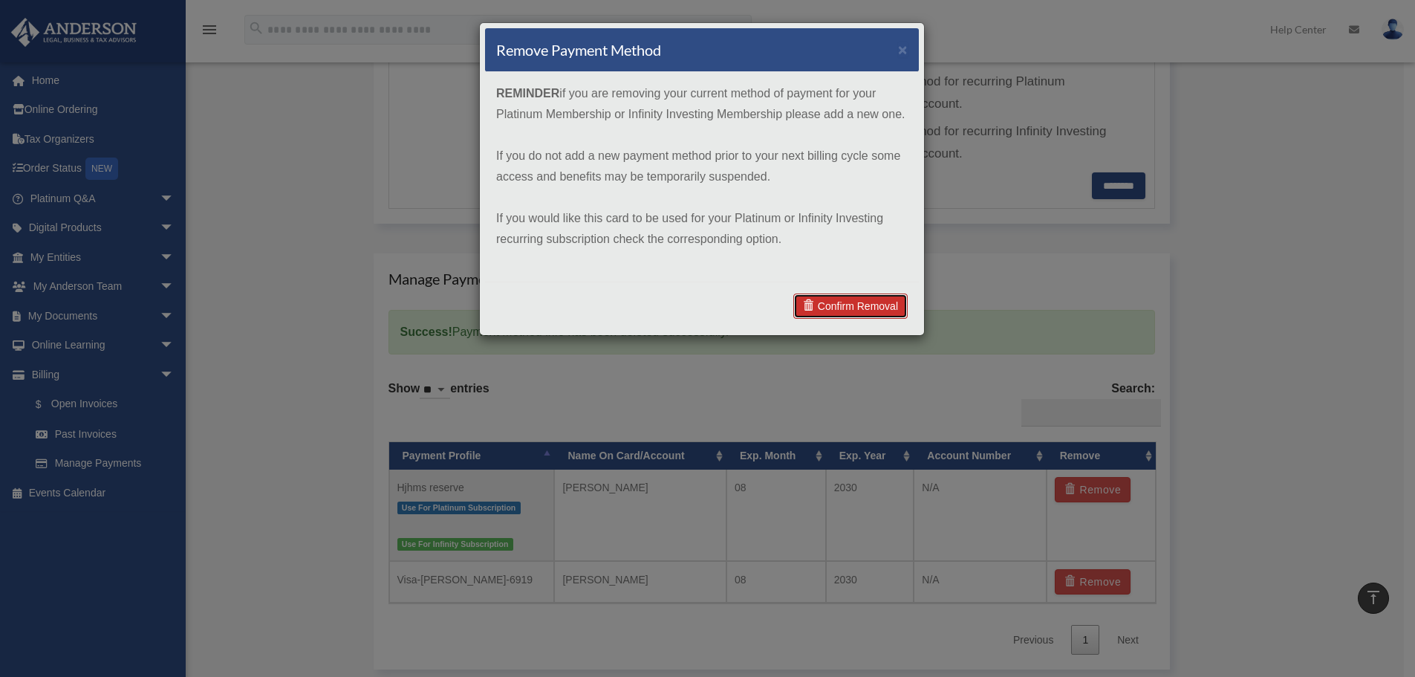
click at [843, 308] on link "Confirm Removal" at bounding box center [850, 305] width 114 height 25
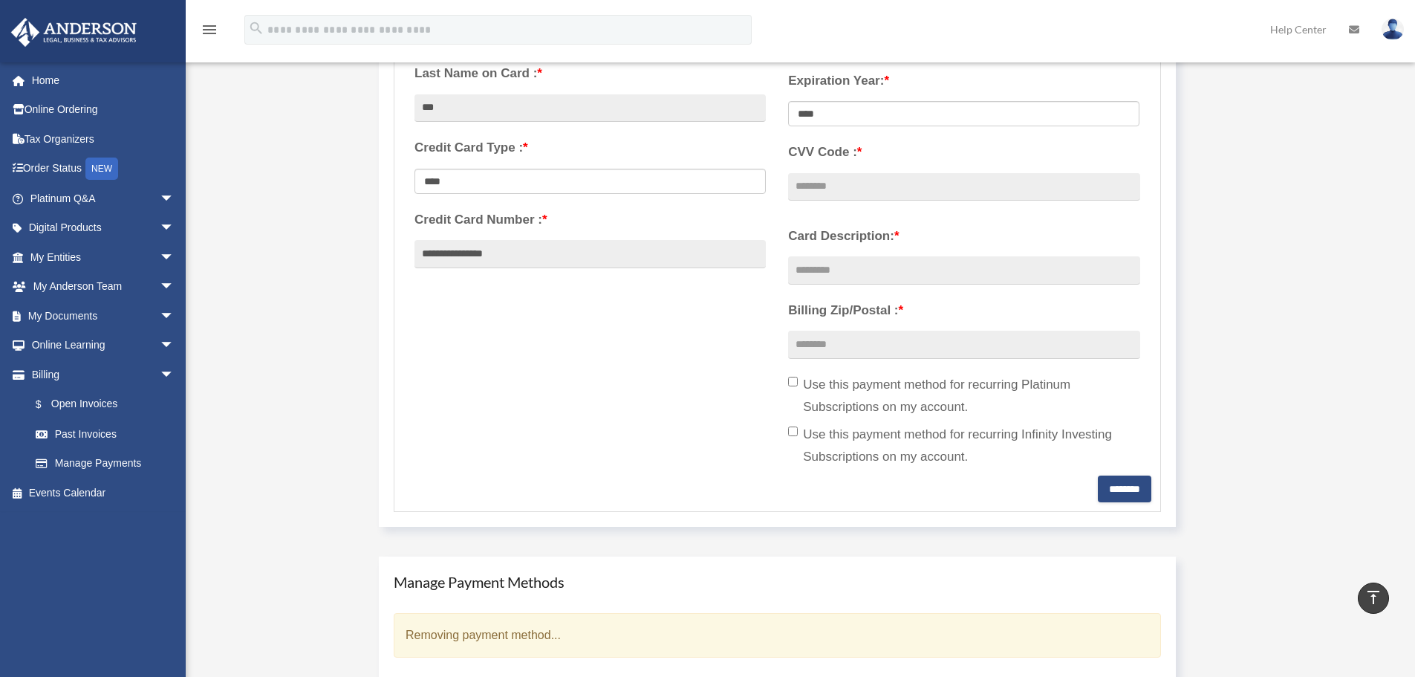
scroll to position [149, 0]
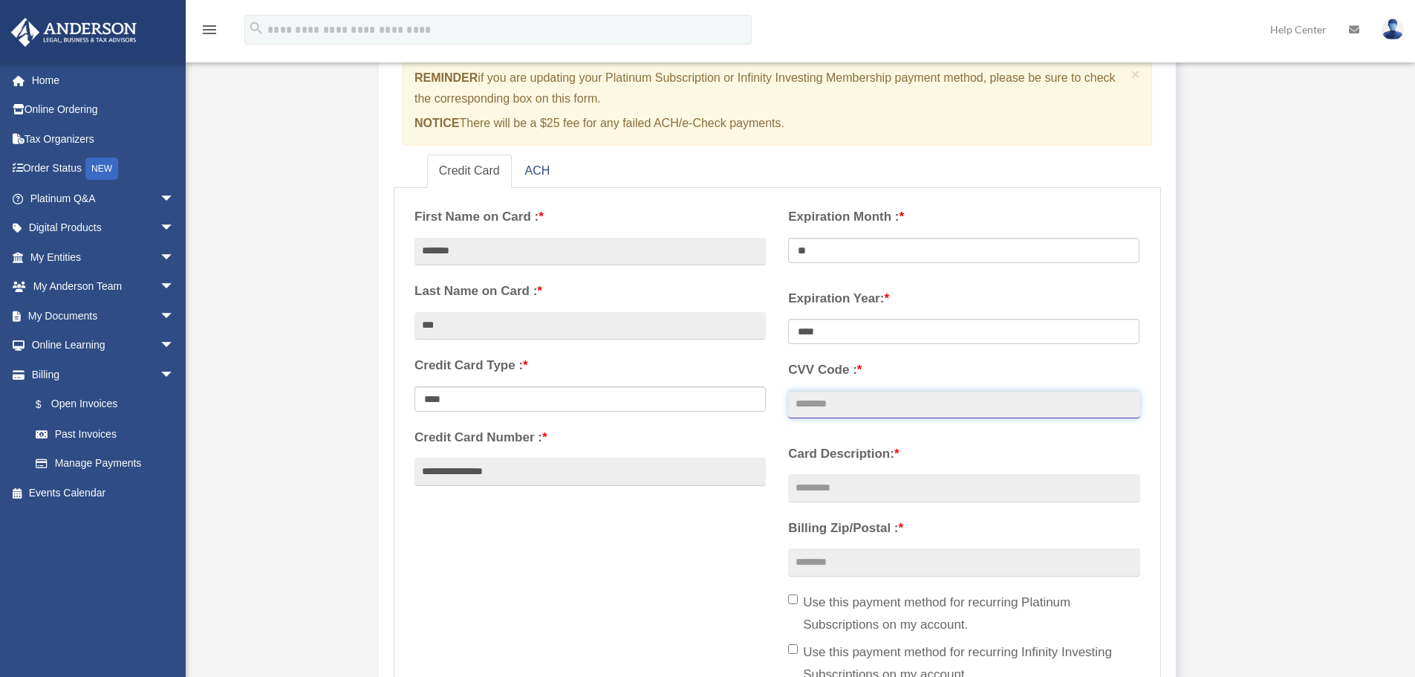
click at [842, 411] on input "CVV Code : *" at bounding box center [963, 405] width 351 height 28
type input "*"
type input "***"
click at [696, 569] on div "**********" at bounding box center [777, 445] width 748 height 496
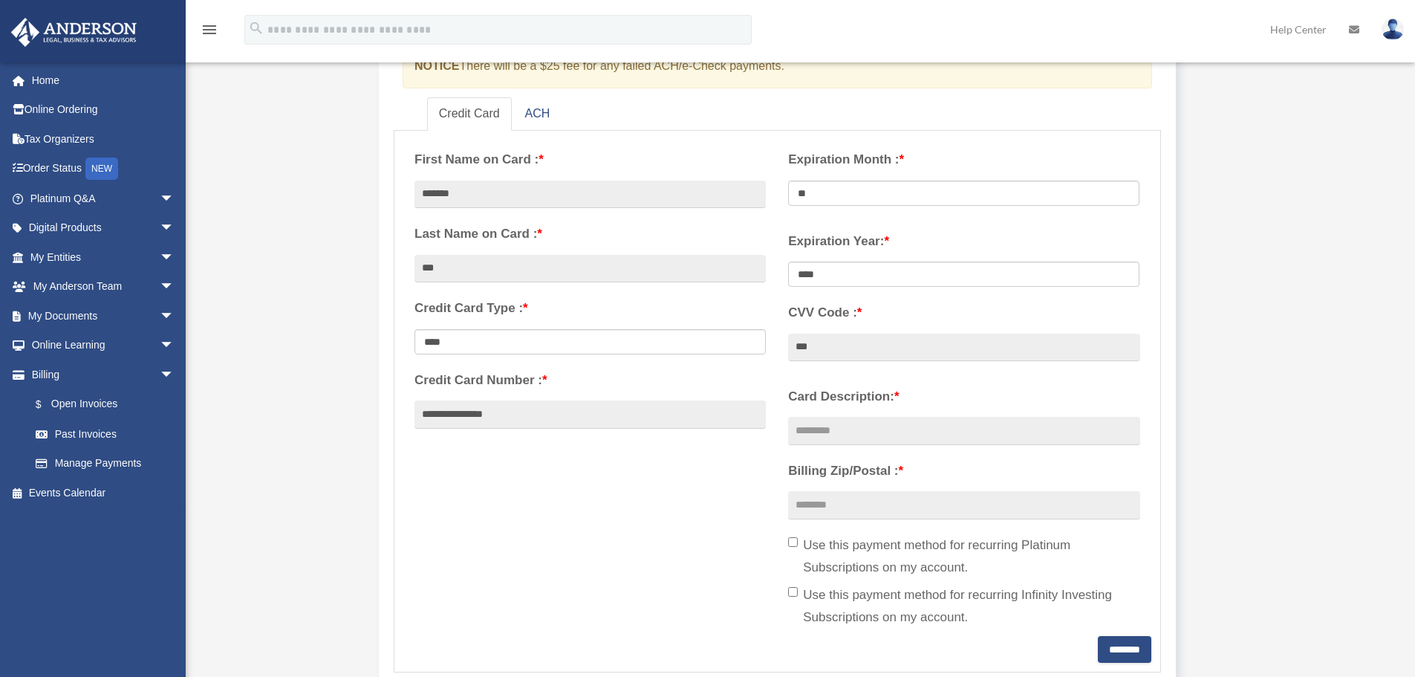
scroll to position [297, 0]
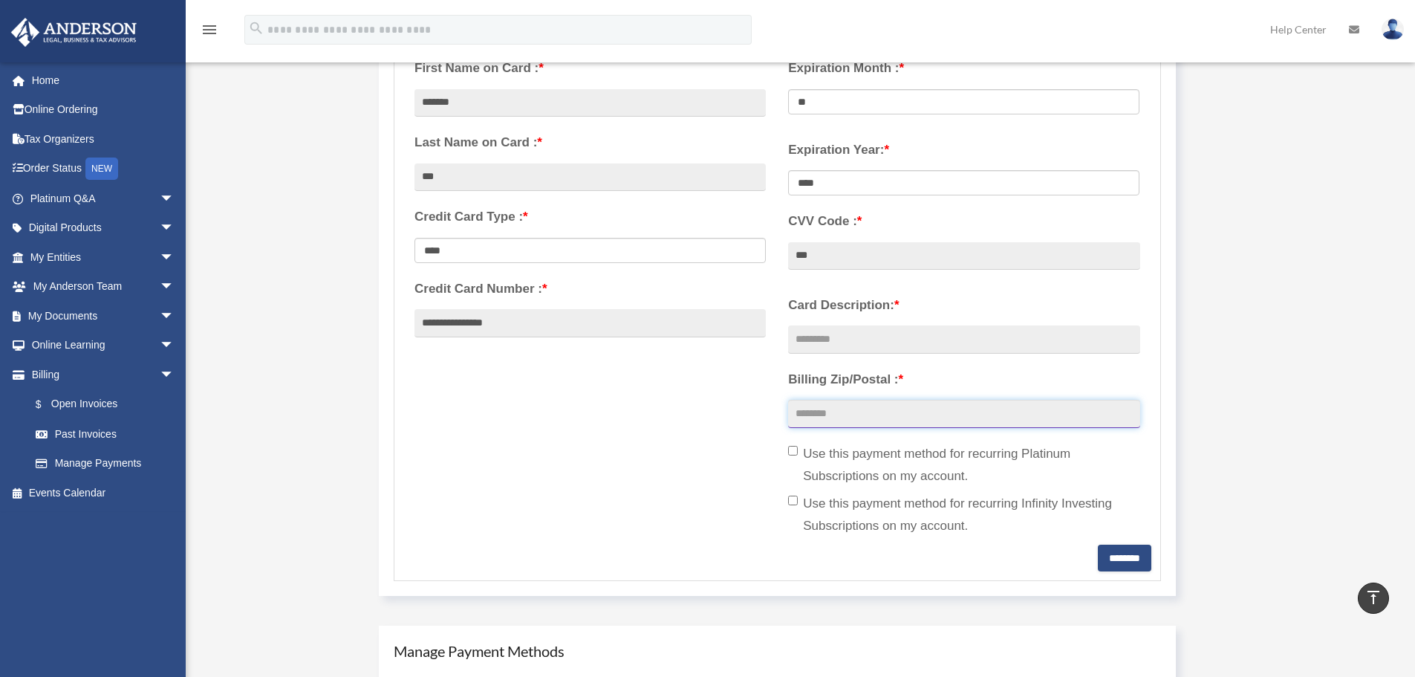
click at [868, 418] on input "Billing Zip/Postal : *" at bounding box center [963, 414] width 351 height 28
type input "*****"
click at [455, 452] on div "**********" at bounding box center [777, 296] width 748 height 496
click at [871, 351] on input "Card Description: *" at bounding box center [963, 339] width 351 height 28
type input "**********"
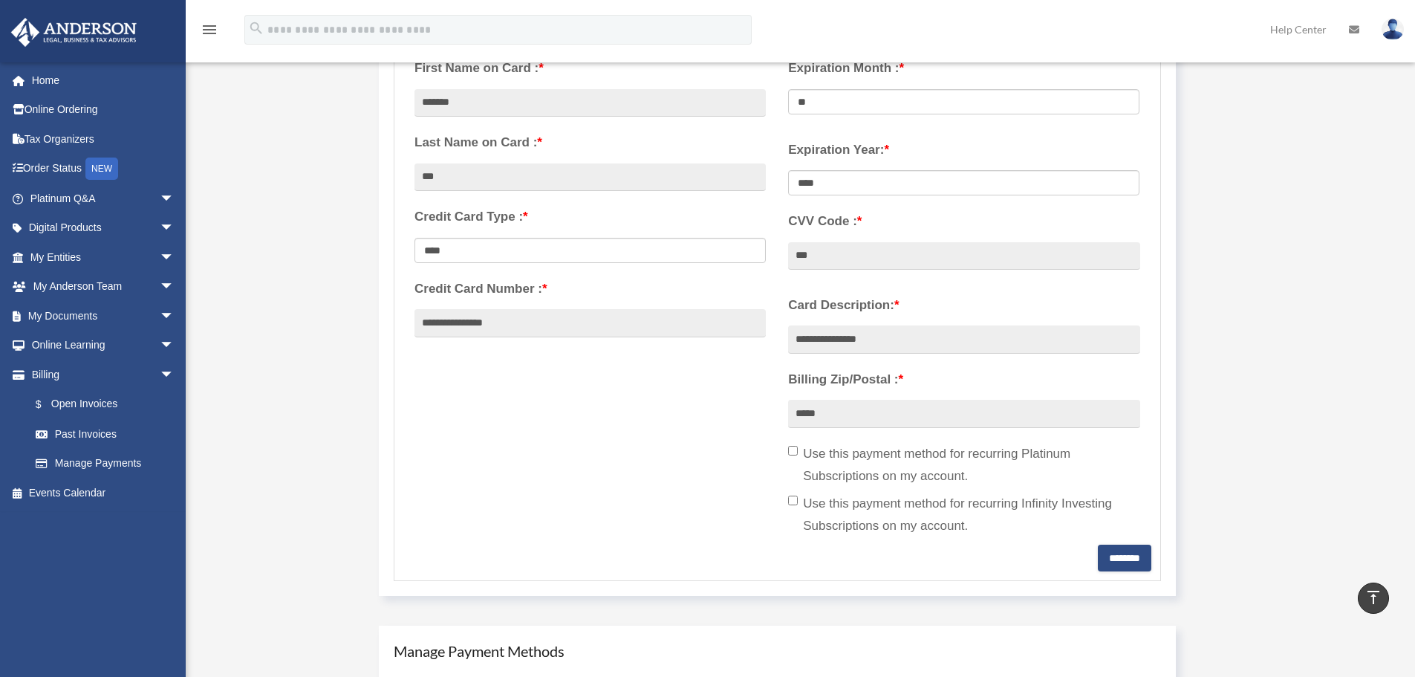
click at [624, 471] on div "**********" at bounding box center [777, 296] width 748 height 496
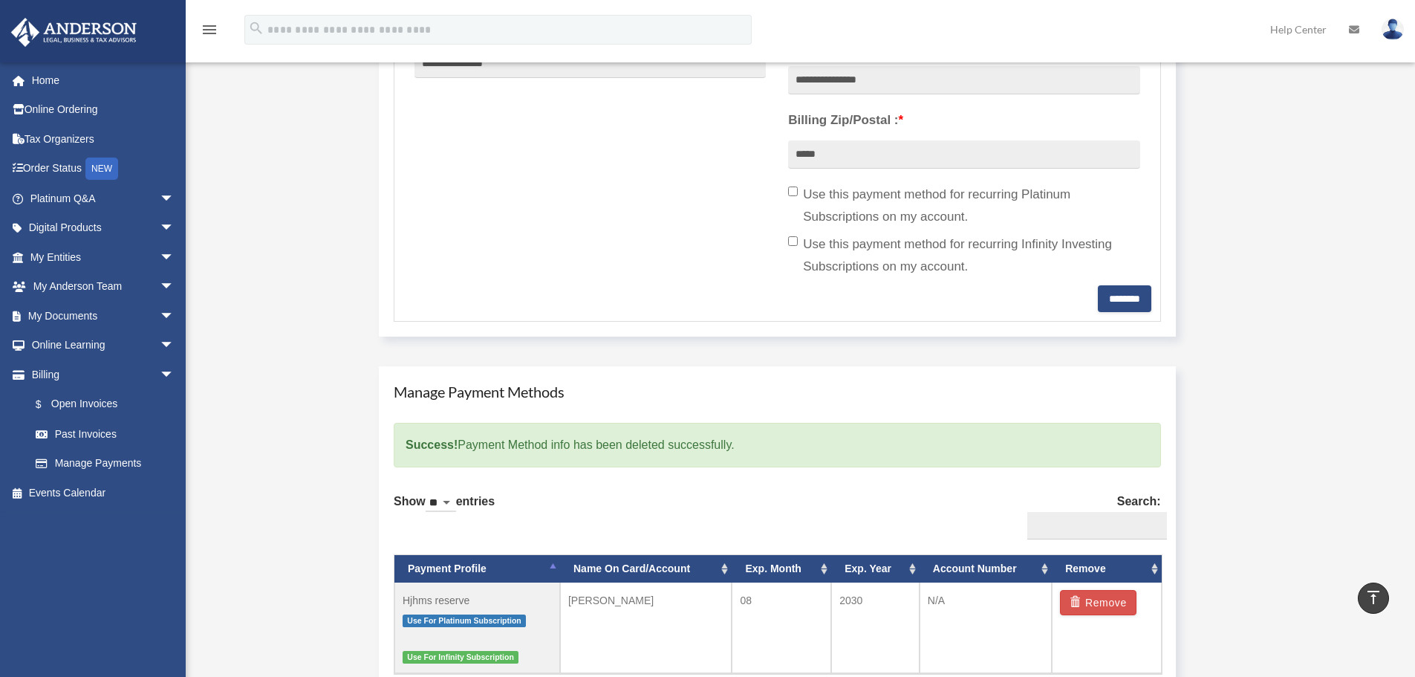
scroll to position [594, 0]
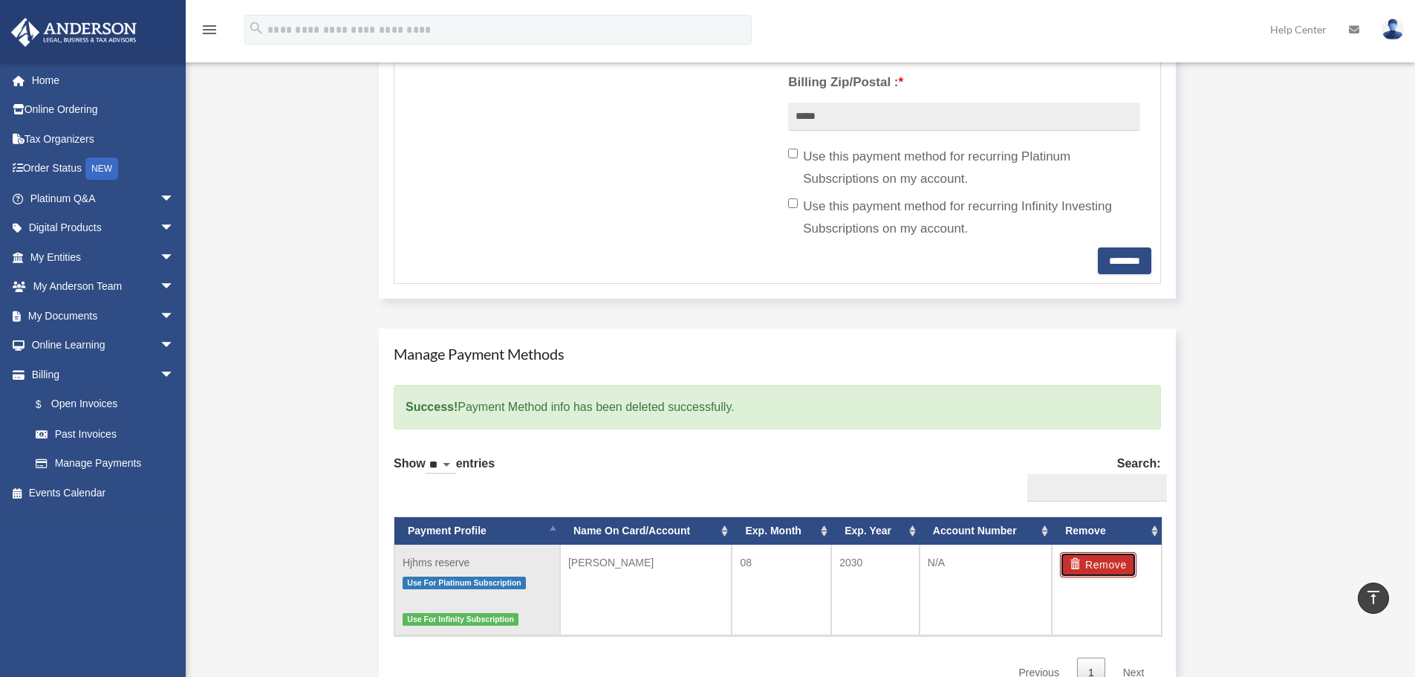
click at [1103, 560] on button "Remove" at bounding box center [1098, 564] width 77 height 25
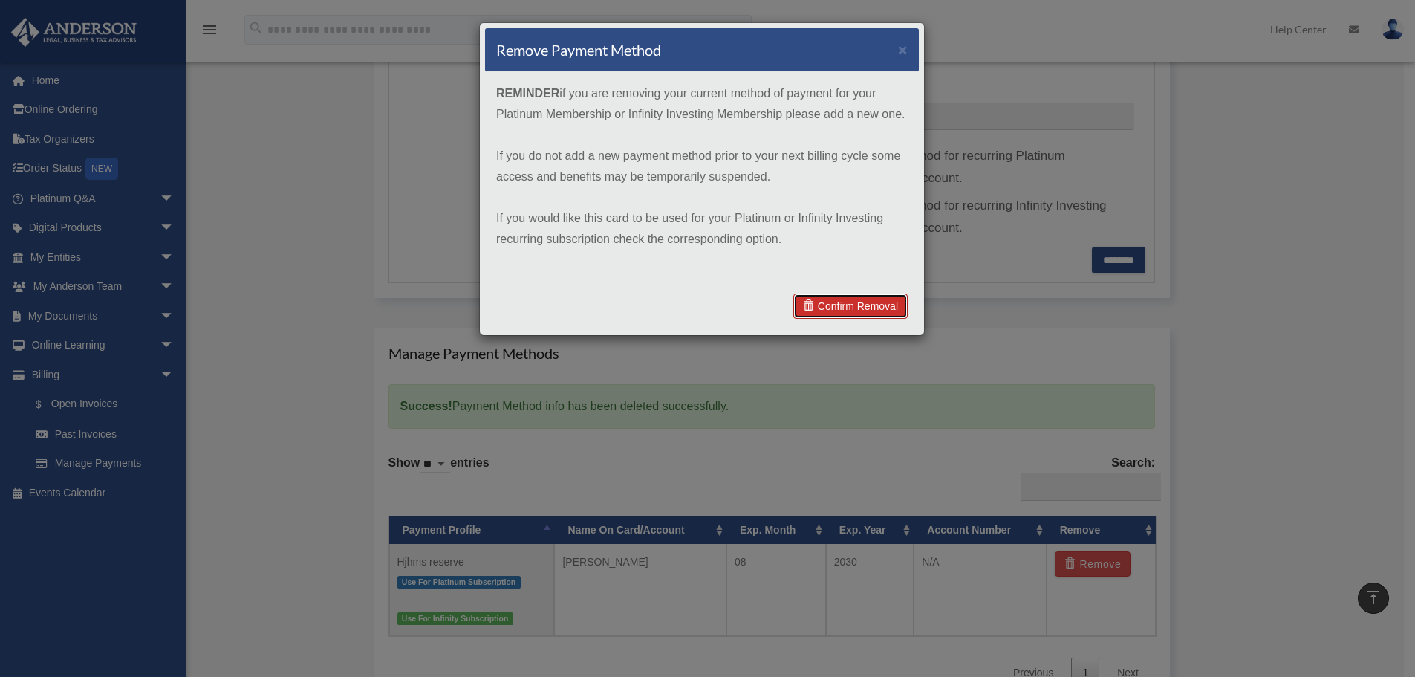
click at [829, 306] on link "Confirm Removal" at bounding box center [850, 305] width 114 height 25
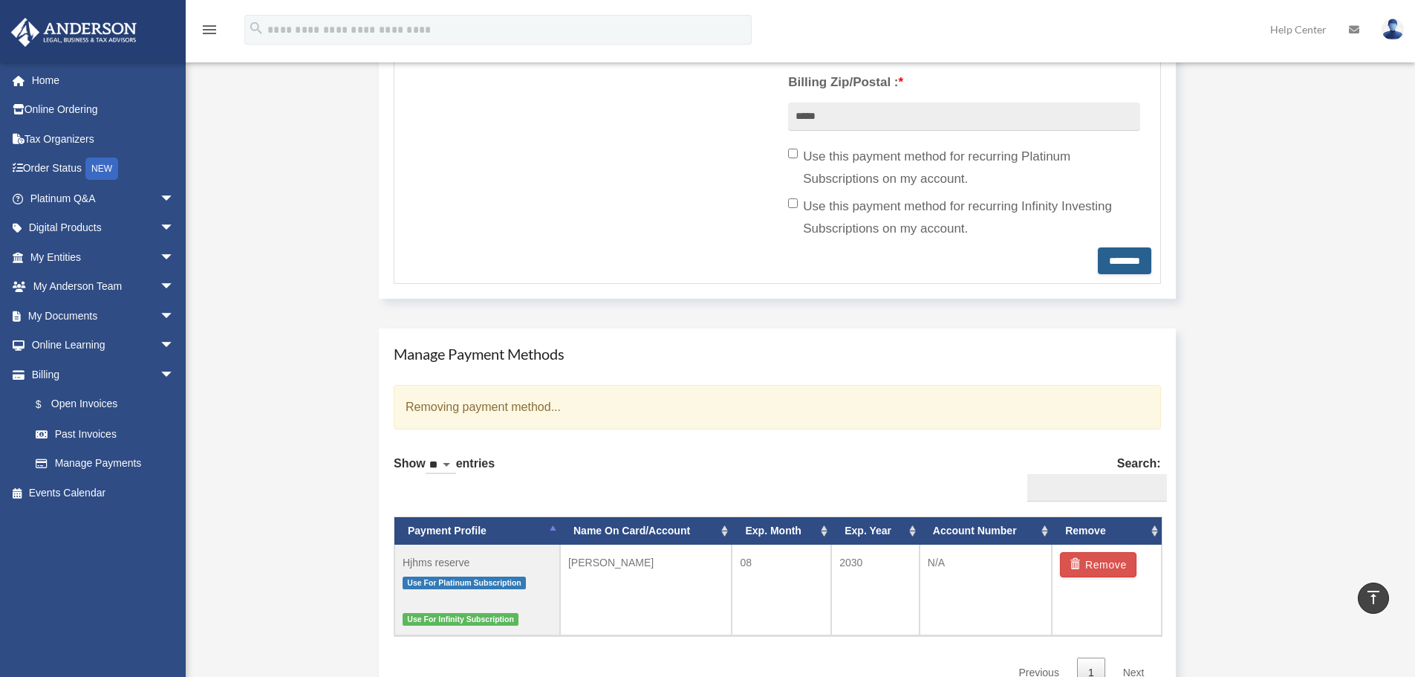
click at [1107, 254] on input "********" at bounding box center [1124, 260] width 53 height 27
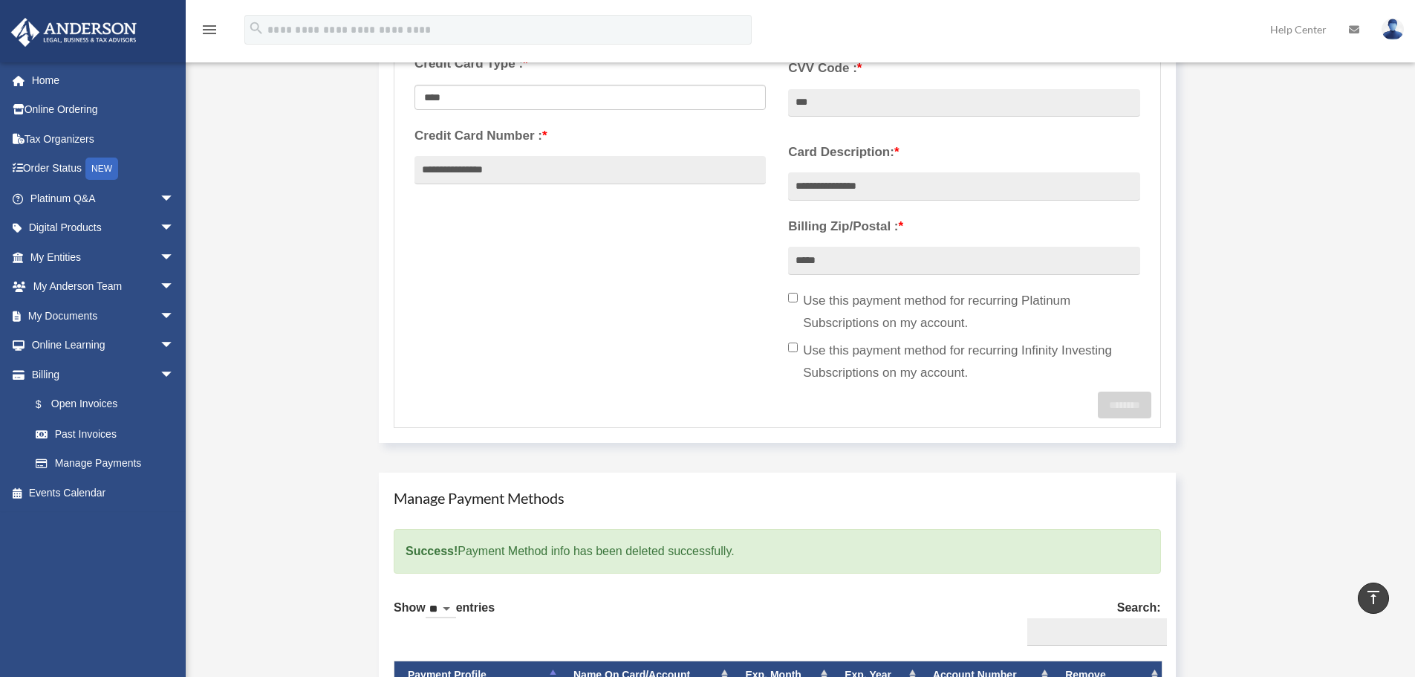
scroll to position [446, 0]
